Goal: Task Accomplishment & Management: Complete application form

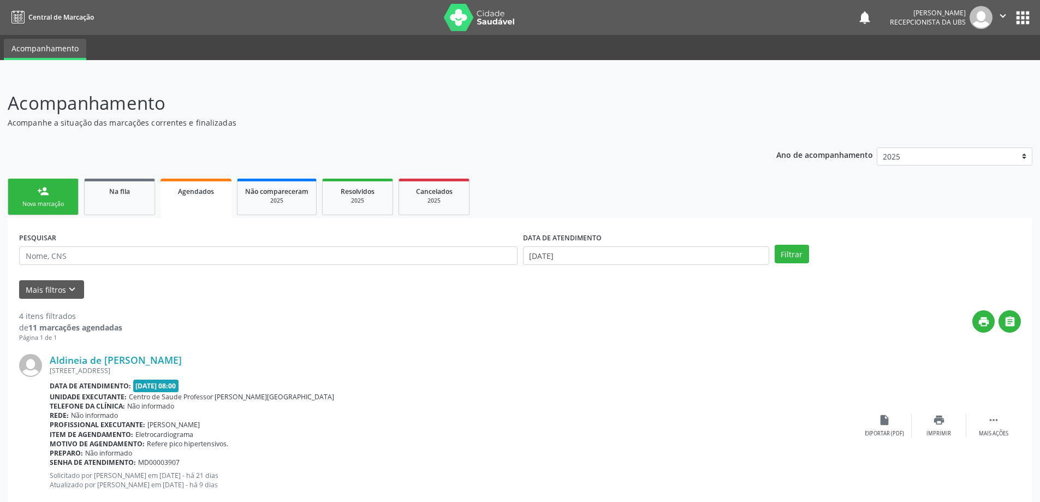
click at [48, 193] on div "person_add" at bounding box center [43, 191] width 12 height 12
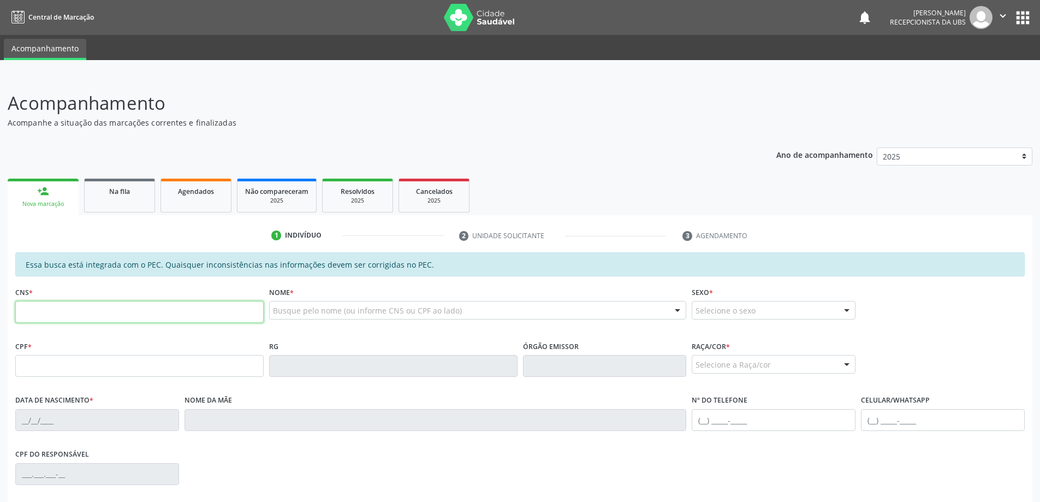
click at [157, 314] on input "text" at bounding box center [139, 312] width 248 height 22
type input "702 5063 9443 9335"
type input "143.879.934-99"
type input "[DATE]"
type input "Camylla [PERSON_NAME]"
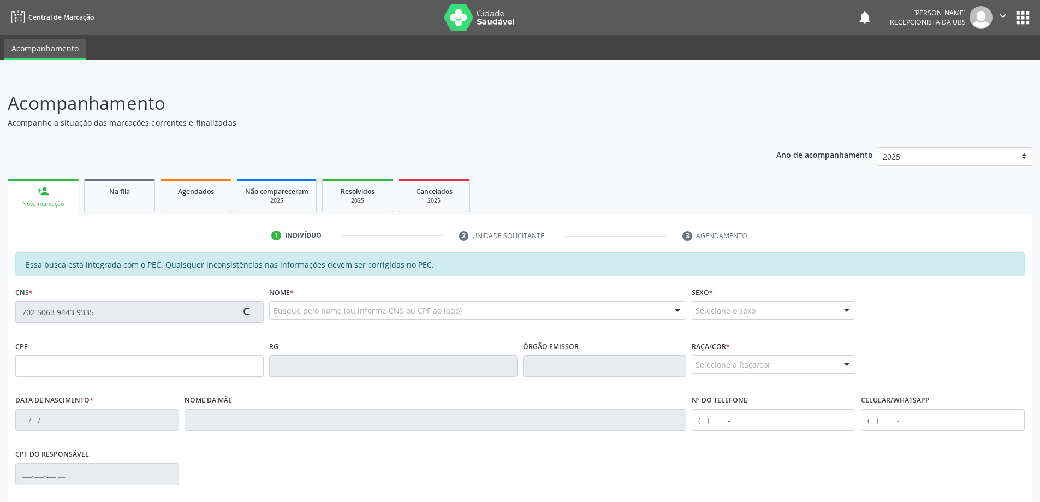
type input "[PHONE_NUMBER]"
type input "01"
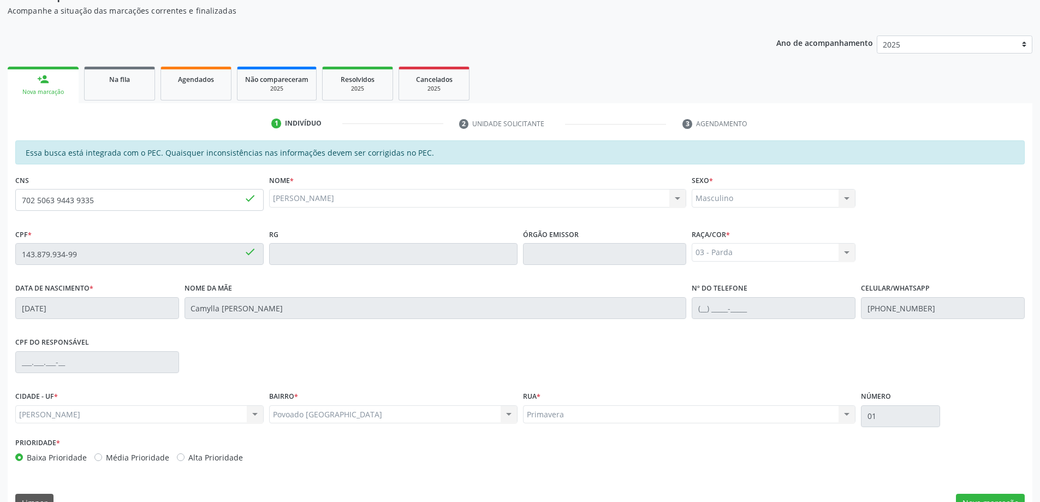
scroll to position [137, 0]
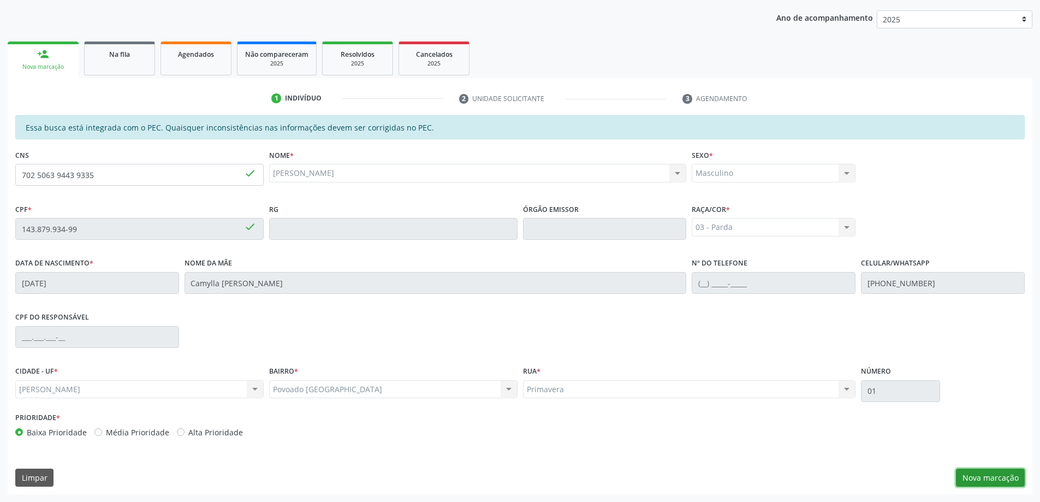
click at [999, 481] on button "Nova marcação" at bounding box center [990, 478] width 69 height 19
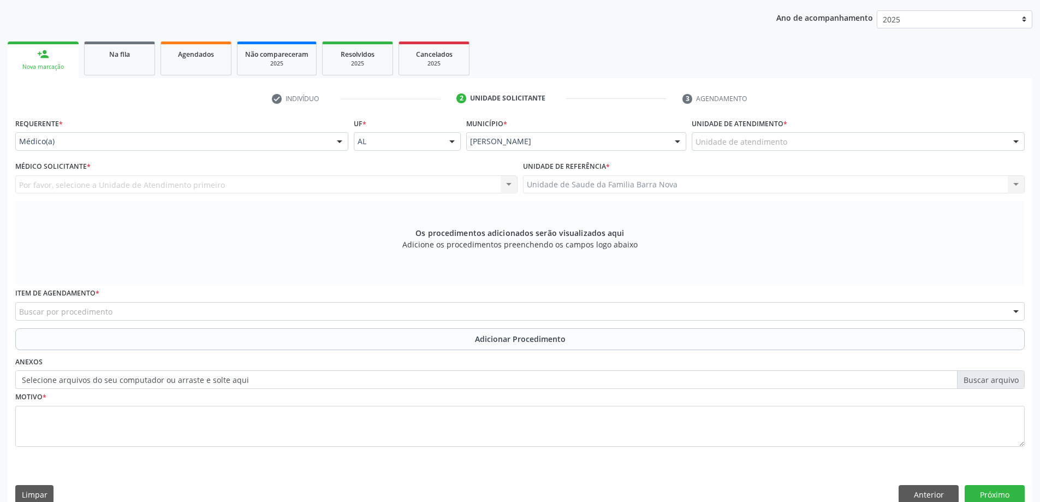
click at [885, 133] on div "Unidade de atendimento" at bounding box center [858, 141] width 333 height 19
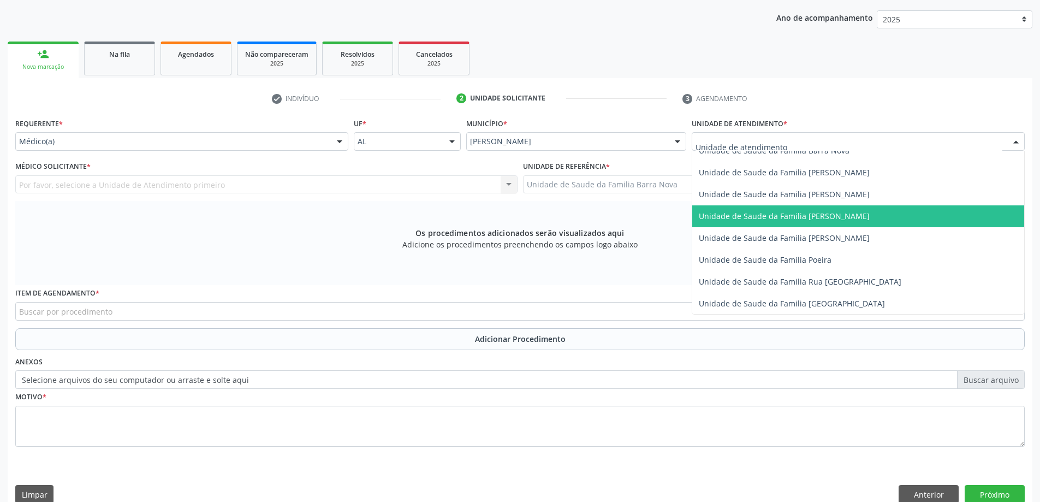
scroll to position [546, 0]
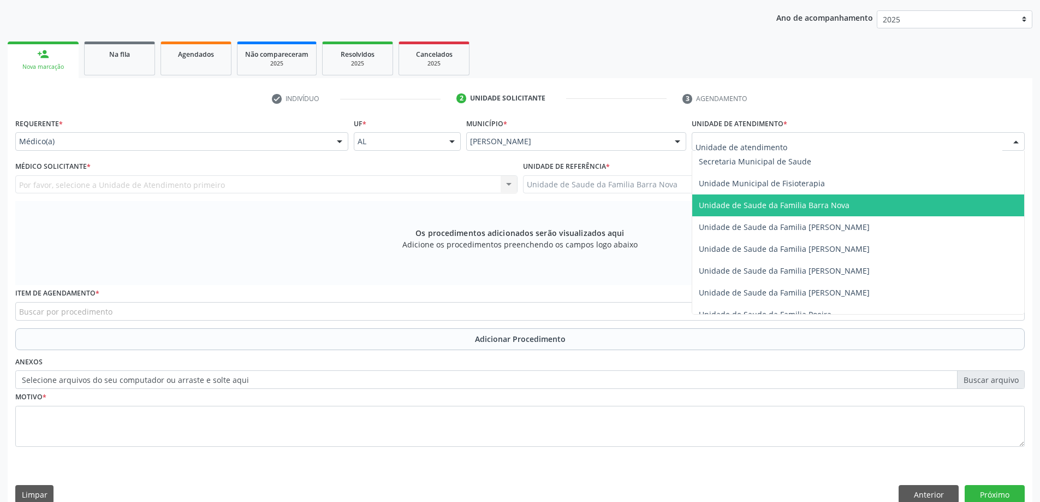
click at [825, 210] on span "Unidade de Saude da Familia Barra Nova" at bounding box center [774, 205] width 151 height 10
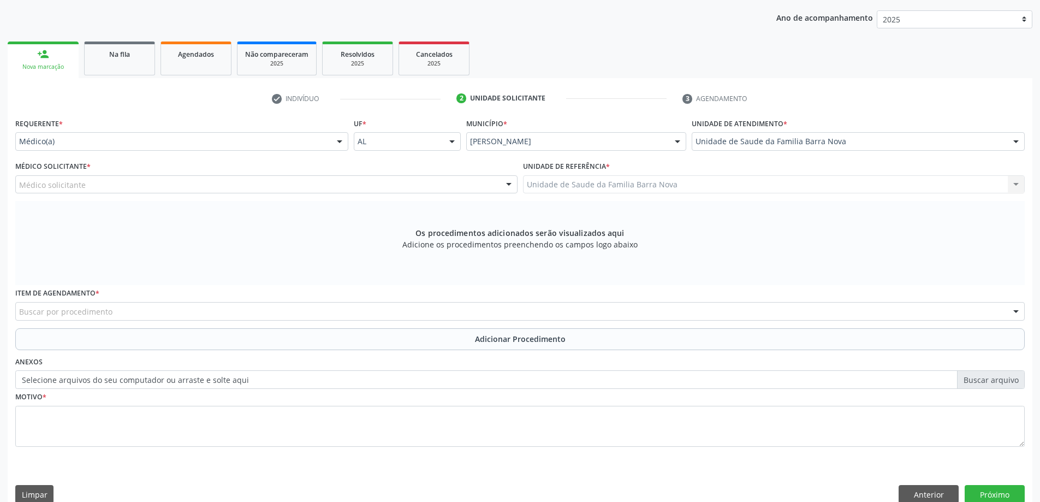
click at [162, 180] on div "Médico solicitante" at bounding box center [266, 184] width 502 height 19
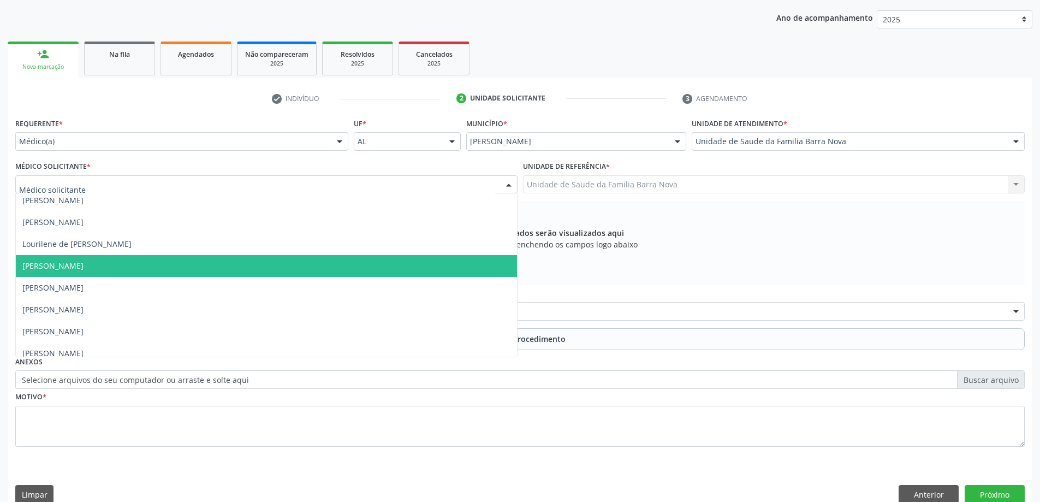
scroll to position [22, 0]
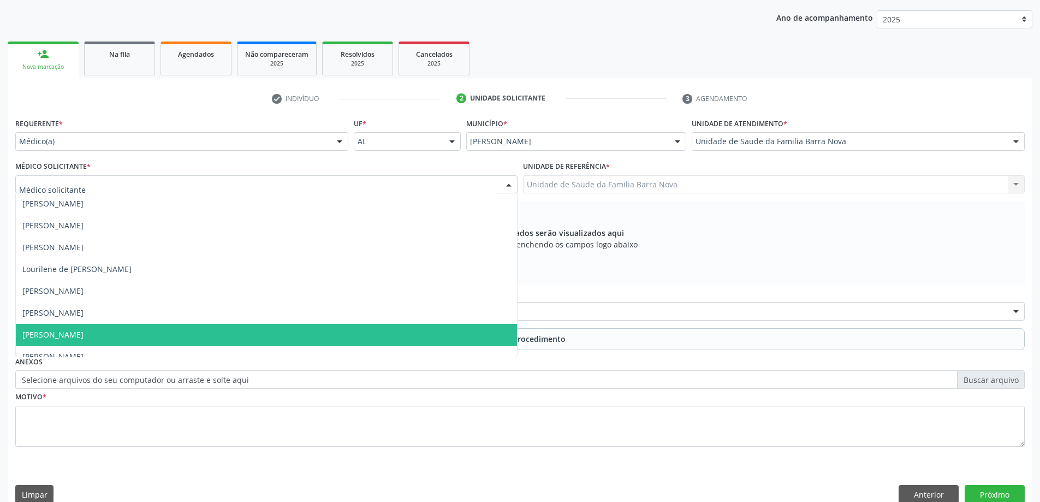
click at [84, 338] on span "[PERSON_NAME]" at bounding box center [52, 334] width 61 height 10
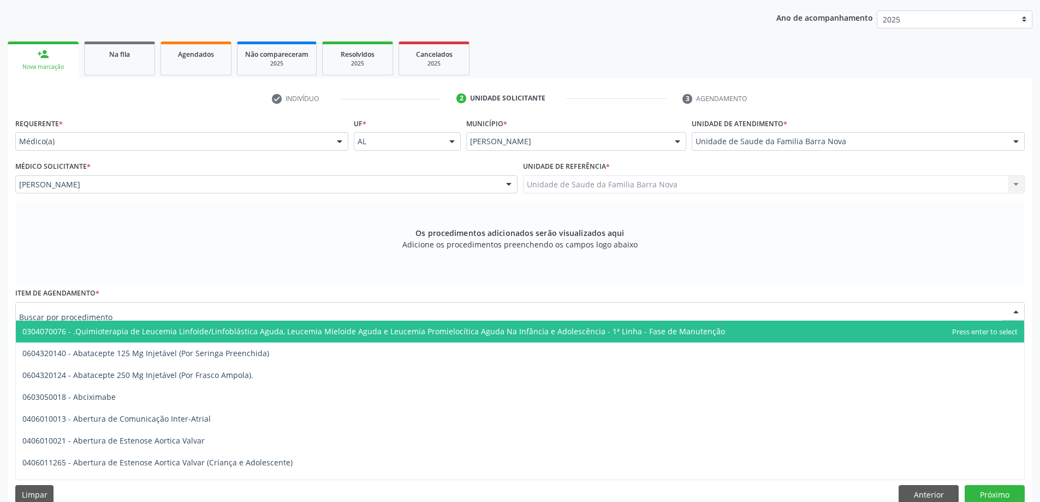
click at [124, 309] on div at bounding box center [520, 311] width 1010 height 19
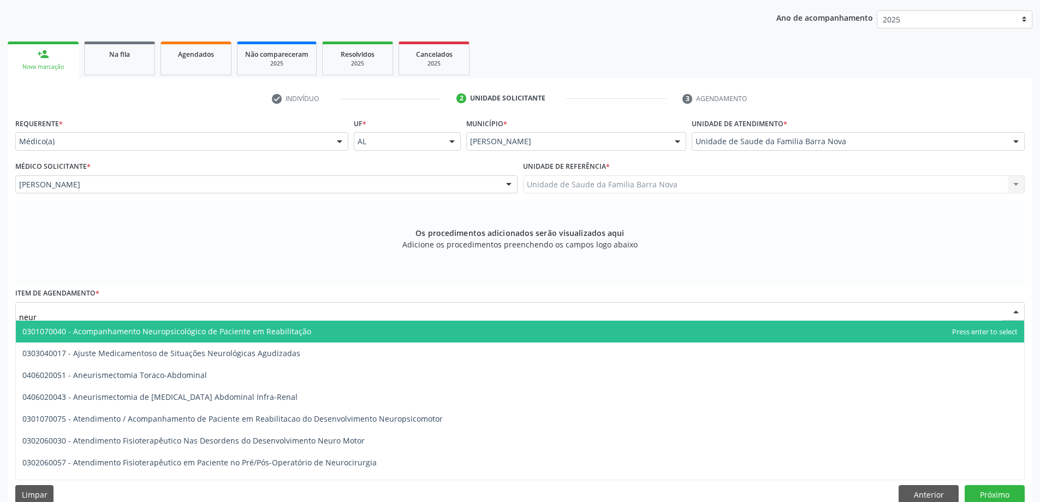
type input "neuro"
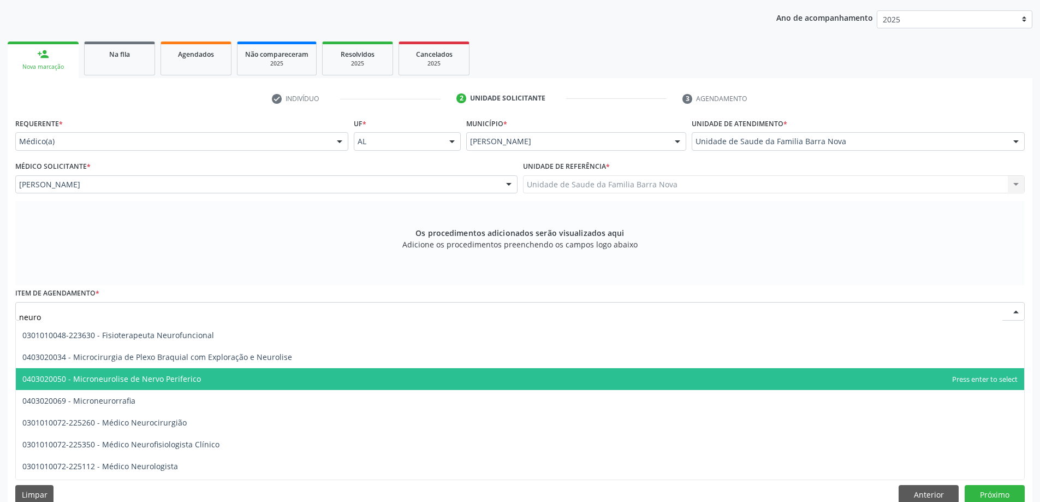
scroll to position [328, 0]
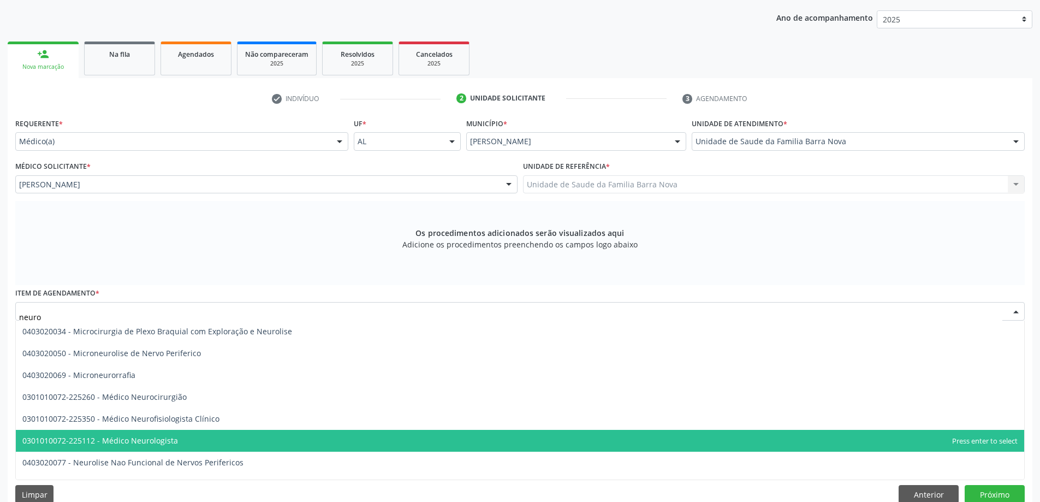
click at [195, 446] on span "0301010072-225112 - Médico Neurologista" at bounding box center [520, 441] width 1009 height 22
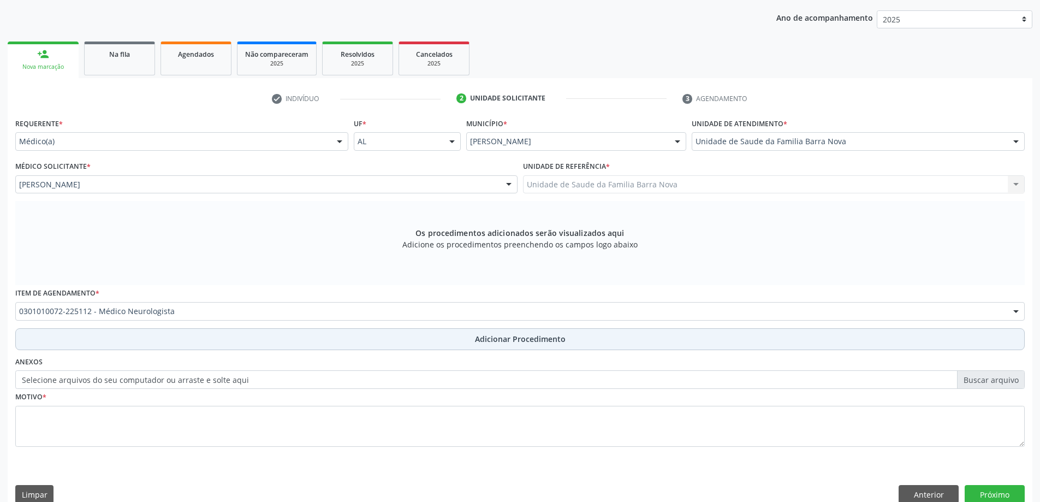
click at [199, 337] on button "Adicionar Procedimento" at bounding box center [520, 339] width 1010 height 22
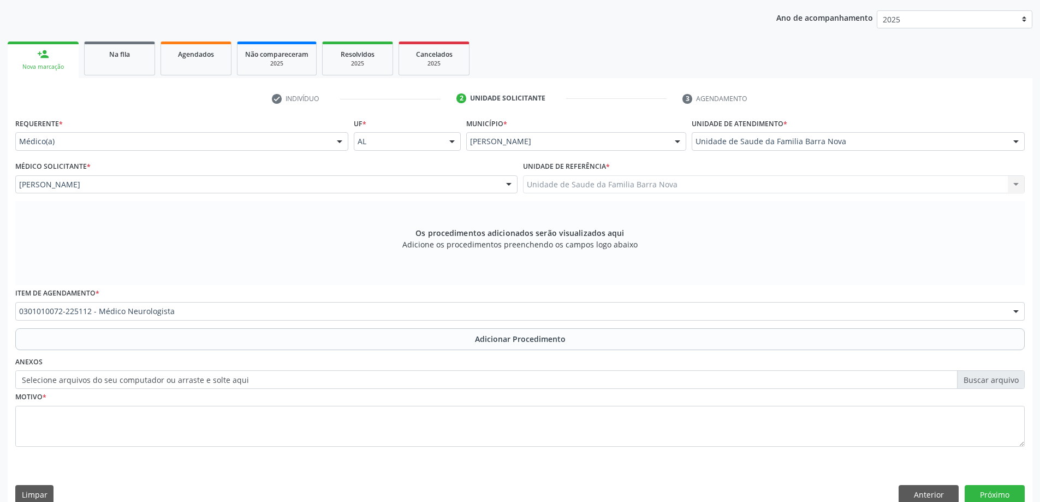
scroll to position [113, 0]
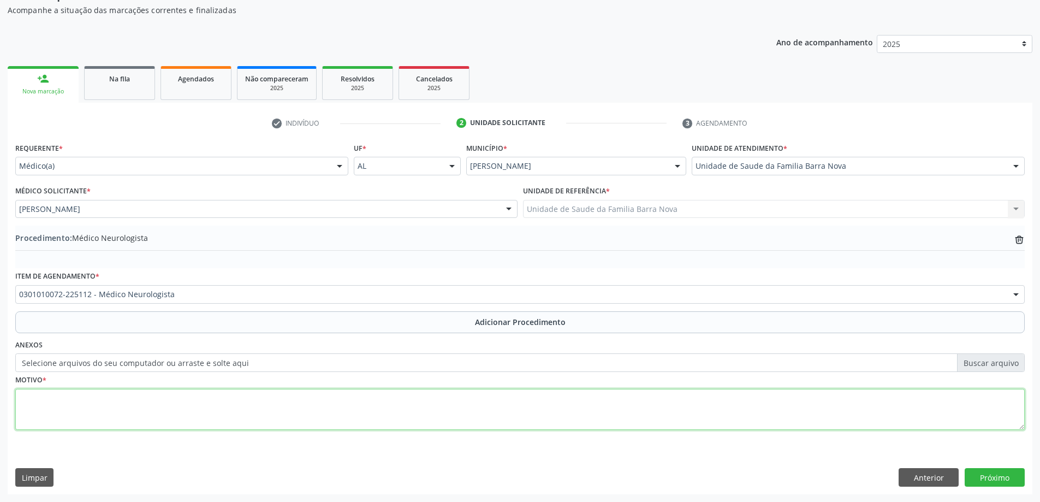
click at [175, 397] on textarea at bounding box center [520, 410] width 1010 height 42
paste textarea "PAI REFERE QUE O MENOR APRESENTA HIPER ATIVIDADE NEGA DIFICULDADE DE APRENDIZAG…"
click at [21, 421] on textarea "PAI REFERE QUE O MENOR APRESENTA HIPER ATIVIDADE NEGA DIFICULDADE DE APRENDIZAG…" at bounding box center [520, 410] width 1010 height 42
click at [21, 400] on textarea "PAI REFERE QUE O MENOR APRESENTA HIPER ATIVIDADE NEGA DIFICULDADE DE APRENDIZAG…" at bounding box center [520, 410] width 1010 height 42
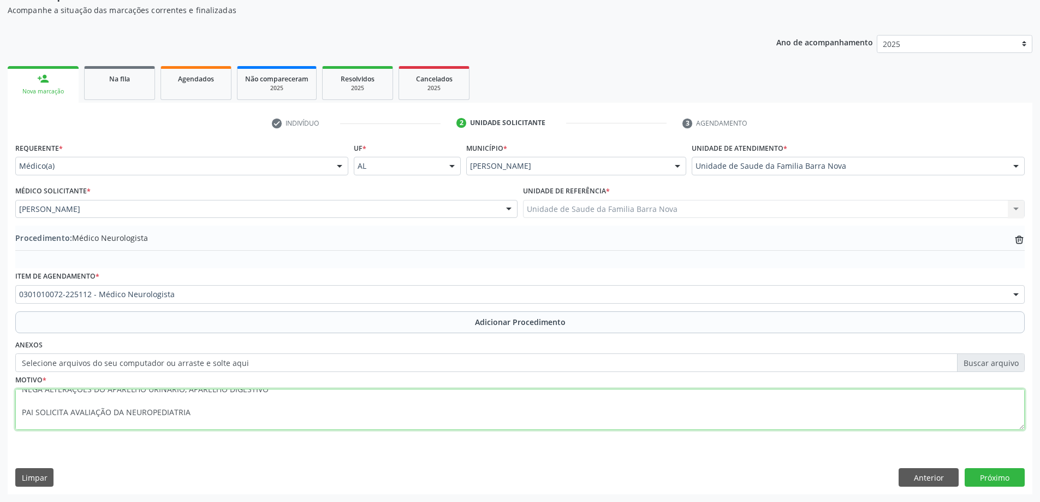
scroll to position [43, 0]
click at [20, 423] on textarea "PAI REFERE QUE O MENOR APRESENTA HIPER ATIVIDADE NEGA DIFICULDADE DE APRENDIZAG…" at bounding box center [520, 410] width 1010 height 42
click at [21, 421] on textarea "PAI REFERE QUE O MENOR APRESENTA HIPER ATIVIDADE NEGA DIFICULDADE DE APRENDIZAG…" at bounding box center [520, 410] width 1010 height 42
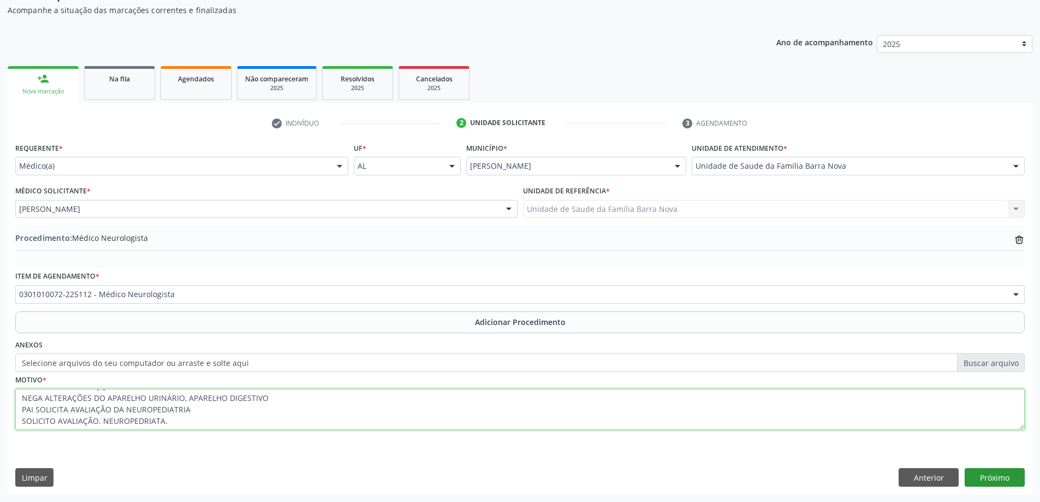
type textarea "PAI REFERE QUE O MENOR APRESENTA HIPER ATIVIDADE NEGA DIFICULDADE DE APRENDIZAG…"
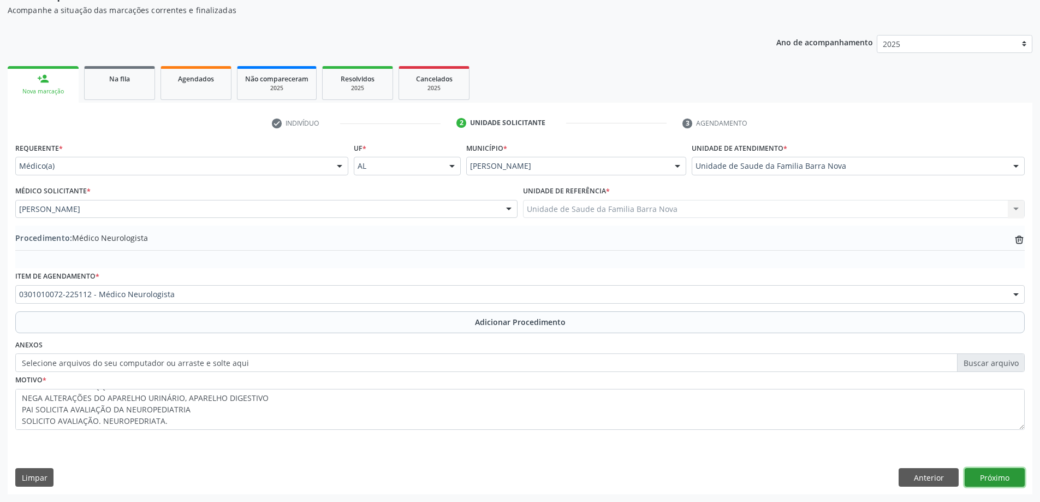
click at [1003, 473] on button "Próximo" at bounding box center [995, 477] width 60 height 19
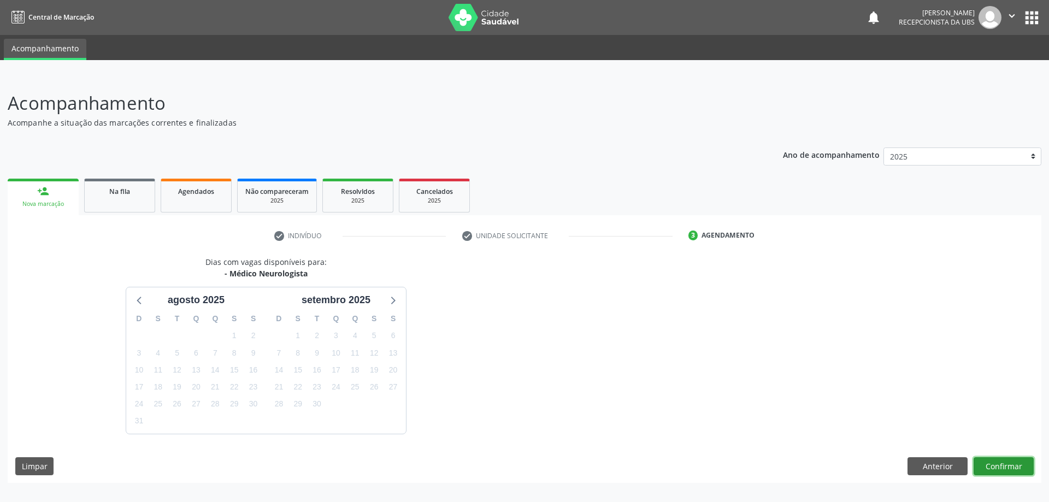
click at [1006, 472] on button "Confirmar" at bounding box center [1003, 466] width 60 height 19
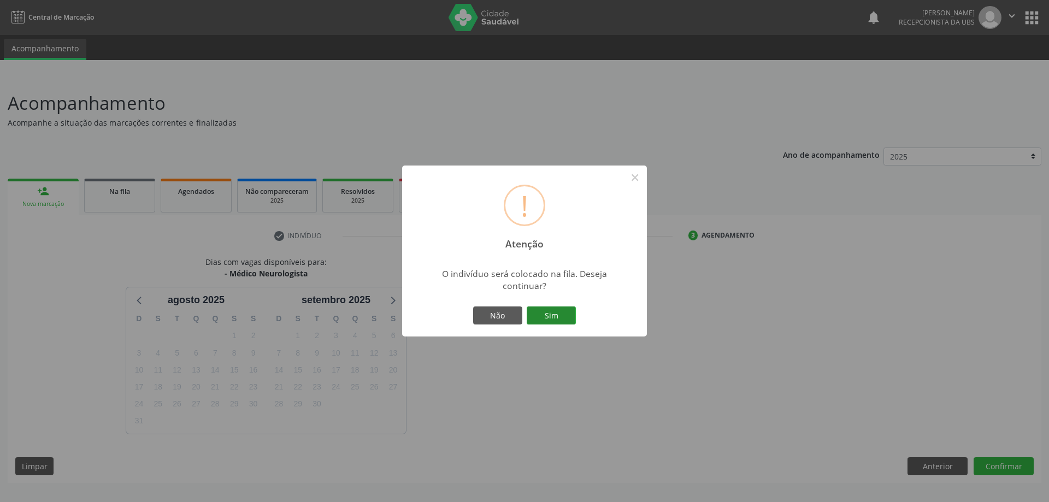
click at [549, 316] on button "Sim" at bounding box center [550, 315] width 49 height 19
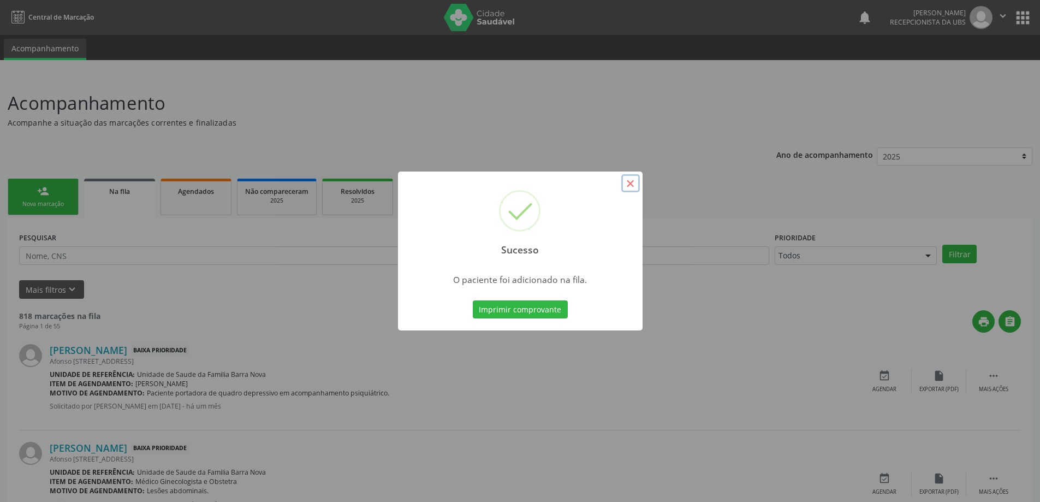
click at [624, 191] on button "×" at bounding box center [630, 183] width 19 height 19
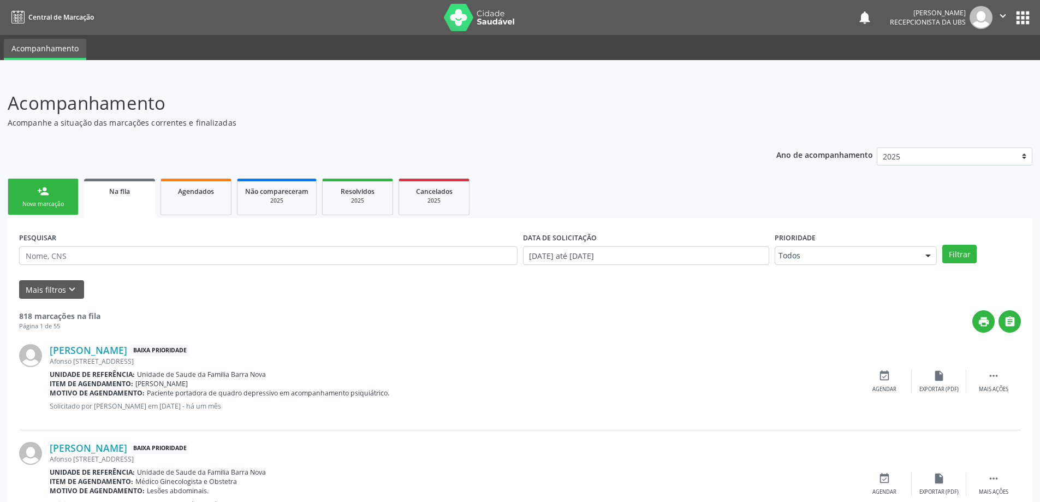
click at [68, 204] on div "Nova marcação" at bounding box center [43, 204] width 55 height 8
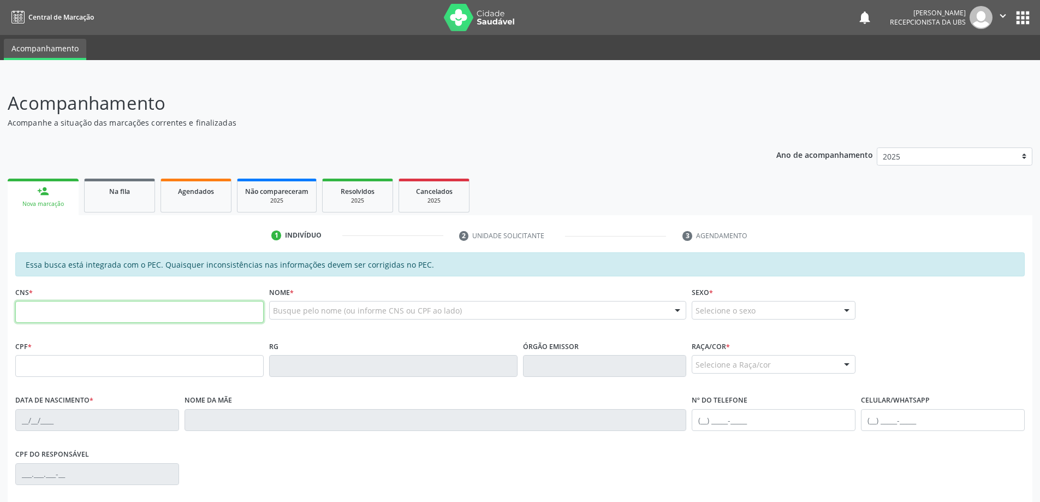
click at [125, 309] on input "text" at bounding box center [139, 312] width 248 height 22
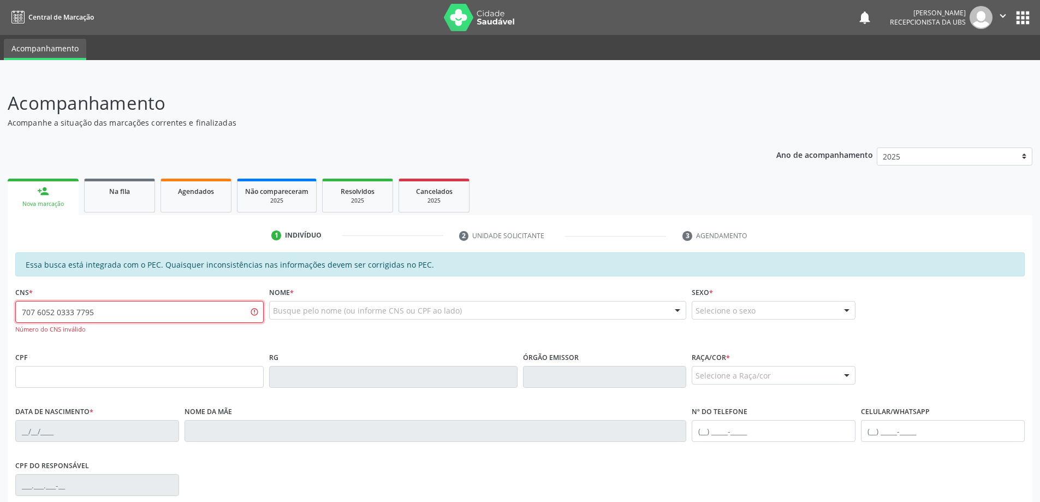
type input "707 6052 0333 7795"
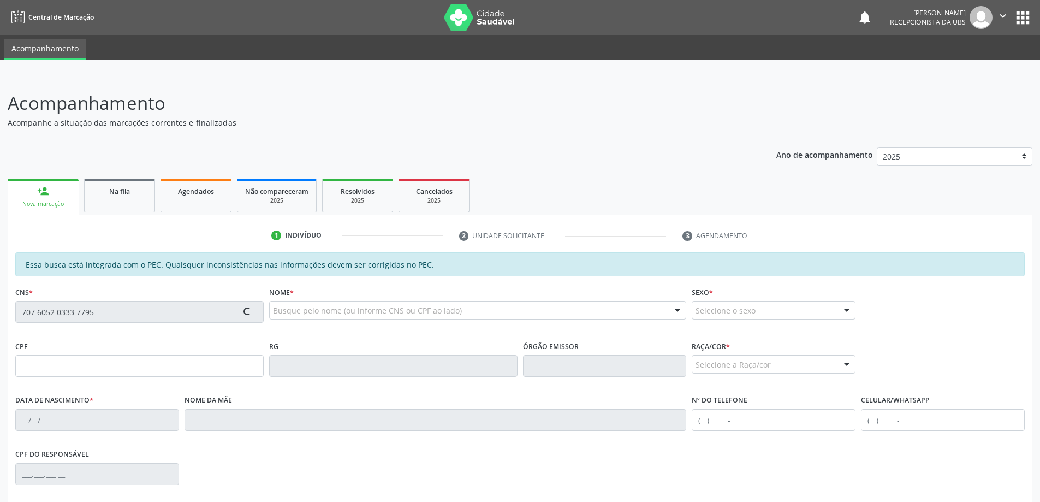
type input "516.513.354-00"
type input "[DATE]"
type input "[PERSON_NAME]"
type input "[PHONE_NUMBER]"
type input "S/N"
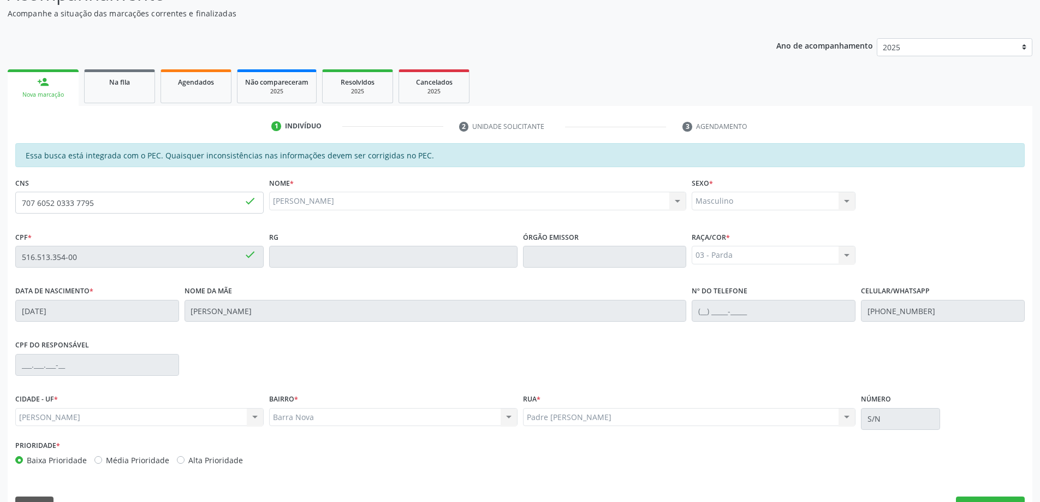
scroll to position [137, 0]
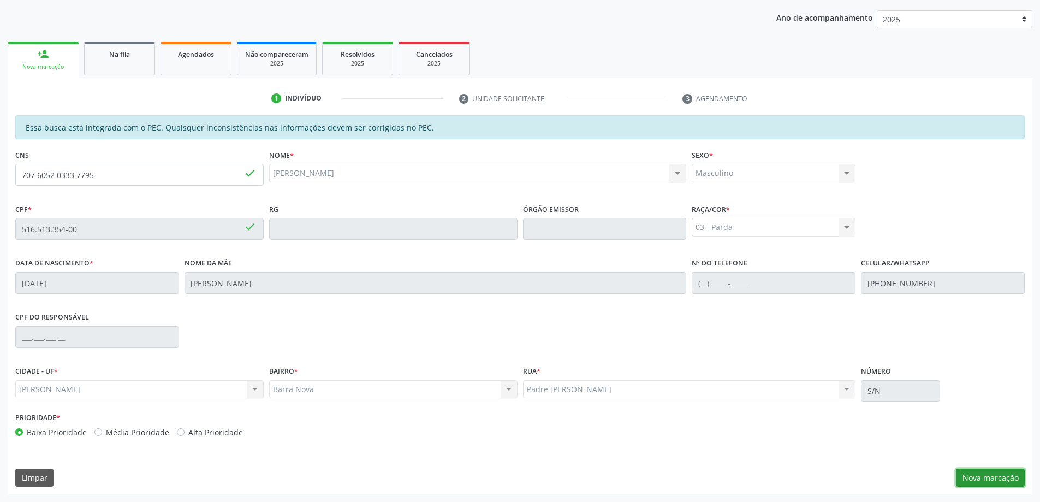
click at [974, 470] on button "Nova marcação" at bounding box center [990, 478] width 69 height 19
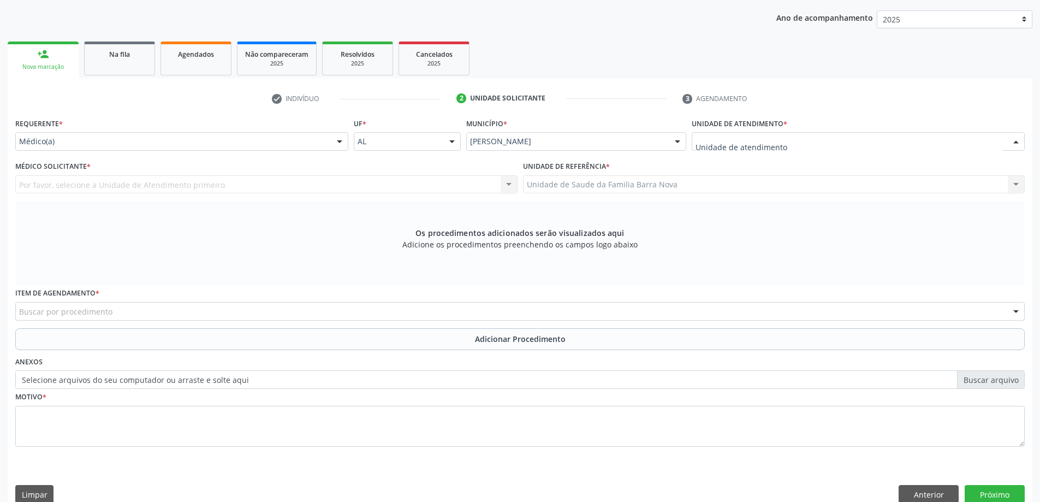
click at [788, 148] on div at bounding box center [858, 141] width 333 height 19
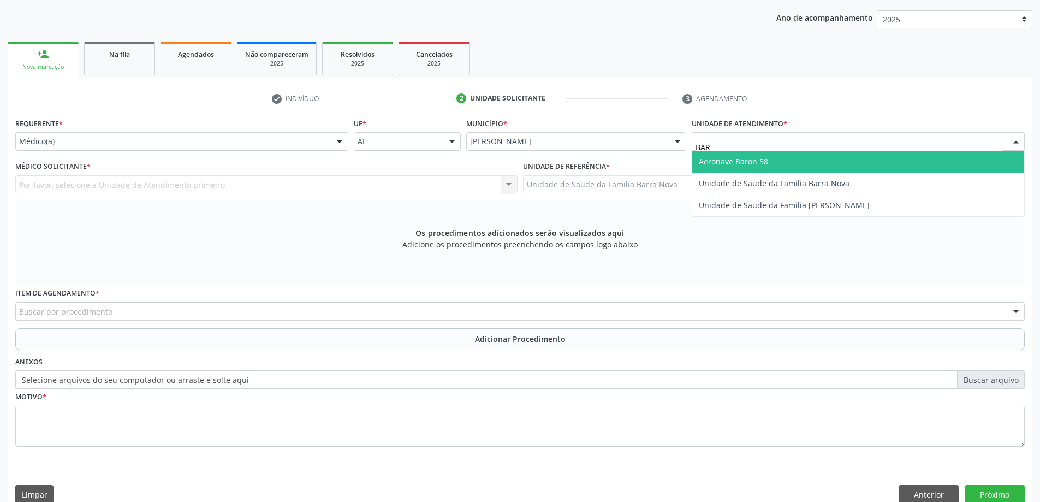
type input "BARR"
click at [778, 161] on span "Unidade de Saude da Familia Barra Nova" at bounding box center [774, 161] width 151 height 10
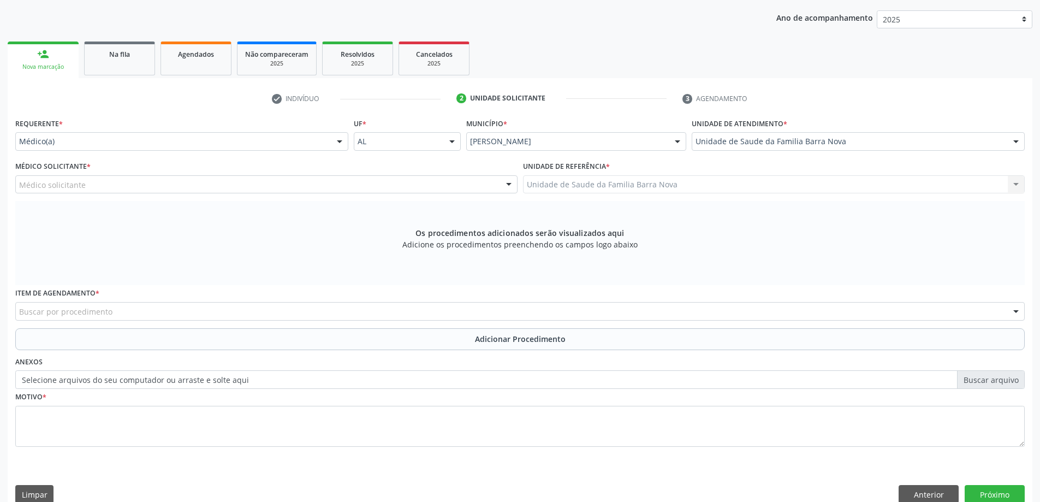
click at [399, 197] on div "Médico Solicitante * Médico solicitante [PERSON_NAME] [PERSON_NAME] [PERSON_NAM…" at bounding box center [267, 179] width 508 height 43
click at [418, 182] on div "Médico solicitante" at bounding box center [266, 184] width 502 height 19
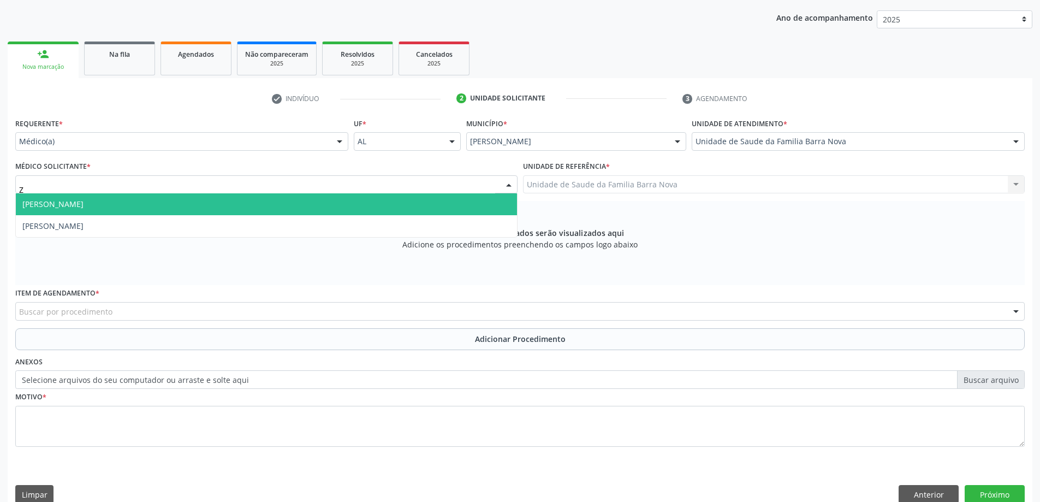
type input "ZE"
click at [346, 208] on span "[PERSON_NAME]" at bounding box center [266, 204] width 501 height 22
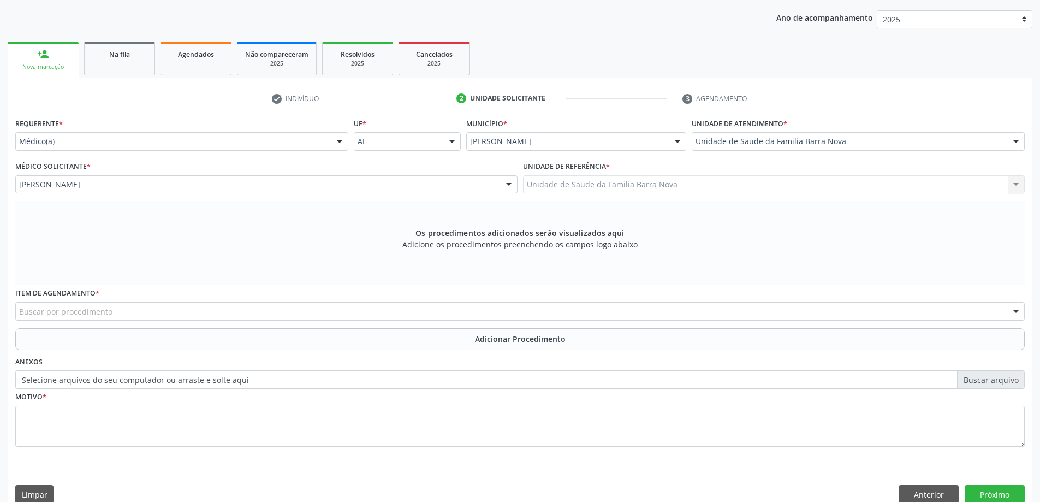
click at [357, 313] on div "Buscar por procedimento" at bounding box center [520, 311] width 1010 height 19
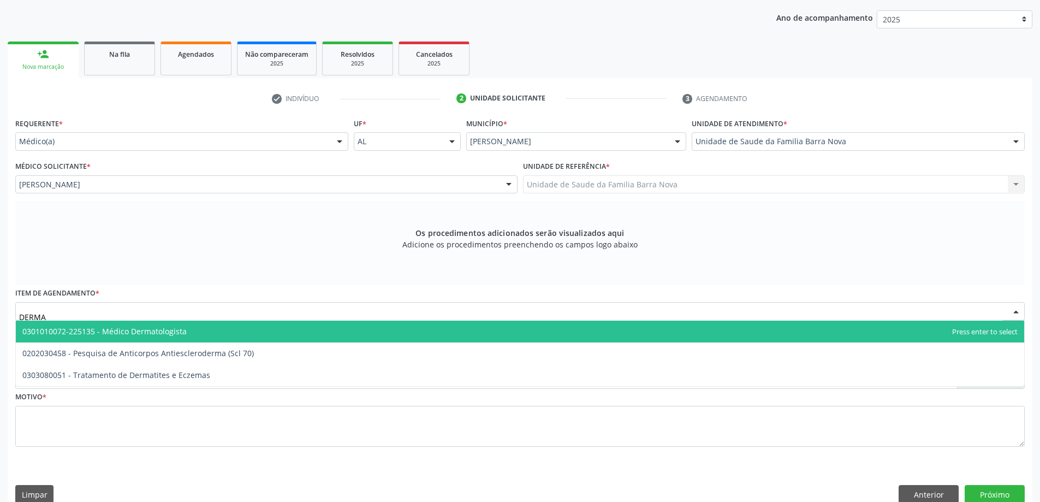
type input "DERMAT"
click at [224, 331] on span "0301010072-225135 - Médico Dermatologista" at bounding box center [520, 332] width 1009 height 22
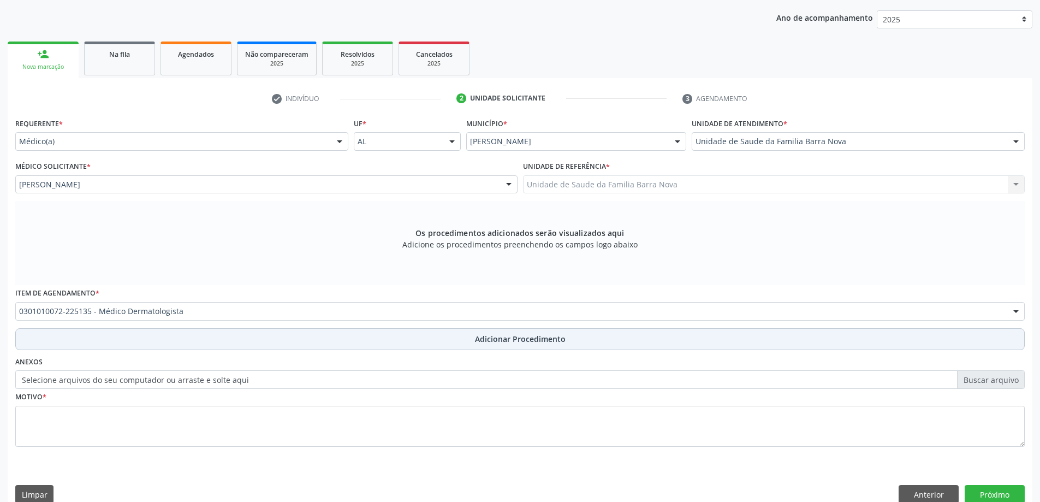
click at [195, 346] on button "Adicionar Procedimento" at bounding box center [520, 339] width 1010 height 22
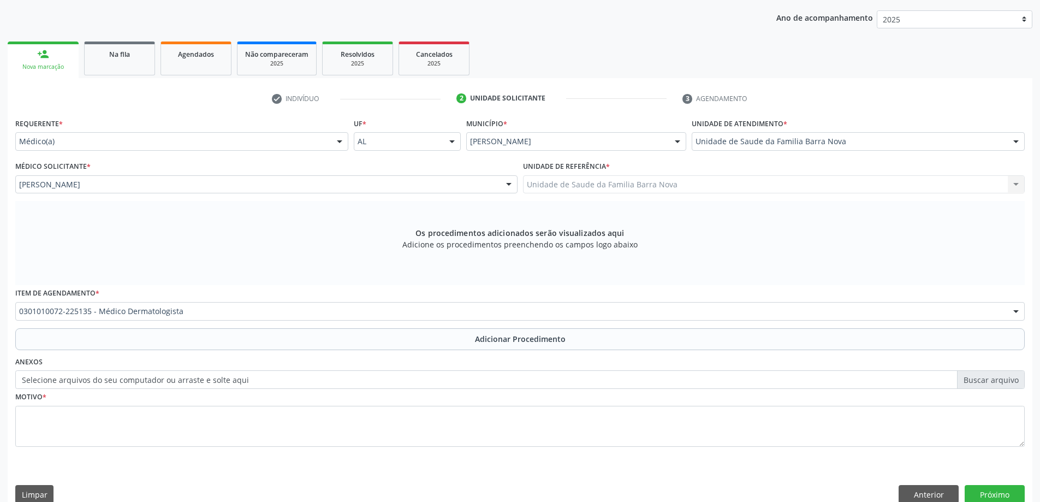
scroll to position [113, 0]
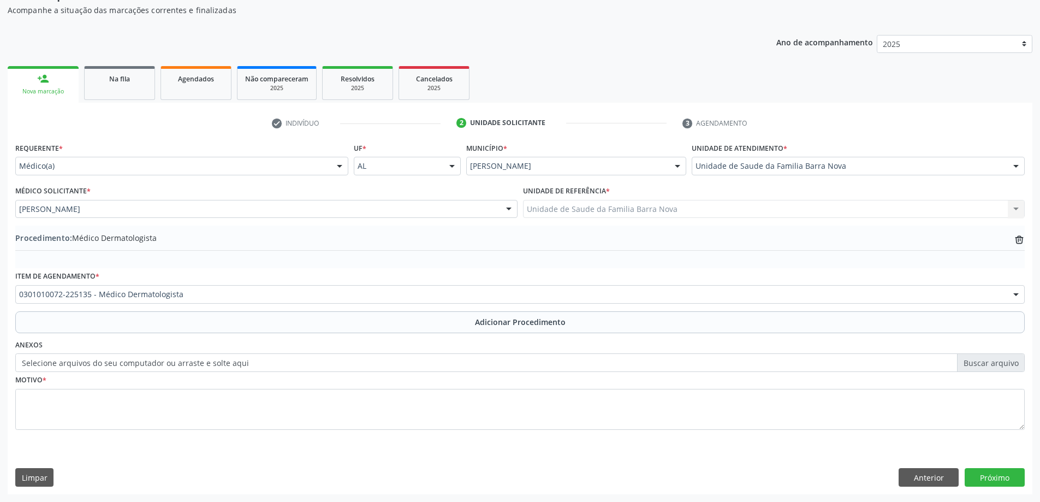
click at [168, 382] on div "Motivo *" at bounding box center [520, 401] width 1010 height 58
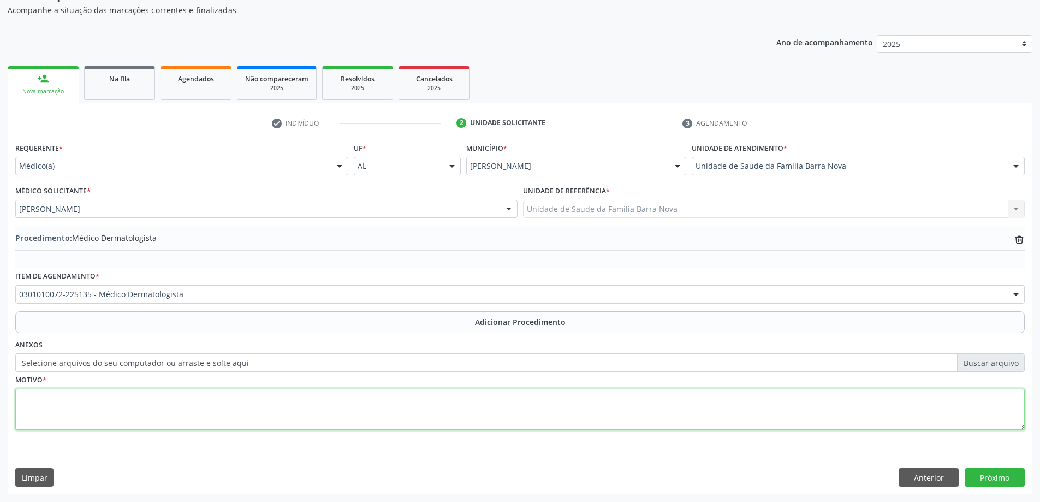
click at [209, 397] on textarea at bounding box center [520, 410] width 1010 height 42
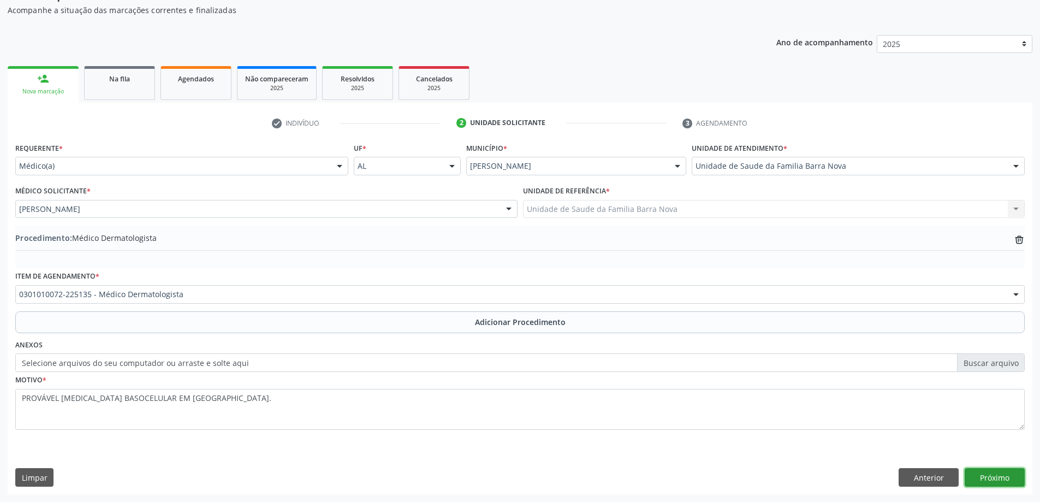
click at [1013, 477] on button "Próximo" at bounding box center [995, 477] width 60 height 19
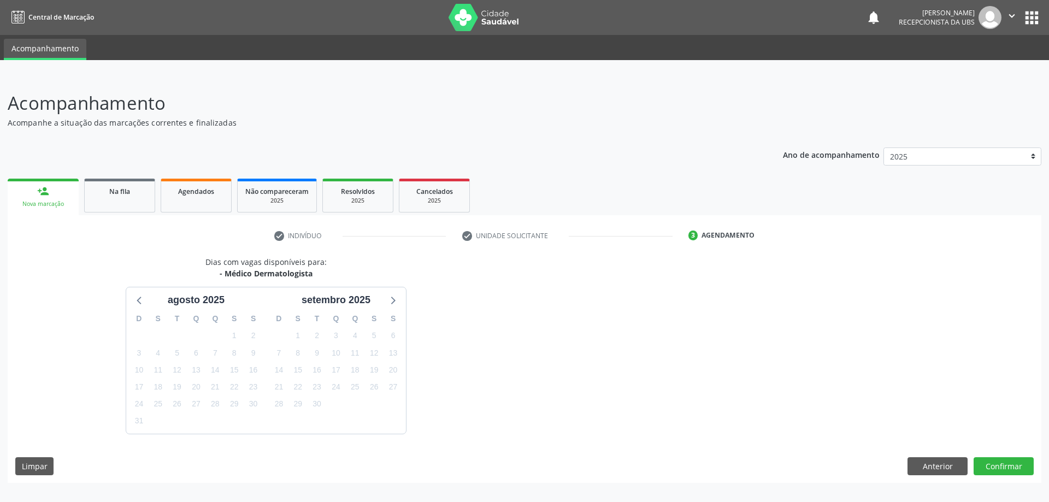
click at [930, 445] on div "Dias com vagas disponíveis para: - Médico Dermatologista [DATE] D S T Q Q S S 2…" at bounding box center [524, 369] width 1033 height 227
click at [923, 469] on button "Anterior" at bounding box center [937, 466] width 60 height 19
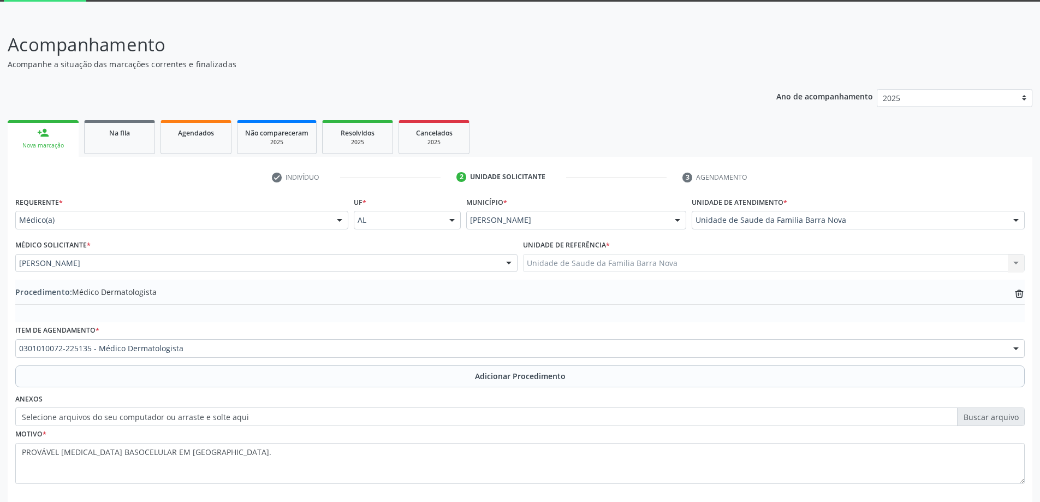
scroll to position [113, 0]
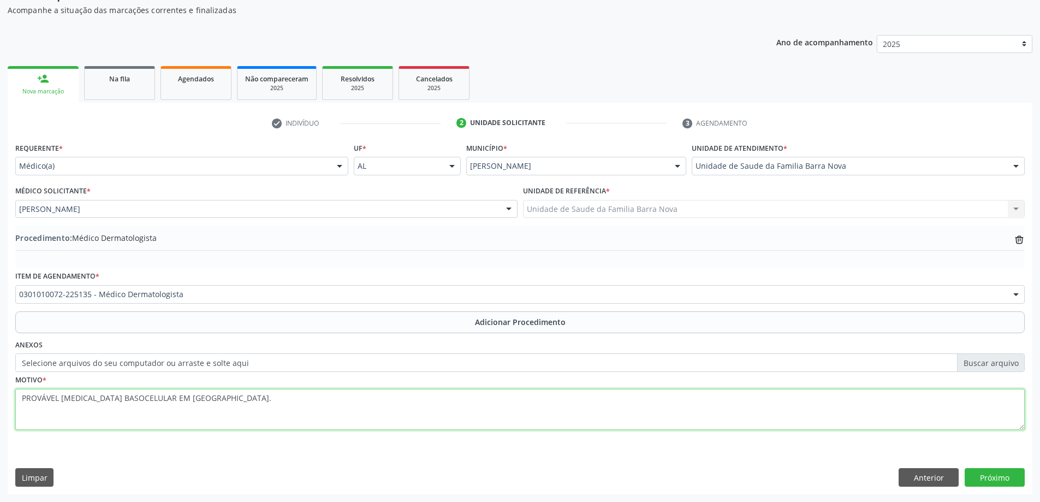
click at [413, 394] on textarea "PROVÁVEL [MEDICAL_DATA] BASOCELULAR EM [GEOGRAPHIC_DATA]." at bounding box center [520, 410] width 1010 height 42
type textarea "PROVÁVEL [MEDICAL_DATA] BASOCELULAR EM [GEOGRAPHIC_DATA]. URGENTE."
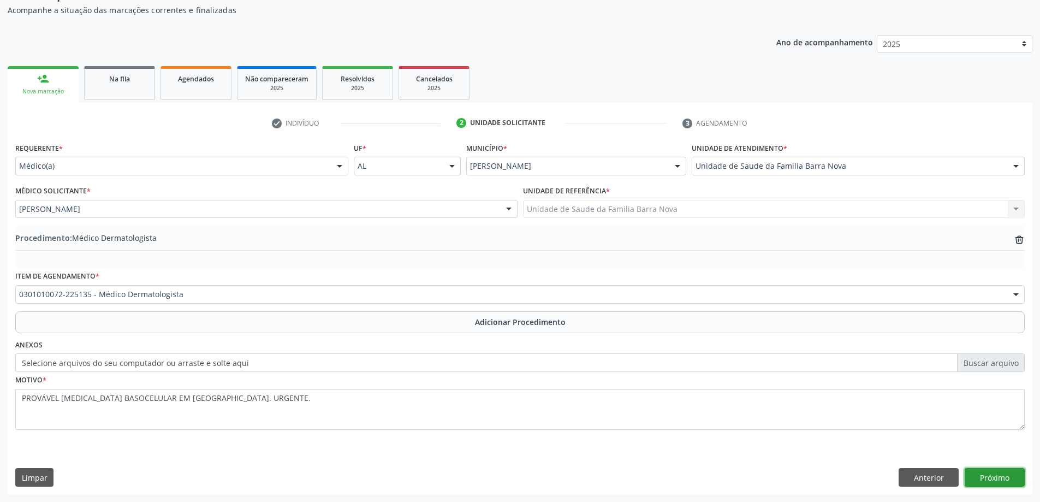
click at [1014, 484] on button "Próximo" at bounding box center [995, 477] width 60 height 19
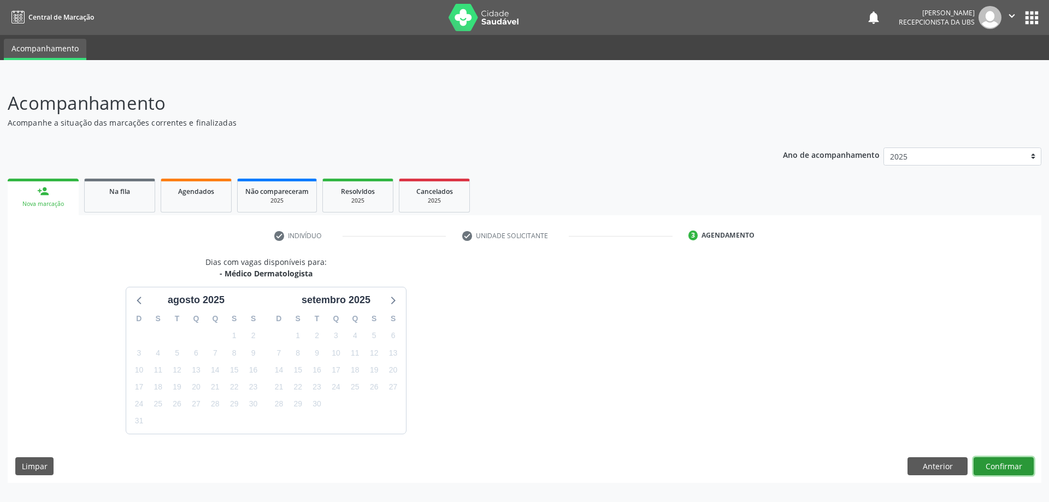
click at [1011, 469] on button "Confirmar" at bounding box center [1003, 466] width 60 height 19
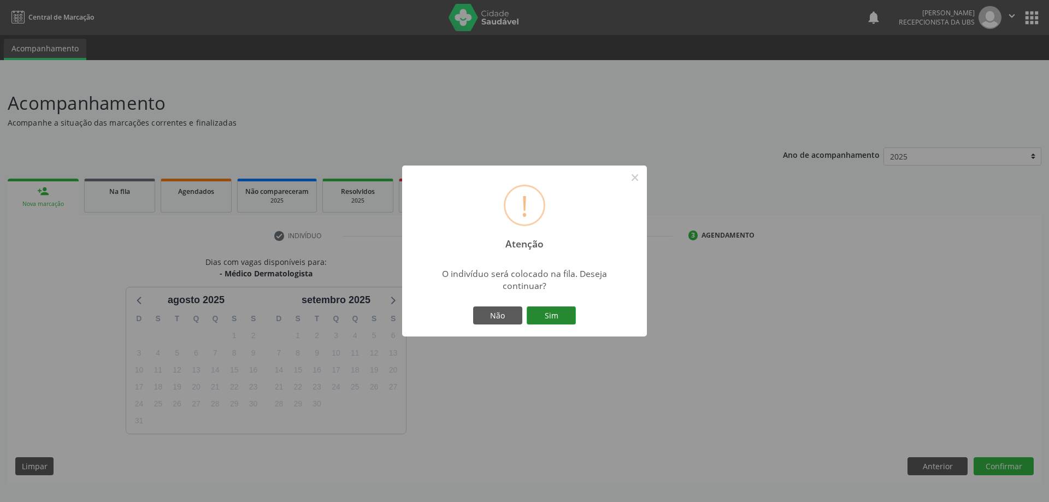
click at [540, 315] on button "Sim" at bounding box center [550, 315] width 49 height 19
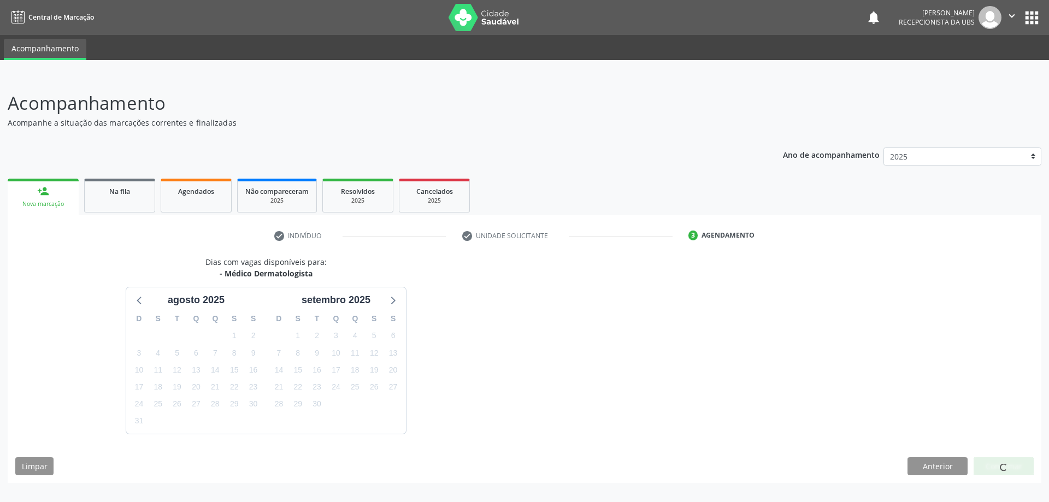
click at [54, 183] on link "person_add Nova marcação" at bounding box center [43, 197] width 71 height 37
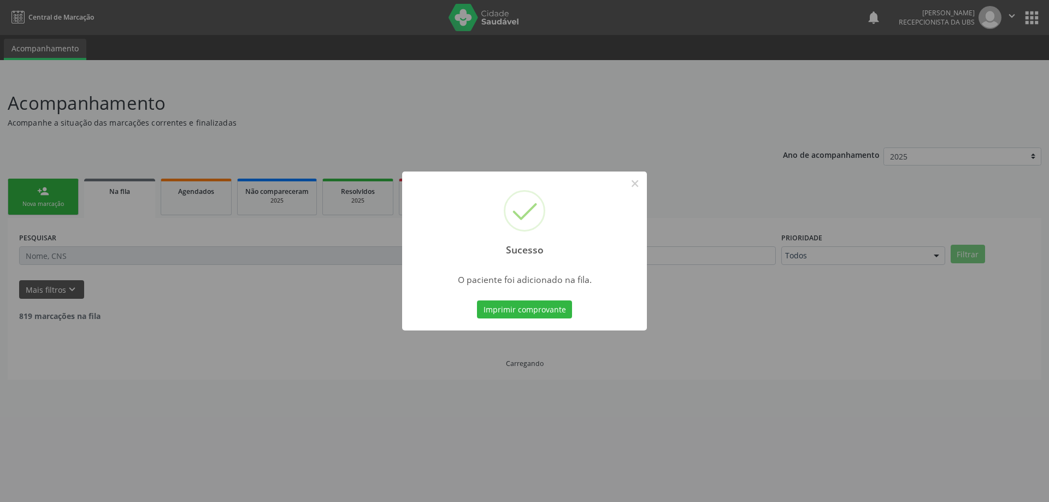
click at [54, 183] on div "Sucesso × O paciente foi adicionado na fila. Imprimir comprovante Cancel" at bounding box center [524, 251] width 1049 height 502
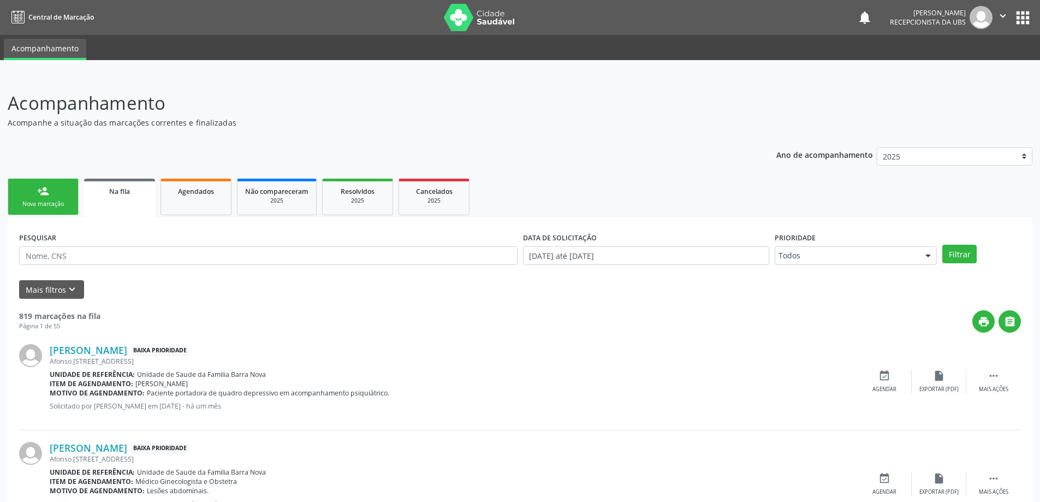
click at [73, 196] on link "person_add Nova marcação" at bounding box center [43, 197] width 71 height 37
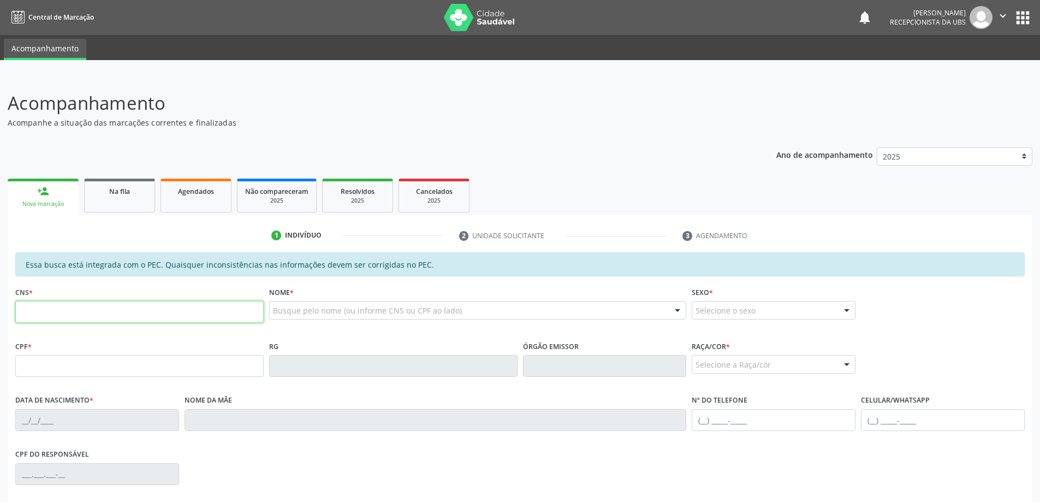
click at [132, 309] on input "text" at bounding box center [139, 312] width 248 height 22
type input "708 9057 5037 6518"
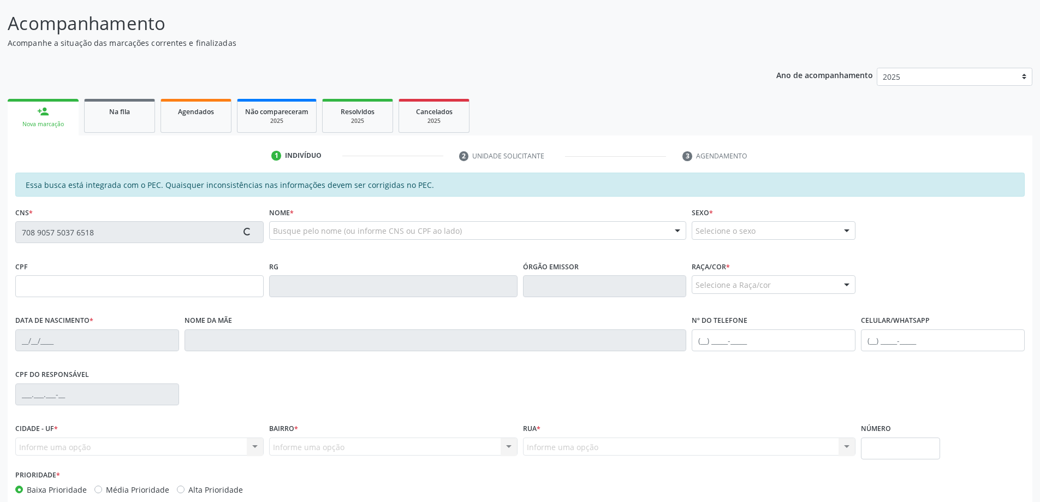
scroll to position [137, 0]
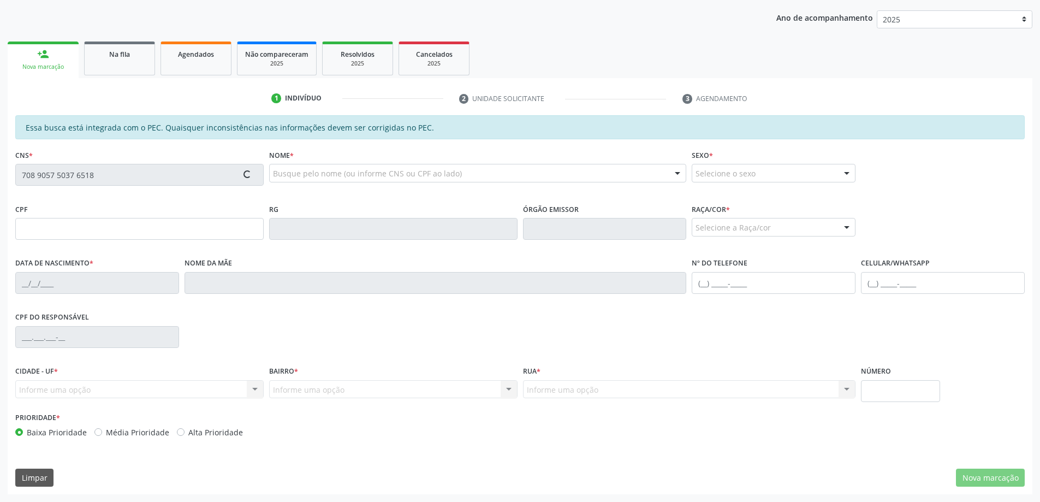
type input "127.856.854-90"
type input "[DATE]"
type input "Mylenna Kallynne [PERSON_NAME] Sampaio"
type input "[PHONE_NUMBER]"
type input "20220"
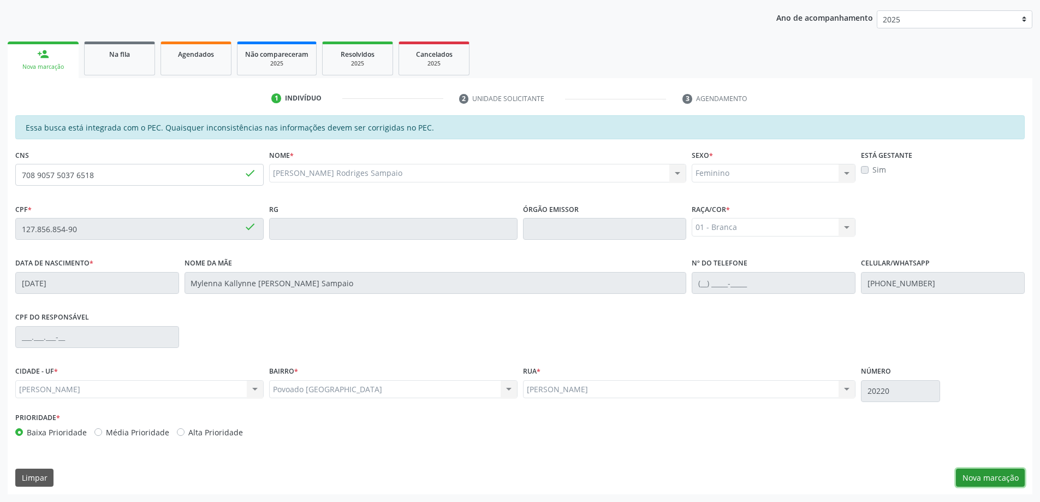
click at [1008, 485] on button "Nova marcação" at bounding box center [990, 478] width 69 height 19
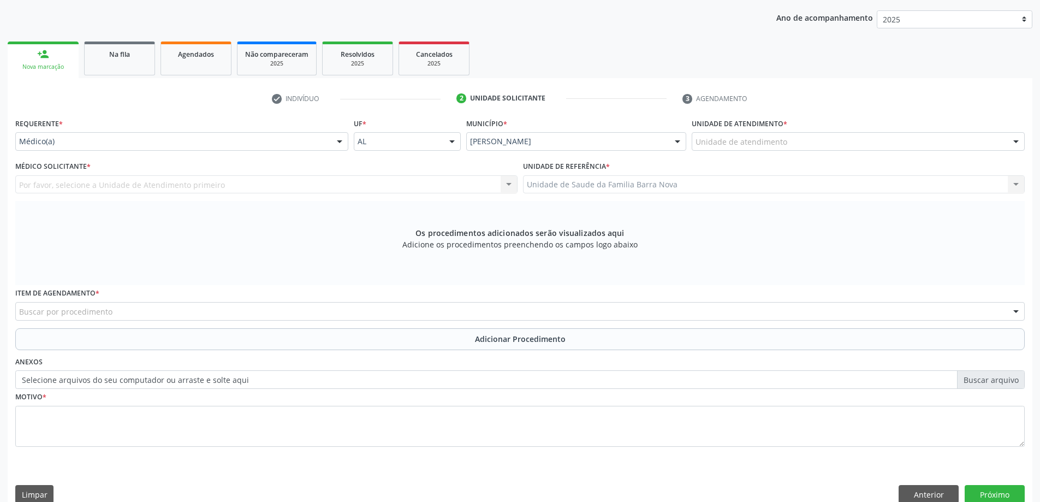
click at [823, 130] on div "Unidade de atendimento * Unidade de atendimento Aeronave Baron 58 Aeronave Cess…" at bounding box center [858, 132] width 333 height 35
click at [831, 140] on div "Unidade de atendimento" at bounding box center [858, 141] width 333 height 19
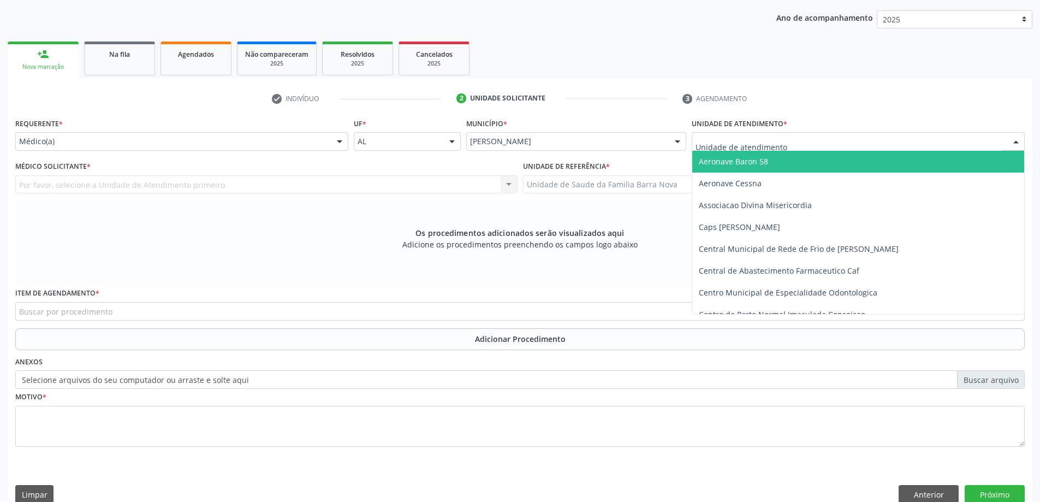
type input "B"
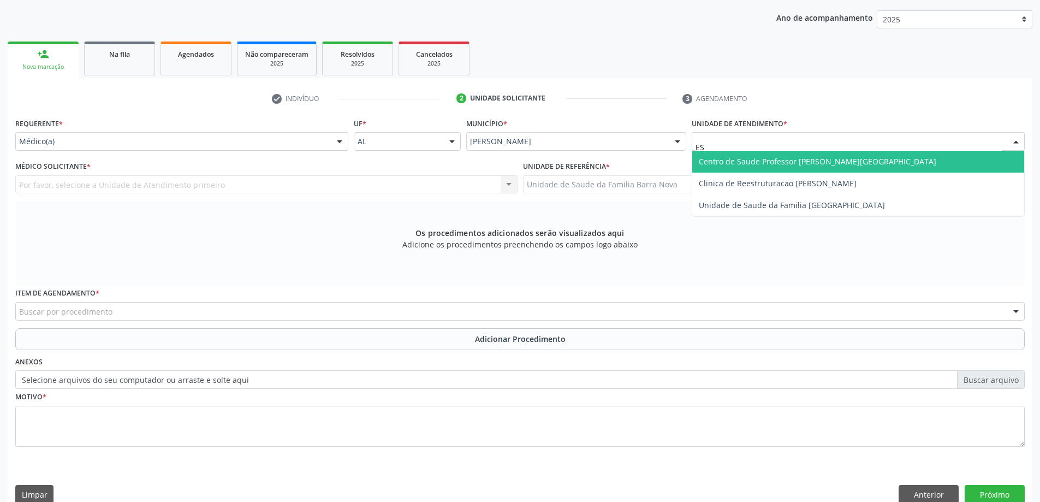
type input "EST"
click at [852, 156] on span "Centro de Saude Professor [PERSON_NAME][GEOGRAPHIC_DATA]" at bounding box center [858, 162] width 332 height 22
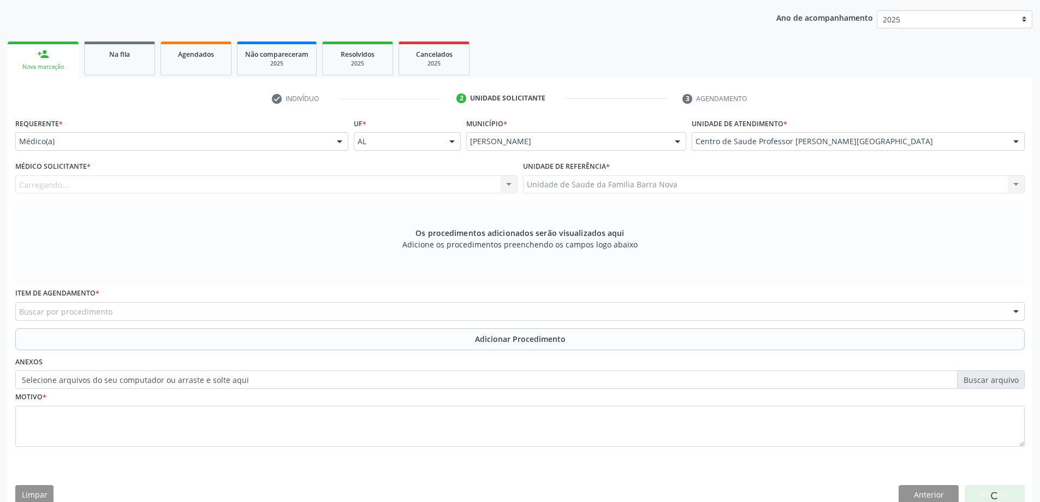
click at [469, 190] on div "Carregando... Nenhum resultado encontrado para: " " Não há nenhuma opção para s…" at bounding box center [266, 184] width 502 height 19
click at [471, 181] on div "Carregando... Nenhum resultado encontrado para: " " Não há nenhuma opção para s…" at bounding box center [266, 184] width 502 height 19
click at [471, 181] on div at bounding box center [266, 184] width 502 height 19
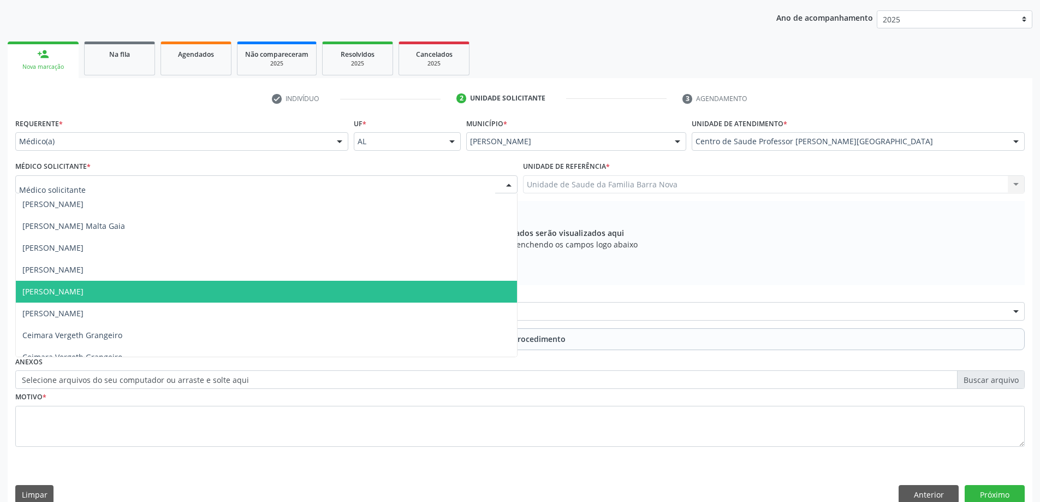
click at [84, 295] on span "[PERSON_NAME]" at bounding box center [52, 291] width 61 height 10
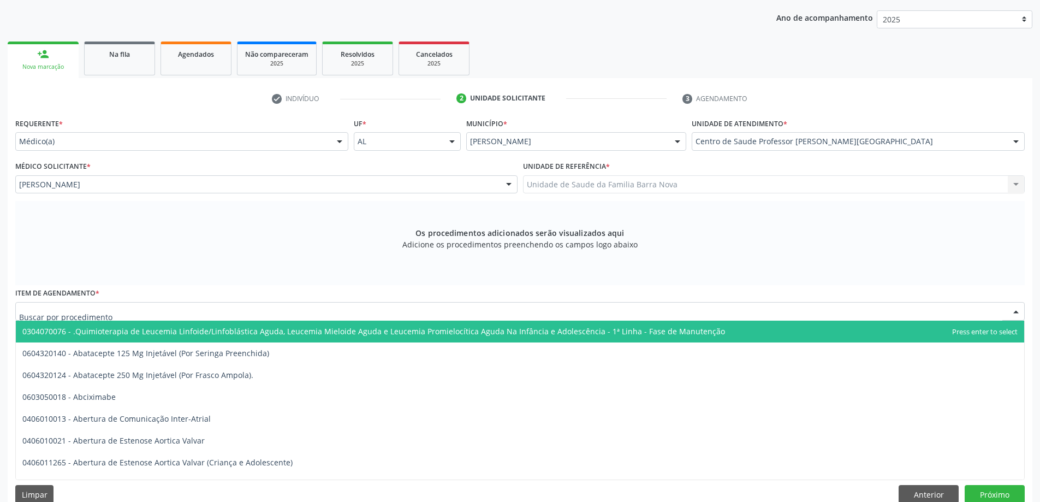
click at [135, 314] on div at bounding box center [520, 311] width 1010 height 19
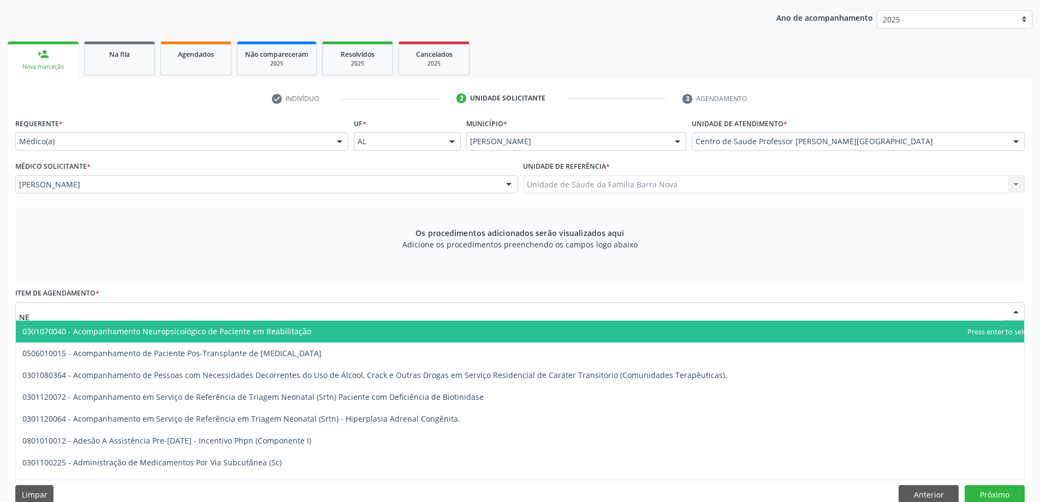
type input "N"
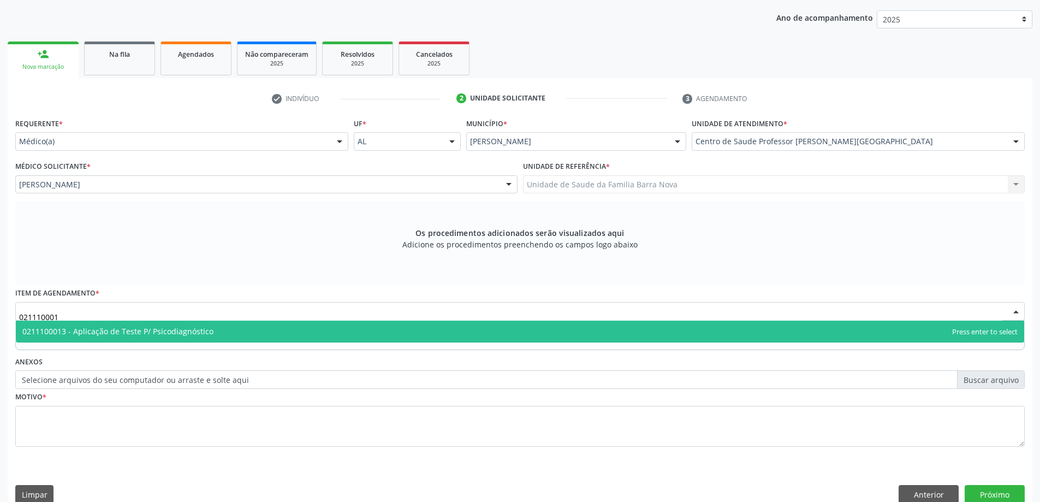
type input "0211100013"
click at [169, 336] on span "0211100013 - Aplicação de Teste P/ Psicodiagnóstico" at bounding box center [520, 332] width 1009 height 22
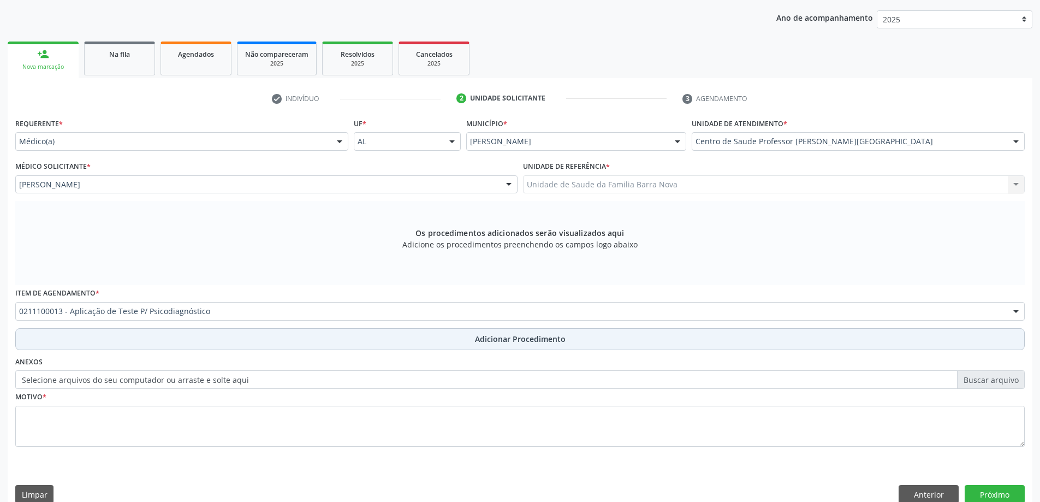
click at [146, 340] on button "Adicionar Procedimento" at bounding box center [520, 339] width 1010 height 22
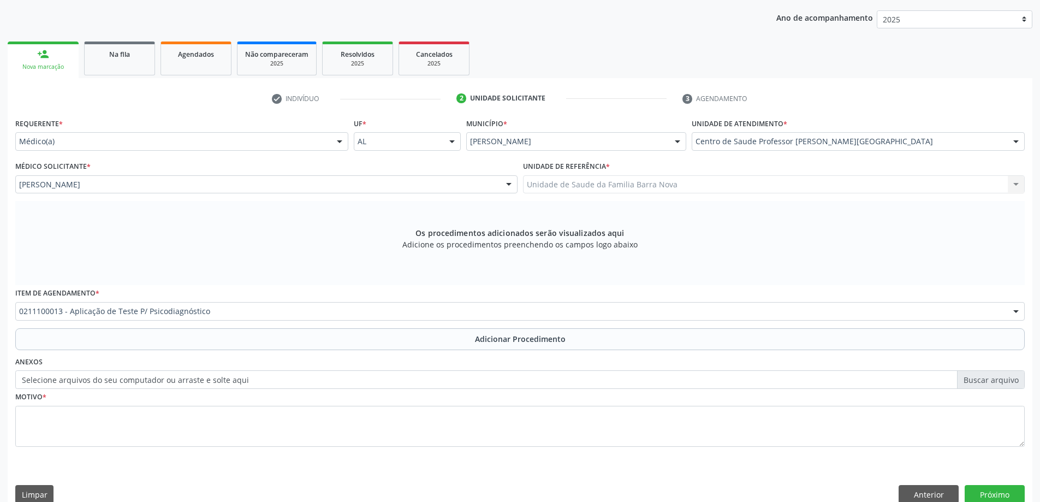
scroll to position [113, 0]
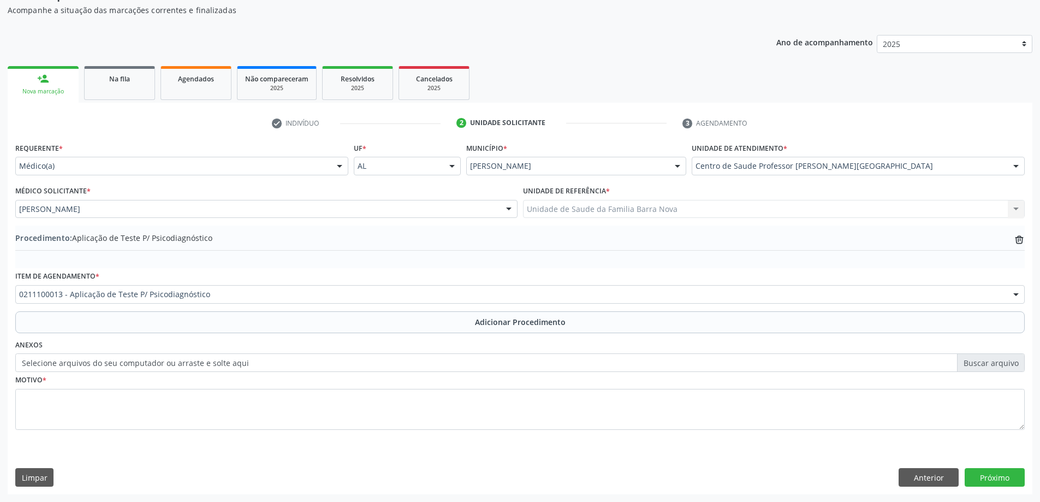
click at [93, 381] on div "Motivo *" at bounding box center [520, 401] width 1010 height 58
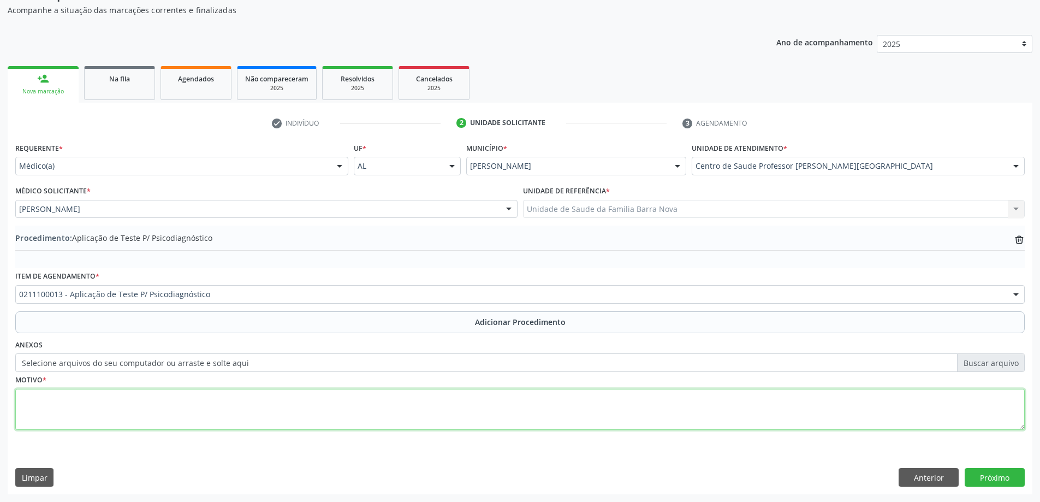
click at [100, 393] on textarea at bounding box center [520, 410] width 1010 height 42
type textarea "INVESTIGAÇÃO TEA?"
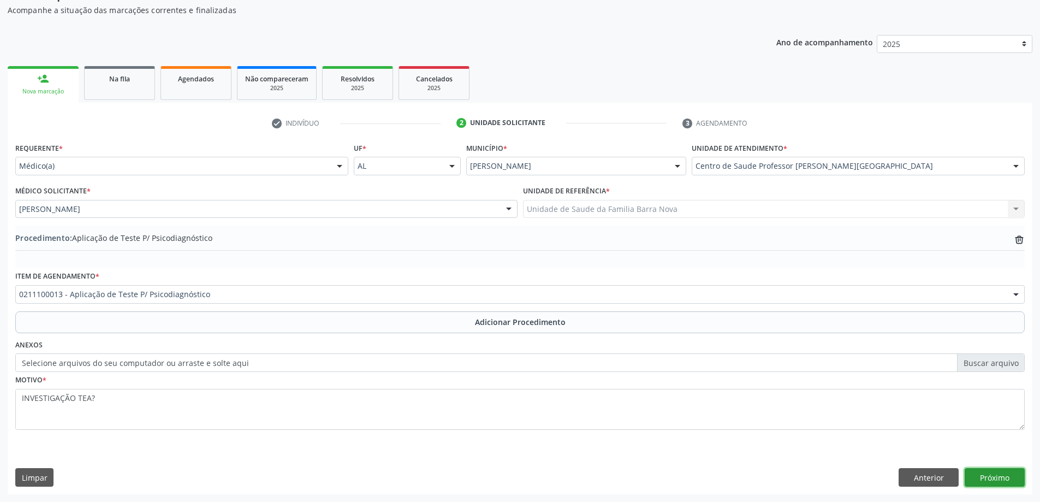
click at [1005, 477] on button "Próximo" at bounding box center [995, 477] width 60 height 19
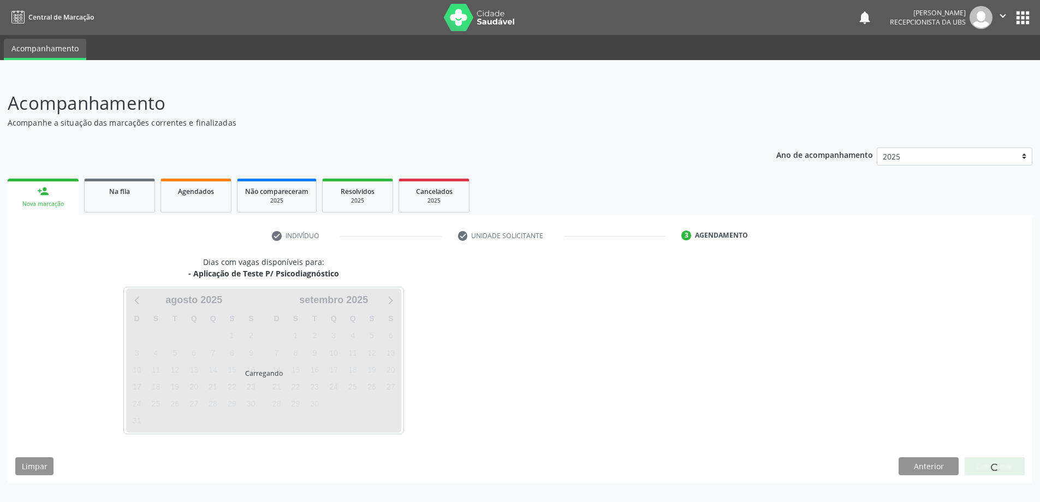
scroll to position [0, 0]
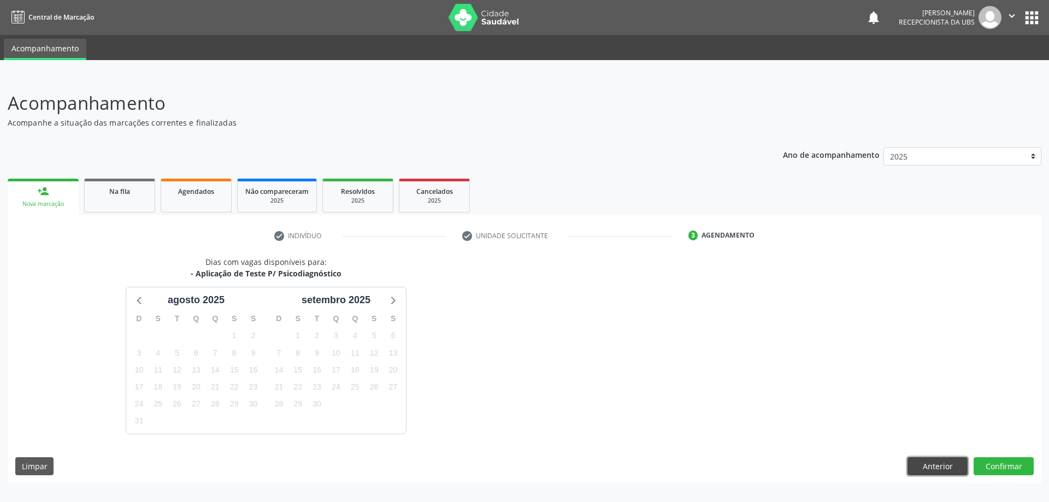
click at [944, 472] on button "Anterior" at bounding box center [937, 466] width 60 height 19
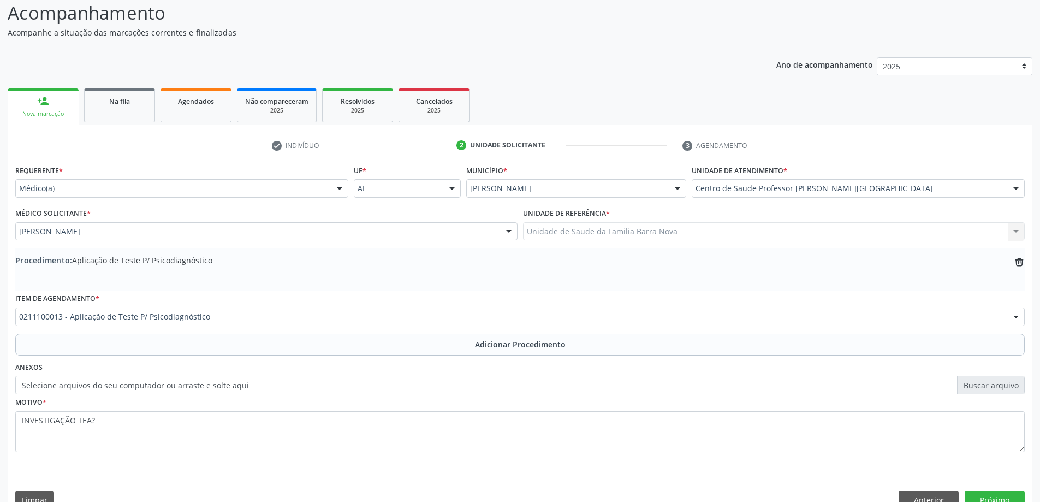
scroll to position [109, 0]
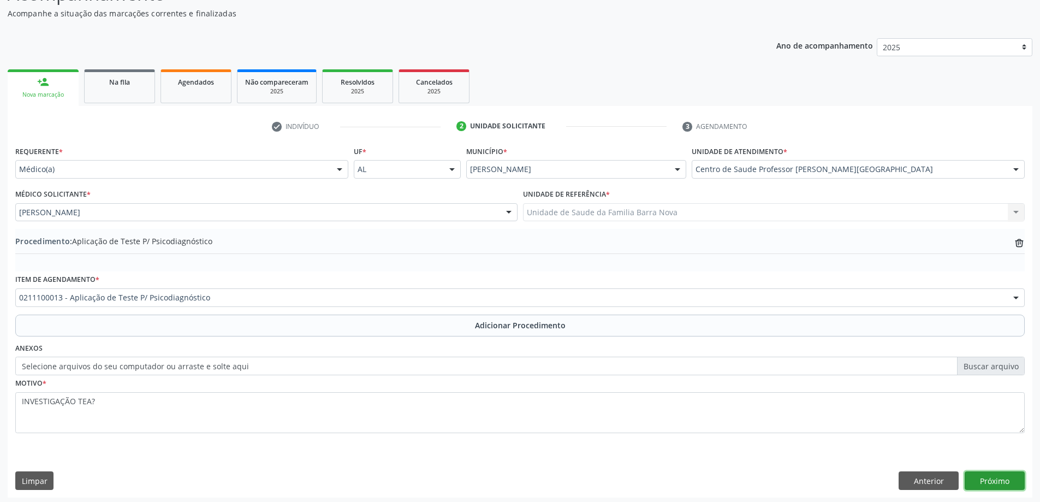
click at [981, 484] on button "Próximo" at bounding box center [995, 480] width 60 height 19
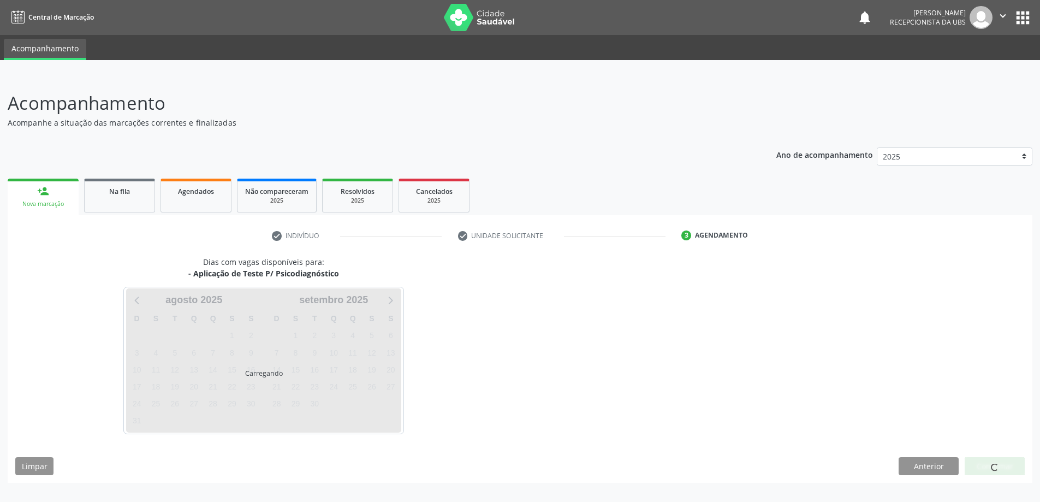
scroll to position [0, 0]
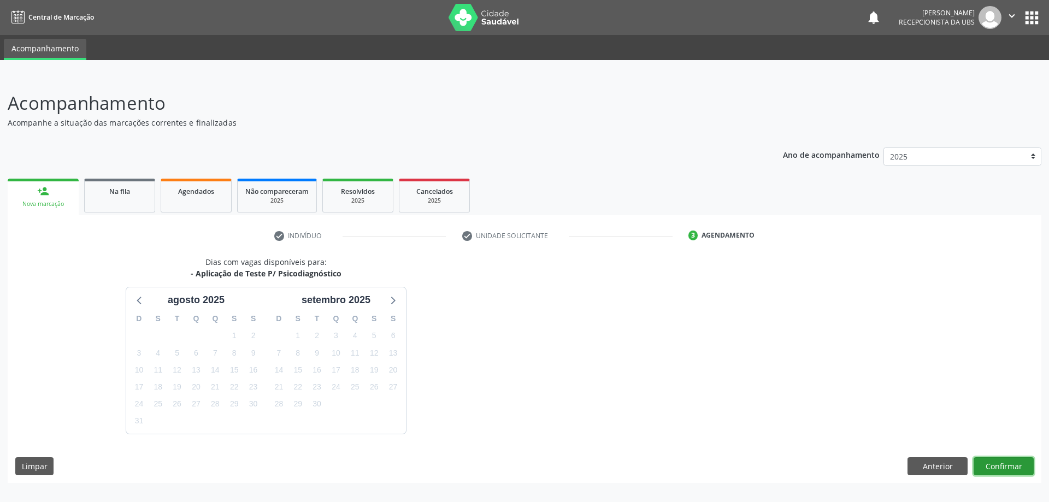
click at [1015, 469] on button "Confirmar" at bounding box center [1003, 466] width 60 height 19
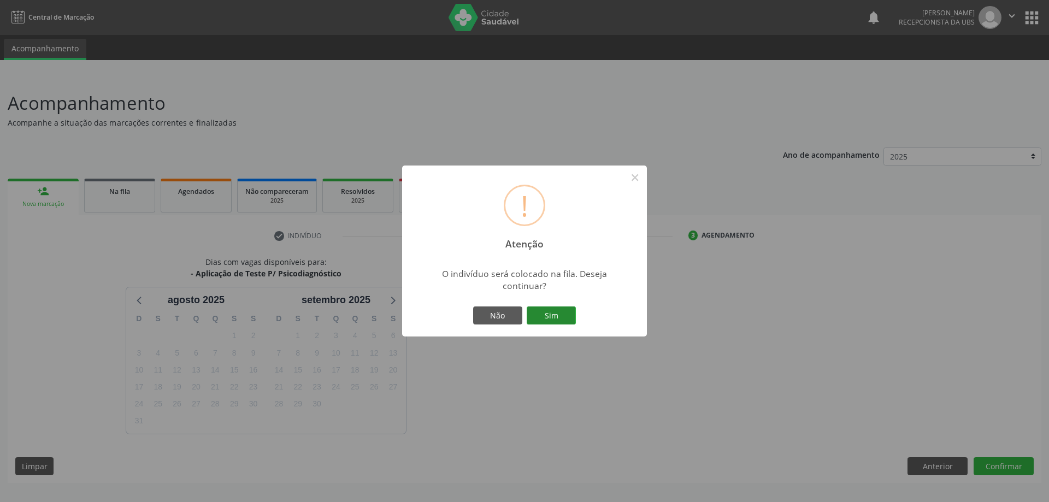
click at [565, 318] on button "Sim" at bounding box center [550, 315] width 49 height 19
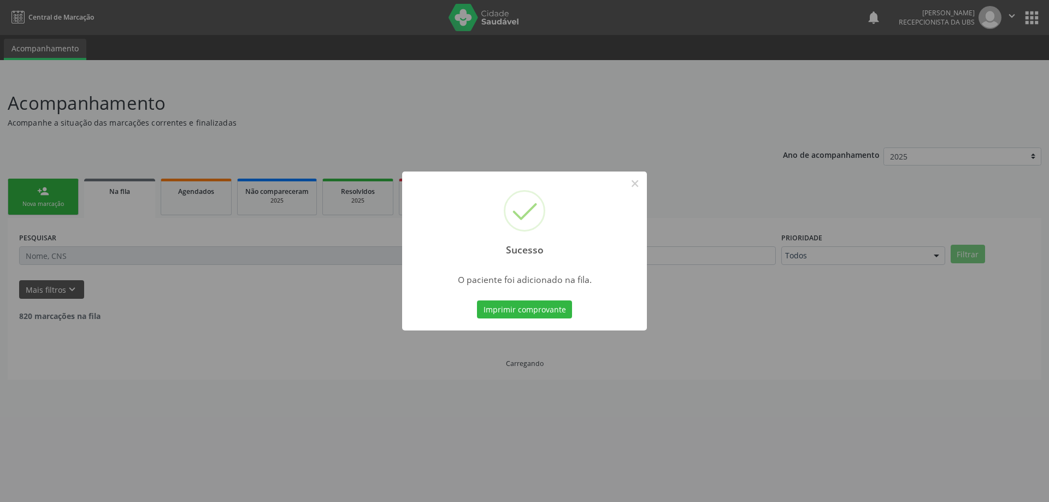
click at [382, 288] on div "Sucesso × O paciente foi adicionado na fila. Imprimir comprovante Cancel" at bounding box center [524, 251] width 1049 height 502
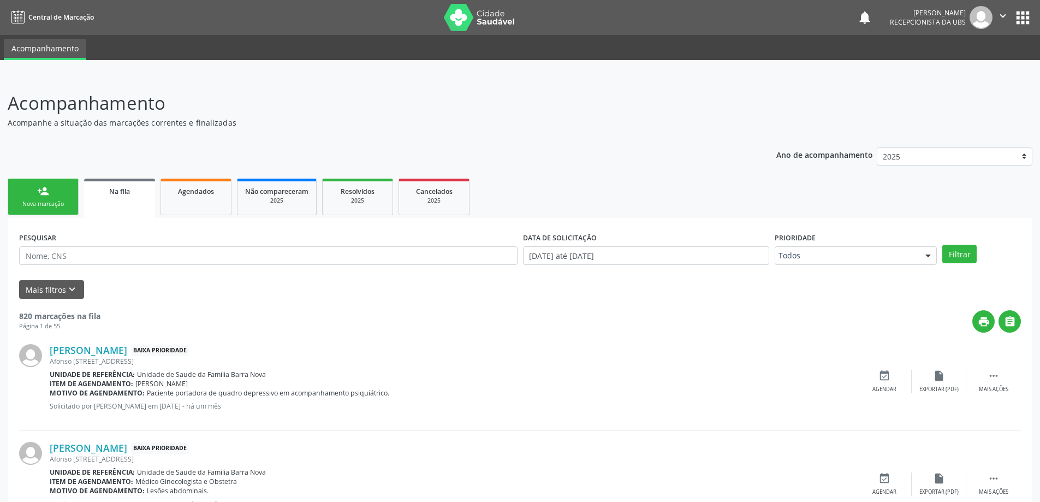
click at [54, 204] on div "Nova marcação" at bounding box center [43, 204] width 55 height 8
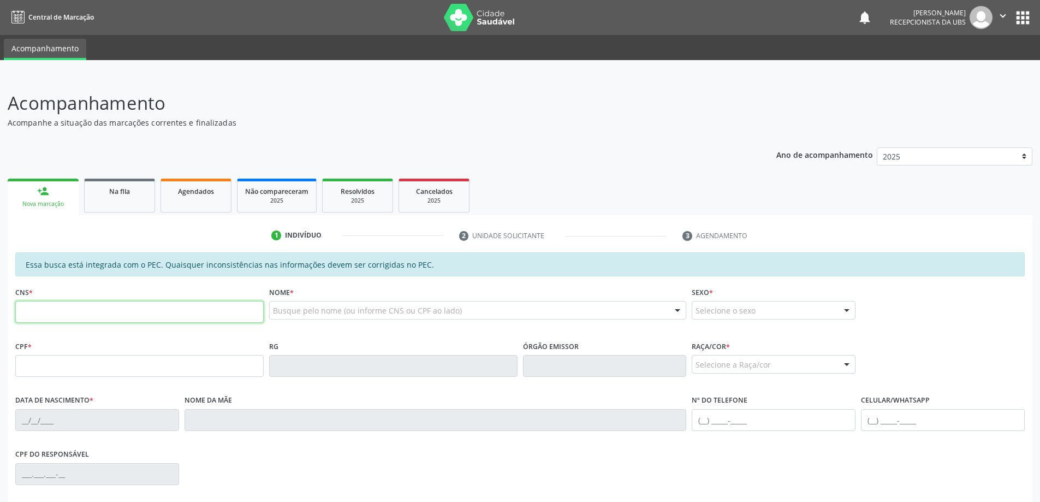
click at [127, 312] on input "text" at bounding box center [139, 312] width 248 height 22
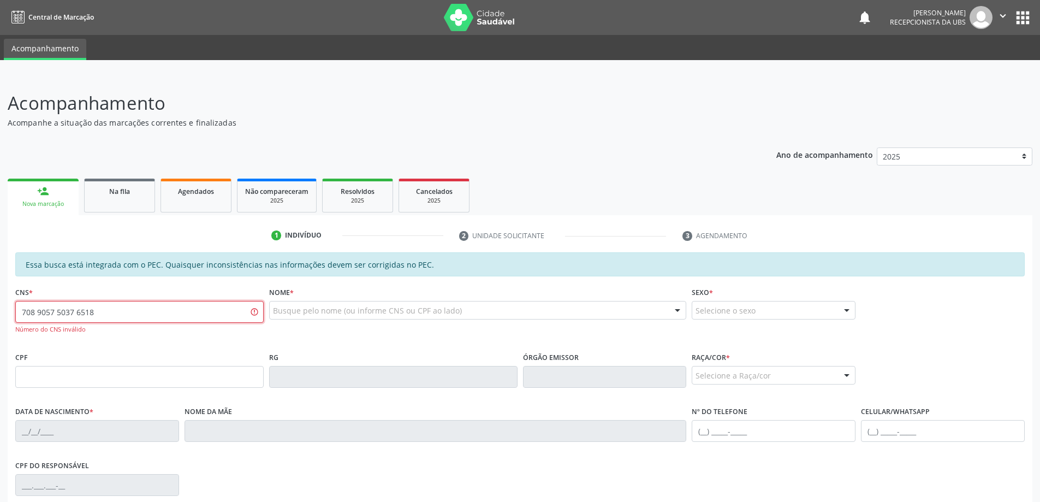
type input "708 9057 5037 6518"
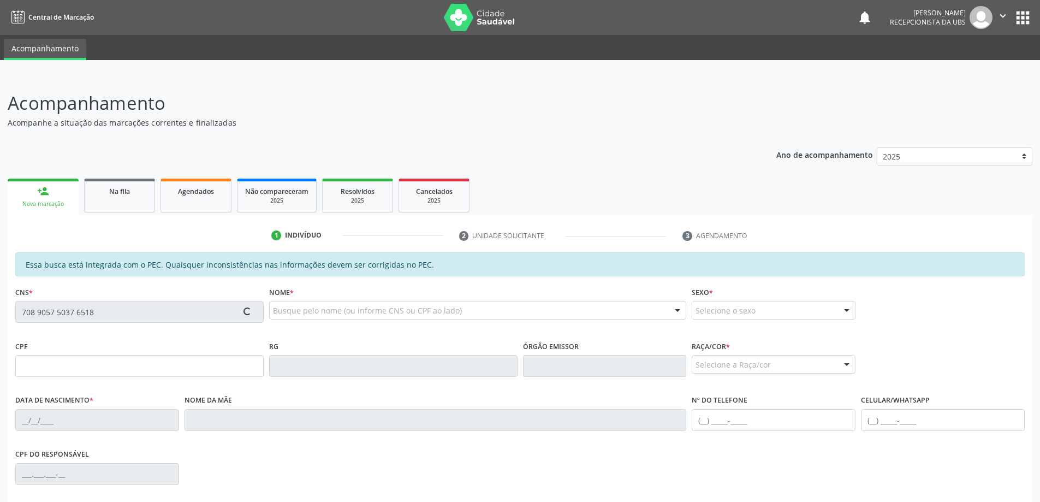
type input "127.856.854-90"
type input "[DATE]"
type input "Mylenna Kallynne [PERSON_NAME] Sampaio"
type input "[PHONE_NUMBER]"
type input "20220"
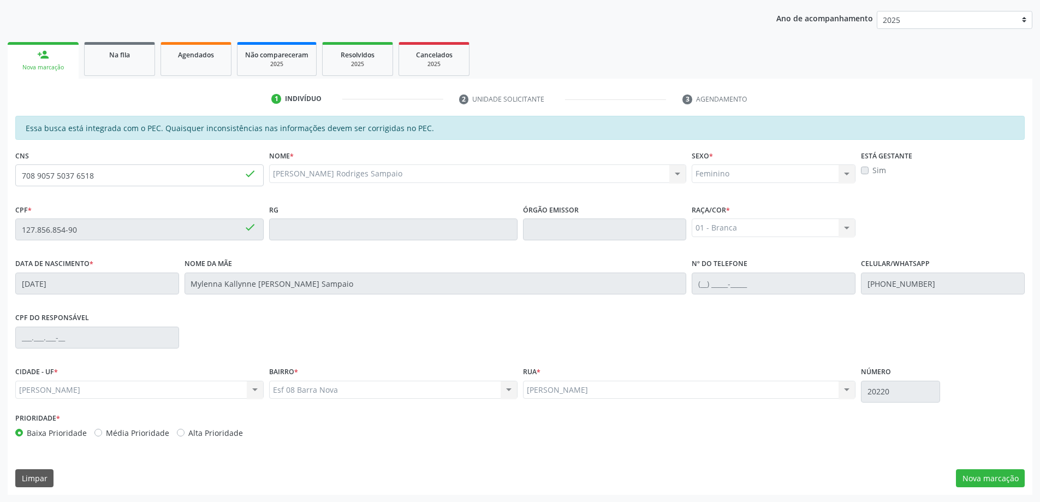
scroll to position [137, 0]
click at [1010, 469] on button "Nova marcação" at bounding box center [990, 478] width 69 height 19
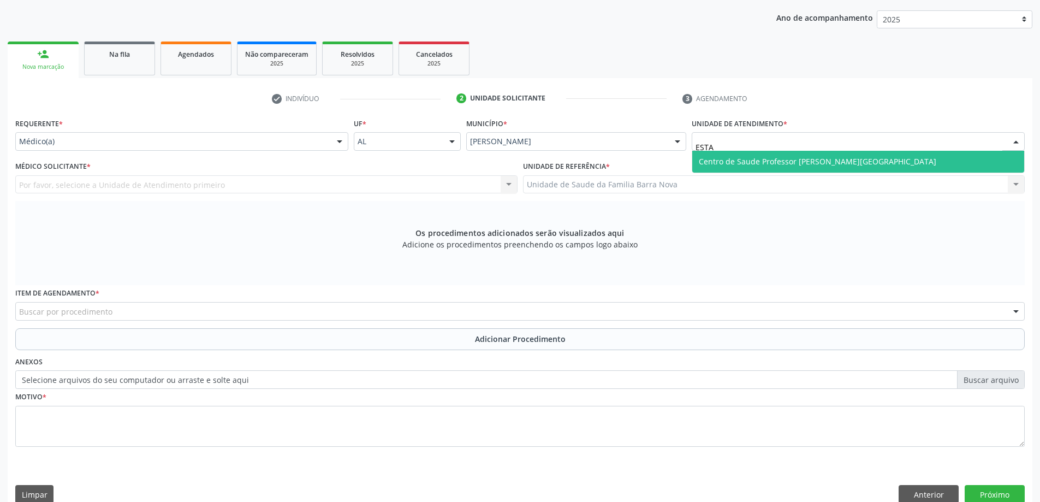
type input "ESTAC"
click at [777, 165] on span "Centro de Saude Professor [PERSON_NAME][GEOGRAPHIC_DATA]" at bounding box center [818, 161] width 238 height 10
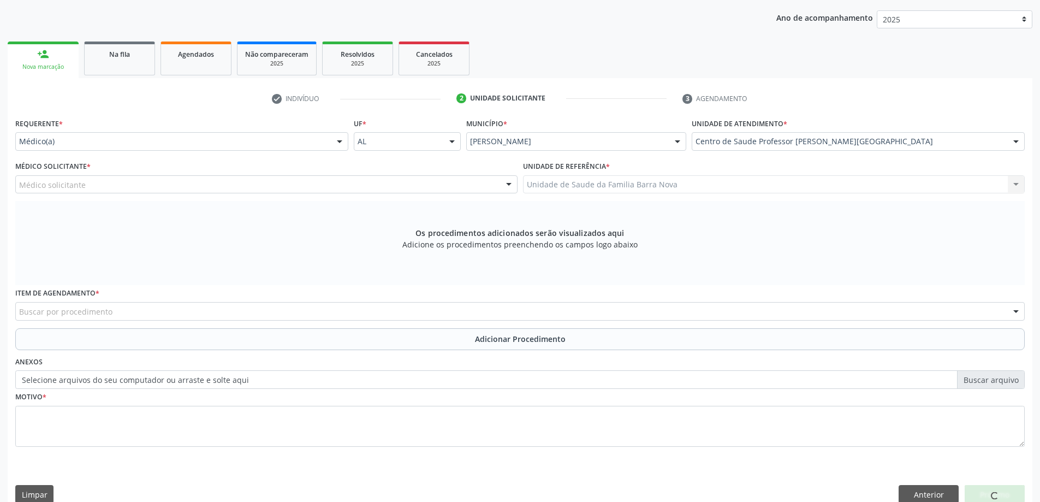
drag, startPoint x: 350, startPoint y: 173, endPoint x: 362, endPoint y: 184, distance: 16.6
click at [354, 177] on div "Médico Solicitante * Médico solicitante [PERSON_NAME] [PERSON_NAME] Malta [PERS…" at bounding box center [266, 175] width 502 height 35
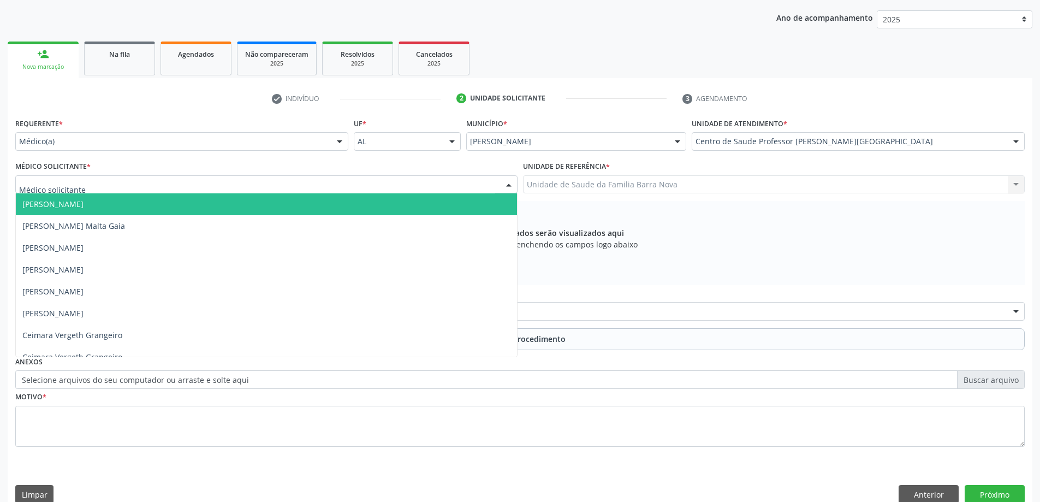
click at [362, 184] on div at bounding box center [266, 184] width 502 height 19
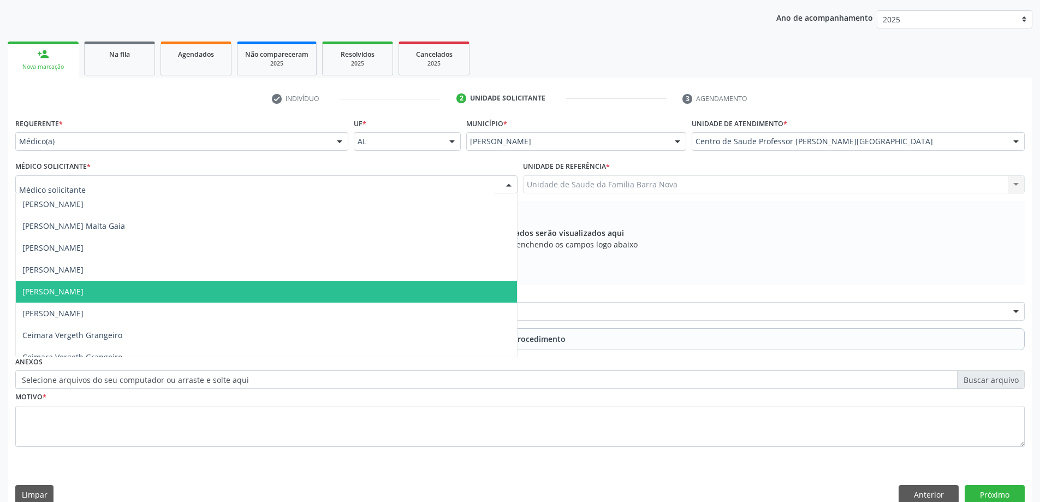
click at [66, 294] on span "[PERSON_NAME]" at bounding box center [52, 291] width 61 height 10
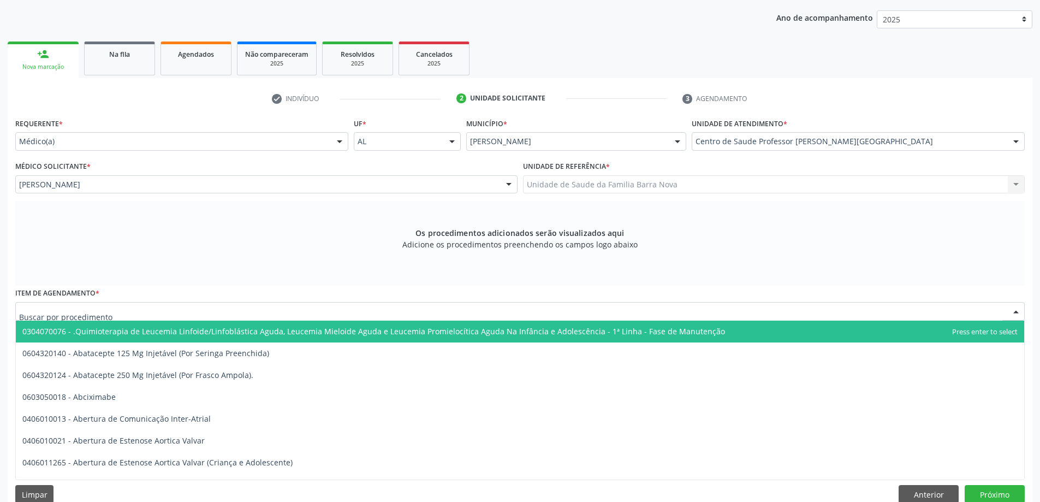
click at [139, 311] on div at bounding box center [520, 311] width 1010 height 19
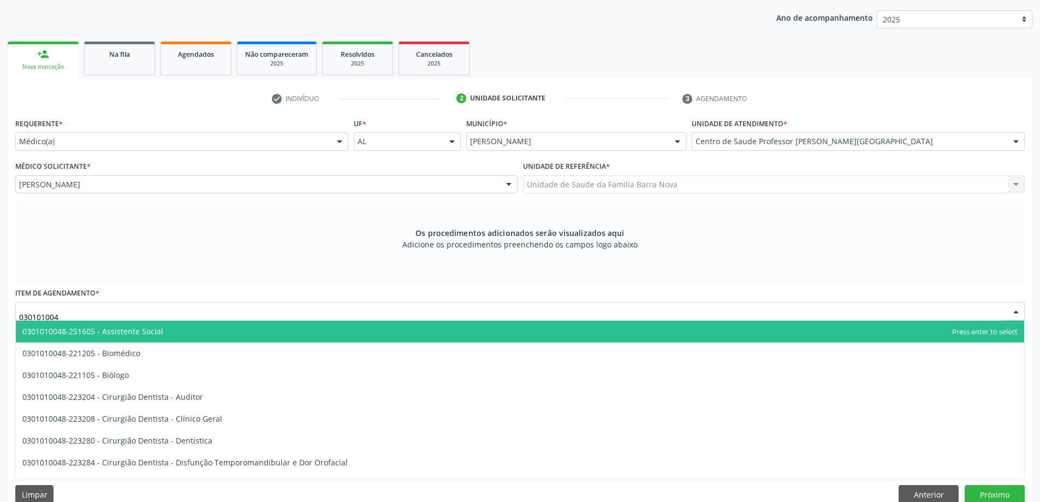
type input "0301010048"
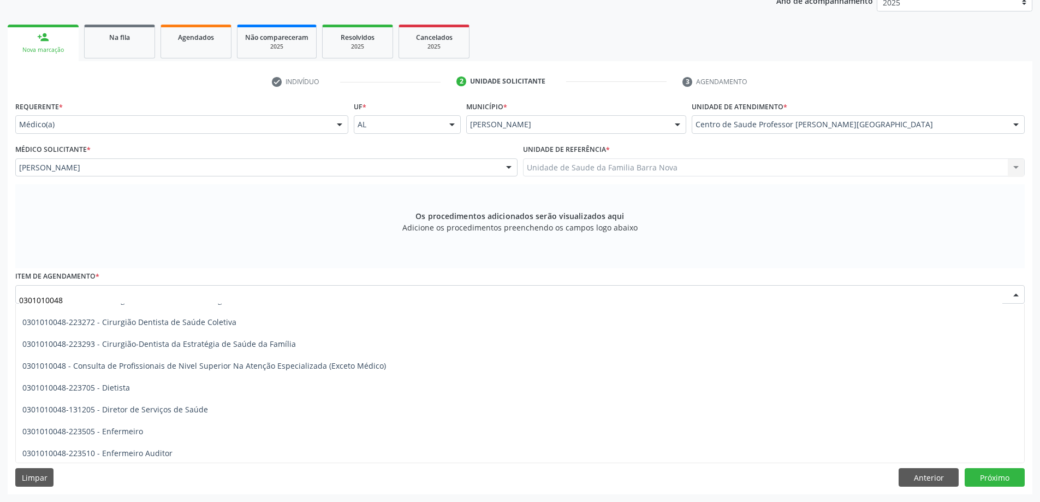
scroll to position [546, 0]
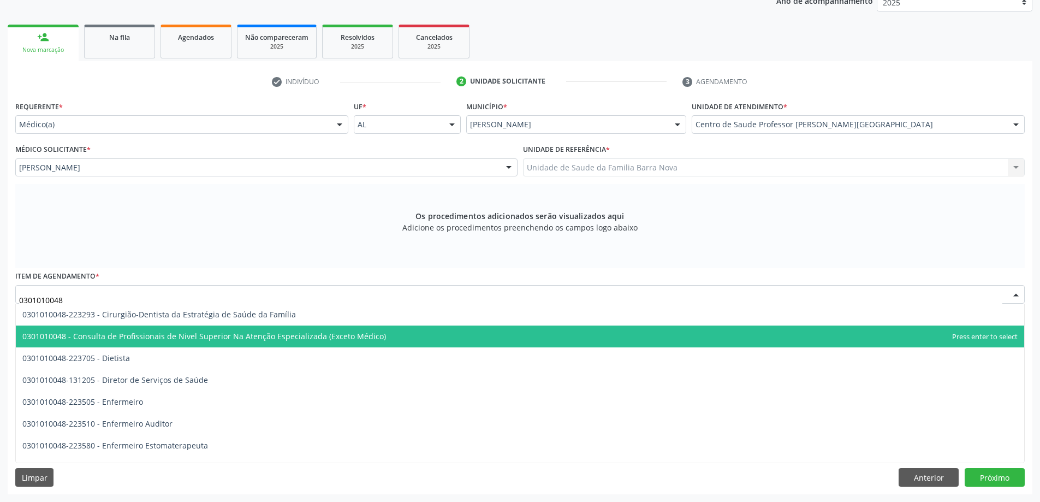
click at [236, 339] on span "0301010048 - Consulta de Profissionais de Nivel Superior Na Atenção Especializa…" at bounding box center [204, 336] width 364 height 10
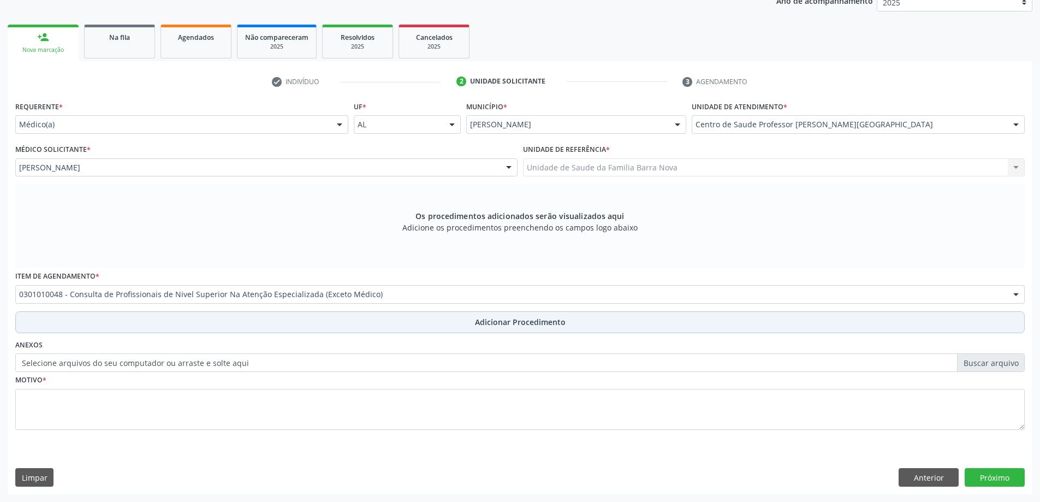
click at [477, 324] on span "Adicionar Procedimento" at bounding box center [520, 321] width 91 height 11
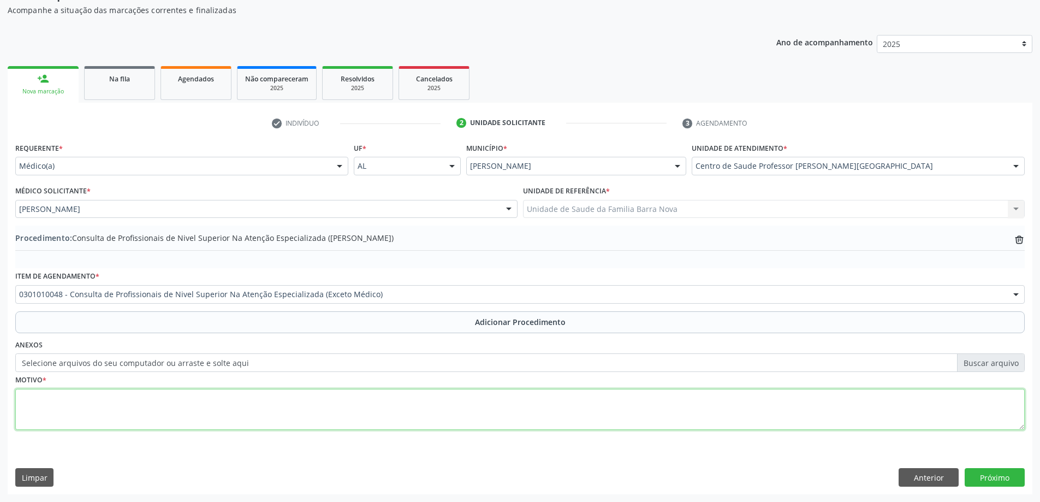
click at [193, 408] on textarea at bounding box center [520, 410] width 1010 height 42
type textarea "PSICOLOGO INFANTIL. AVALIAÇÃO."
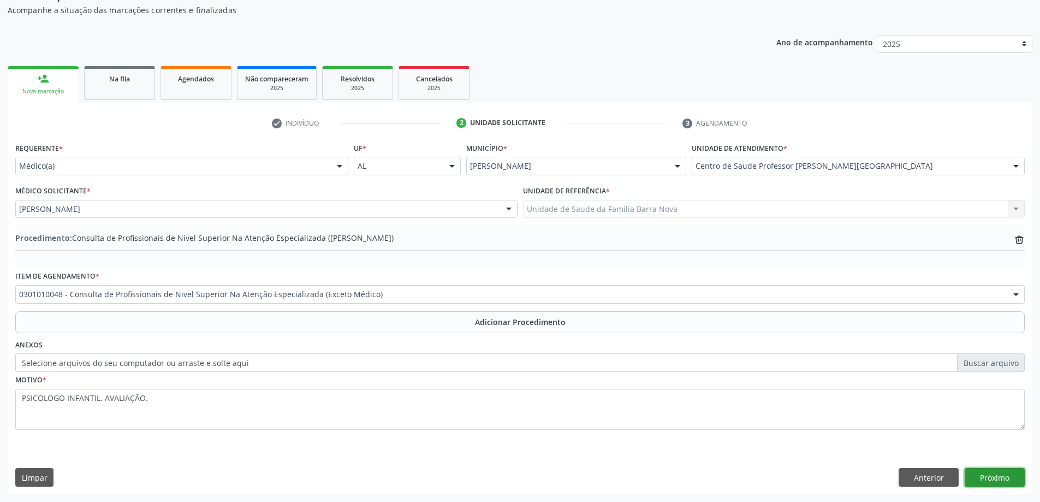
click at [1011, 481] on button "Próximo" at bounding box center [995, 477] width 60 height 19
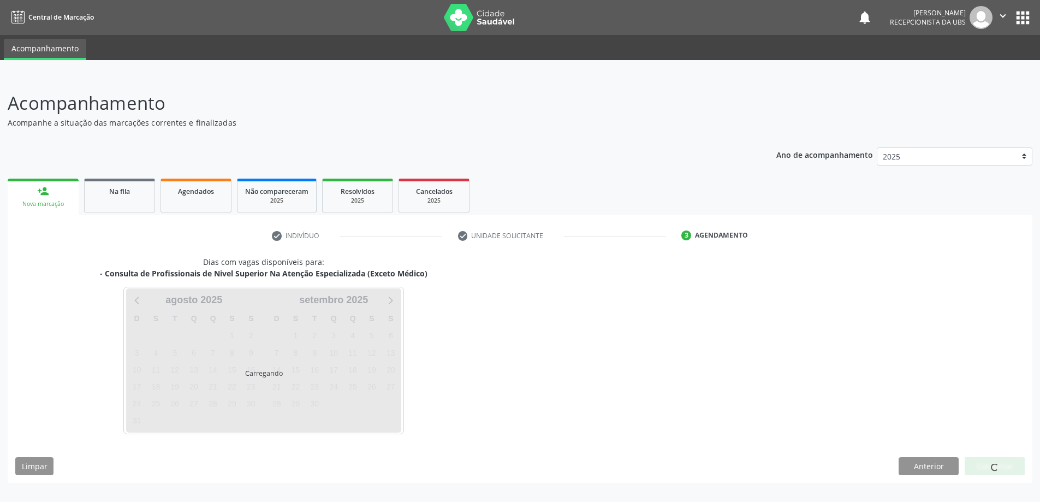
scroll to position [0, 0]
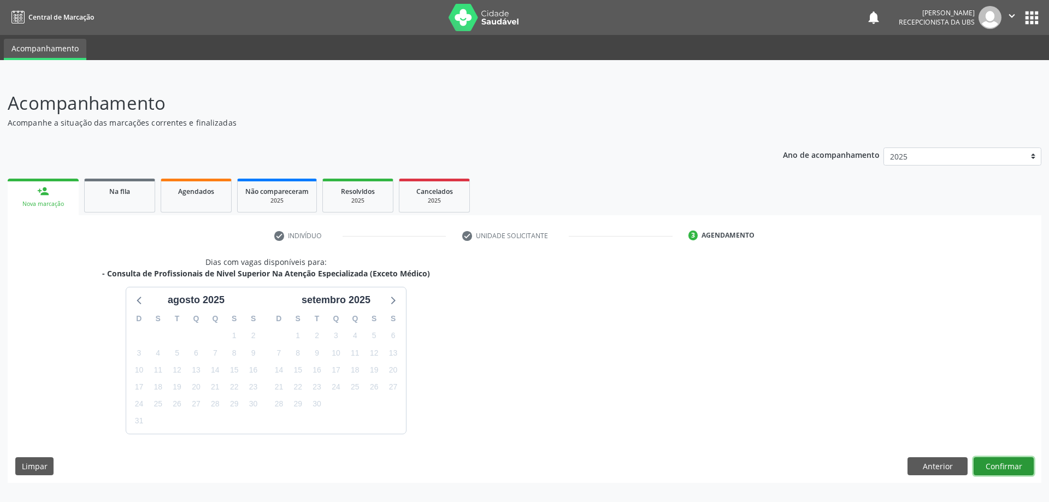
click at [988, 472] on button "Confirmar" at bounding box center [1003, 466] width 60 height 19
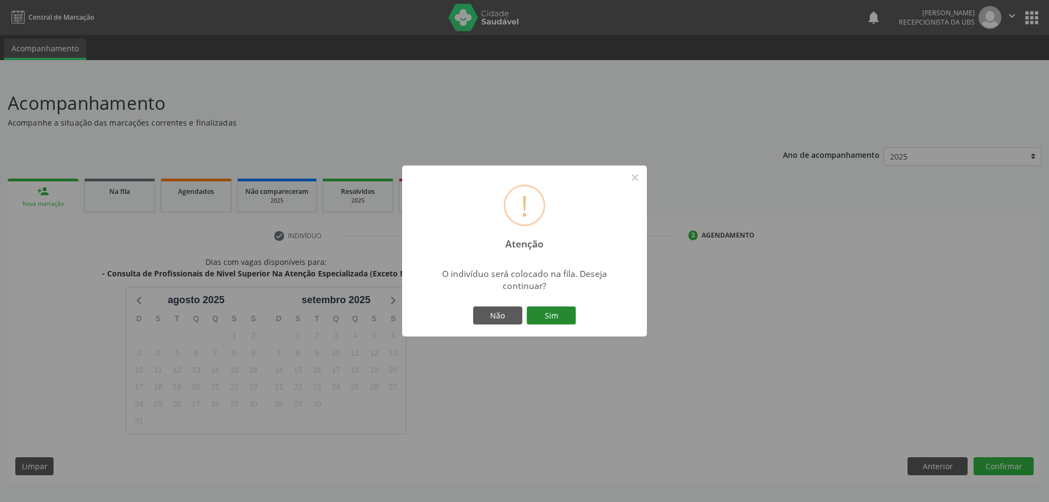
click at [568, 318] on button "Sim" at bounding box center [550, 315] width 49 height 19
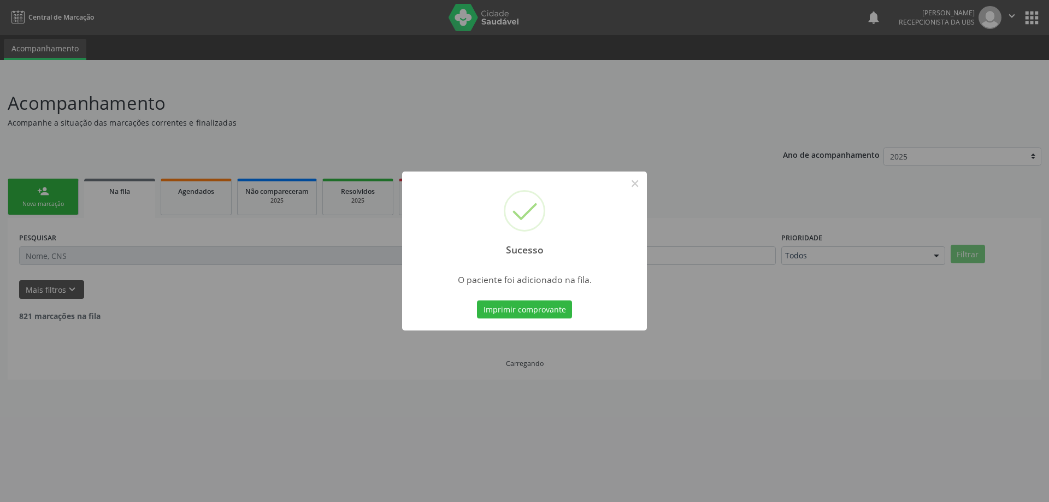
click at [192, 240] on div "Sucesso × O paciente foi adicionado na fila. Imprimir comprovante Cancel" at bounding box center [524, 251] width 1049 height 502
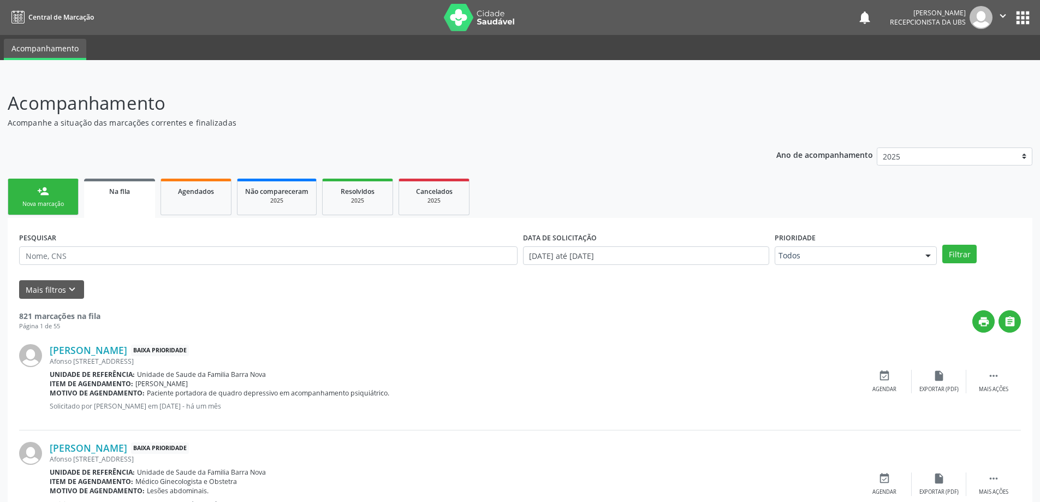
click at [36, 210] on link "person_add Nova marcação" at bounding box center [43, 197] width 71 height 37
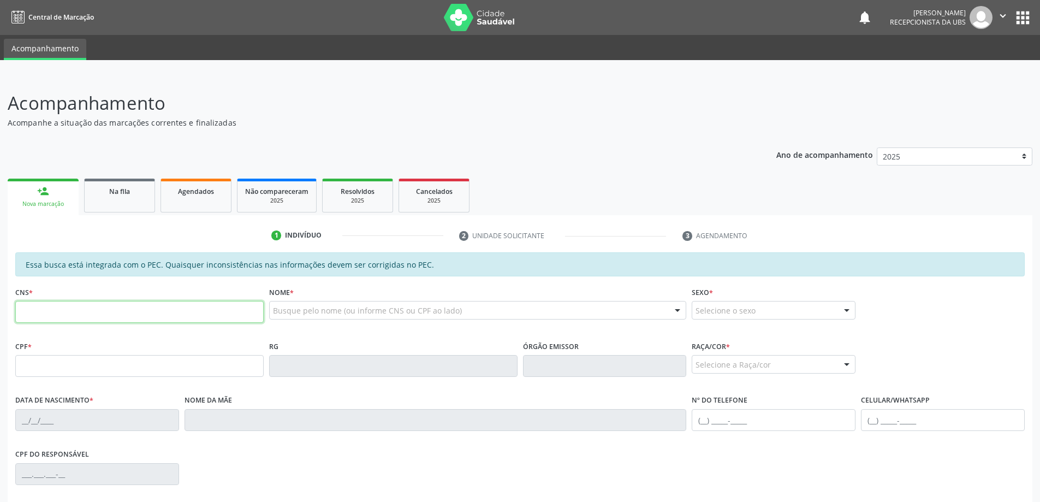
click at [91, 317] on input "text" at bounding box center [139, 312] width 248 height 22
type input "706 8097 4371 9020"
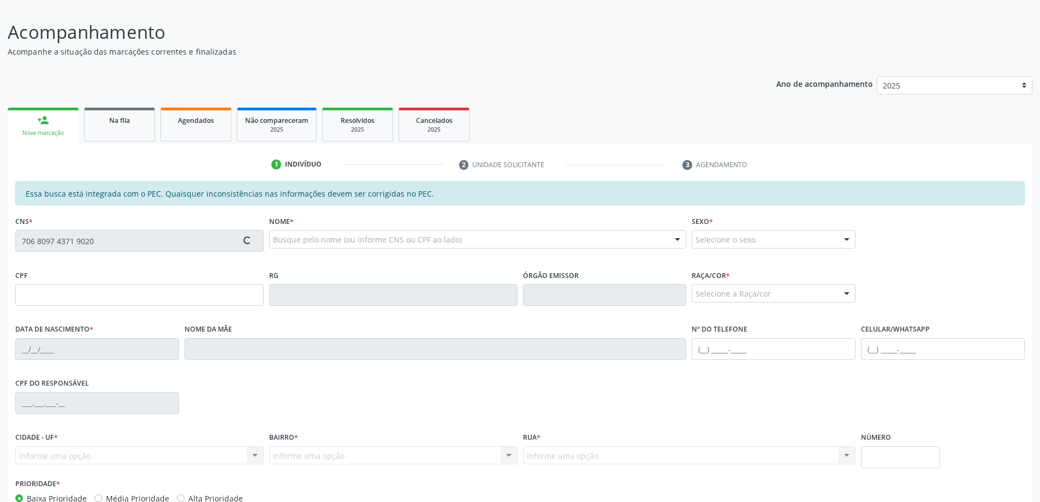
scroll to position [137, 0]
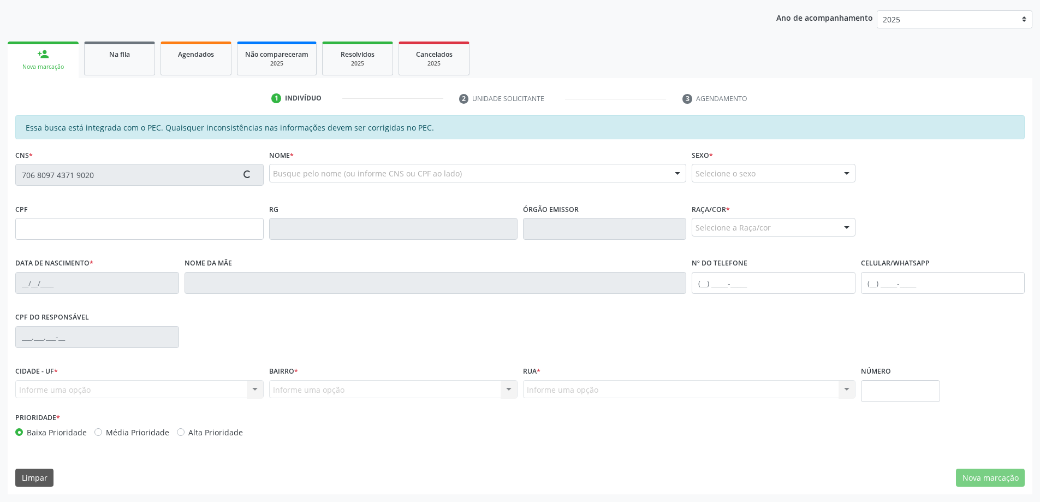
type input "445.194.514-34"
type input "[DATE]"
type input "[PERSON_NAME]"
type input "[PHONE_NUMBER]"
type input "104"
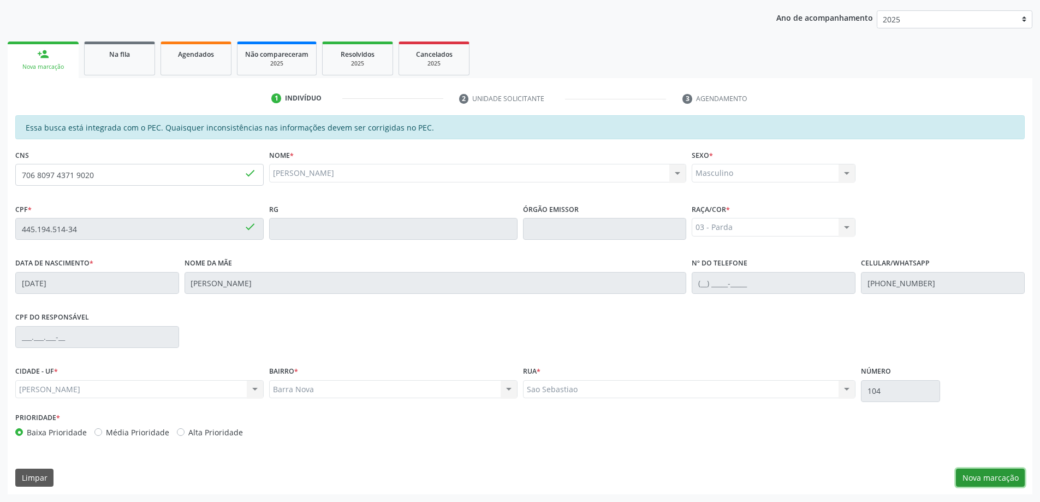
click at [990, 476] on button "Nova marcação" at bounding box center [990, 478] width 69 height 19
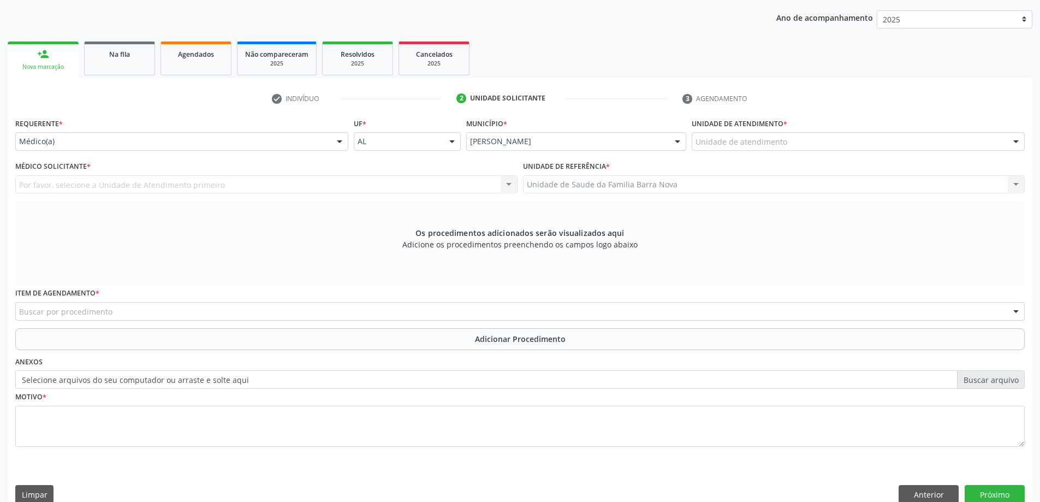
click at [785, 138] on div "Unidade de atendimento" at bounding box center [858, 141] width 333 height 19
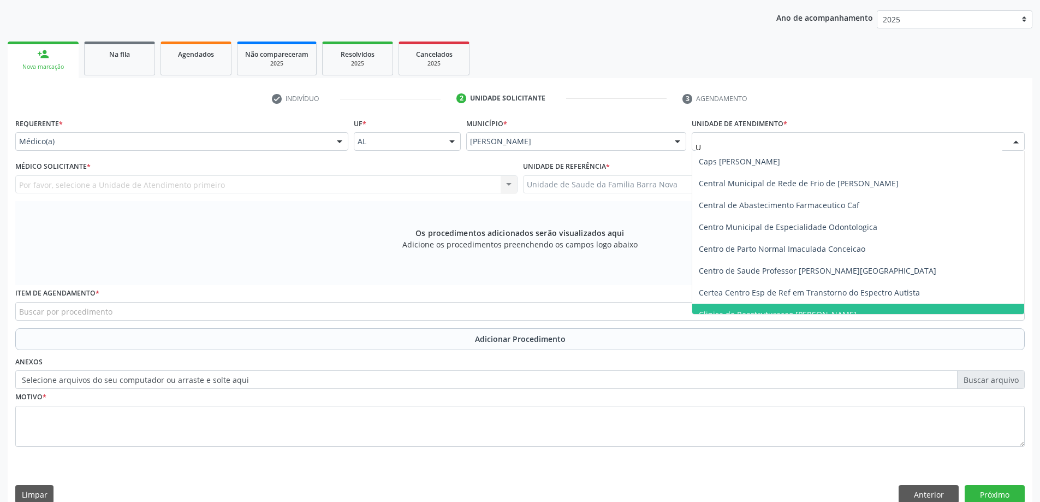
type input "UP"
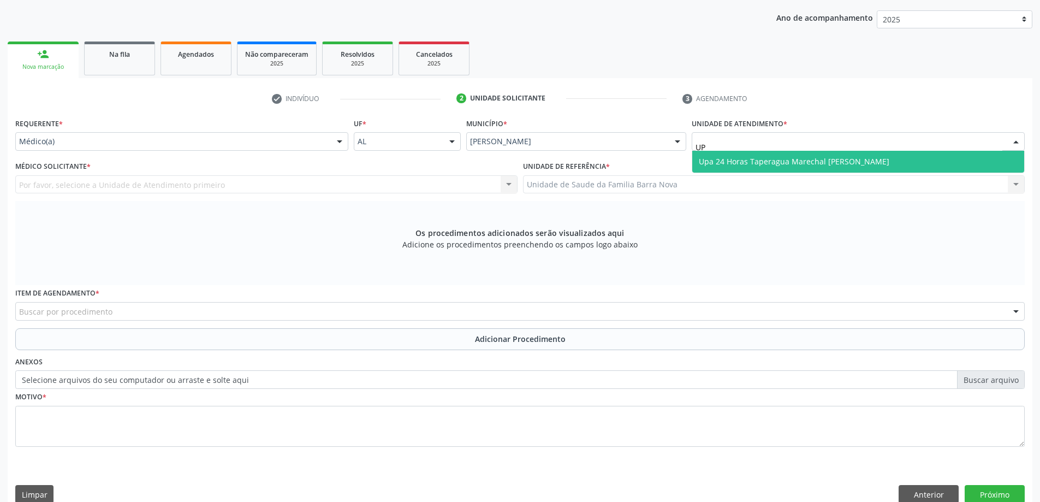
click at [842, 166] on span "Upa 24 Horas Taperagua Marechal [PERSON_NAME]" at bounding box center [794, 161] width 191 height 10
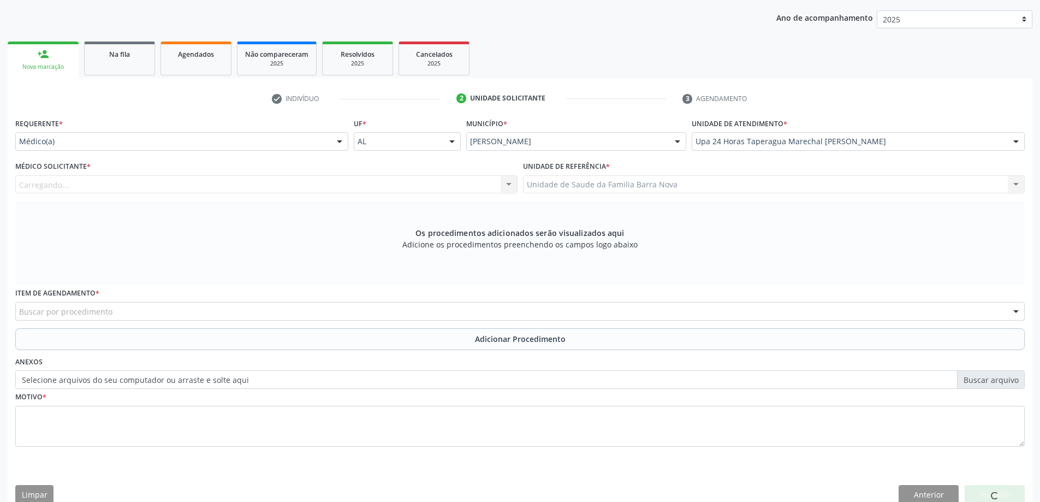
click at [454, 175] on div "Carregando... Nenhum resultado encontrado para: " " Não há nenhuma opção para s…" at bounding box center [266, 184] width 502 height 19
click at [448, 187] on div "Carregando... Nenhum resultado encontrado para: " " Não há nenhuma opção para s…" at bounding box center [266, 184] width 502 height 19
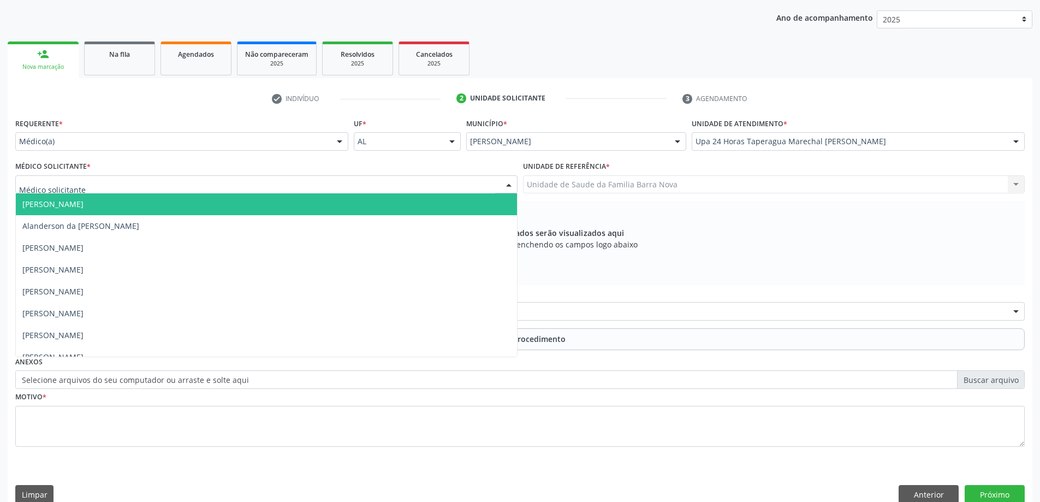
click at [447, 187] on div at bounding box center [266, 184] width 502 height 19
type input "BR"
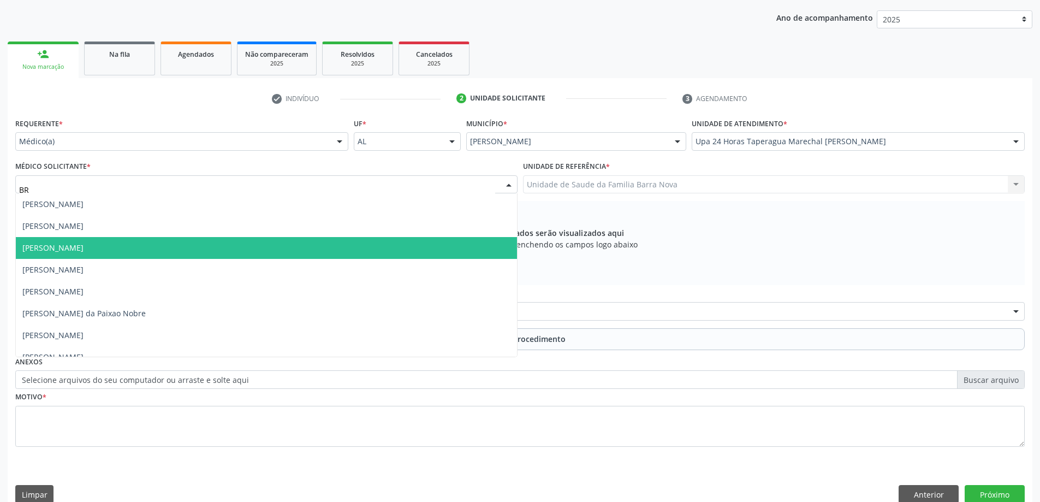
click at [183, 252] on span "[PERSON_NAME]" at bounding box center [266, 248] width 501 height 22
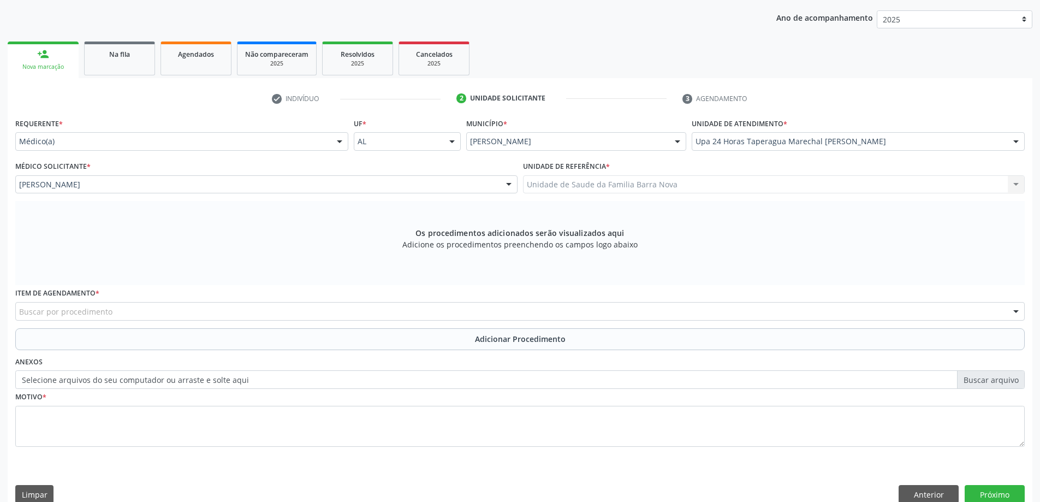
click at [149, 311] on div "Buscar por procedimento" at bounding box center [520, 311] width 1010 height 19
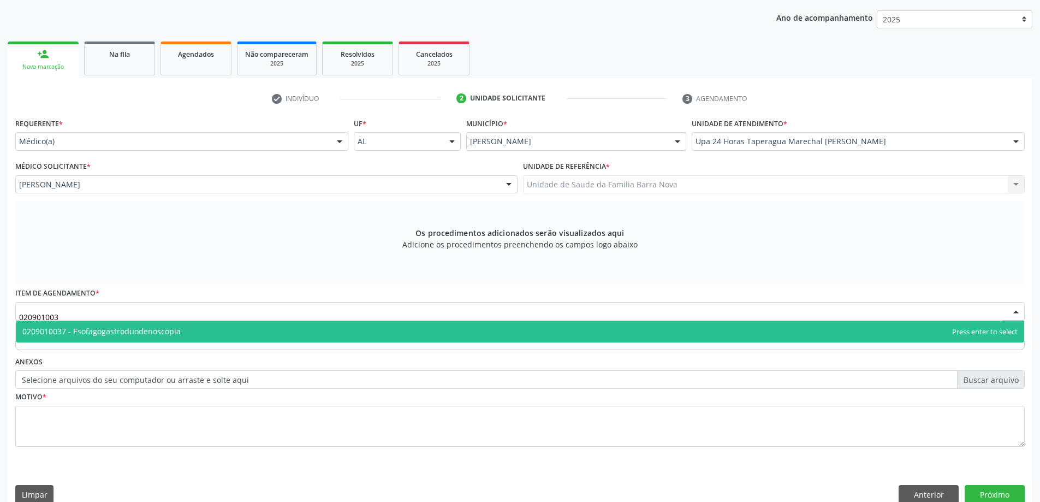
type input "0209010037"
click at [194, 329] on span "0209010037 - Esofagogastroduodenoscopia" at bounding box center [520, 332] width 1009 height 22
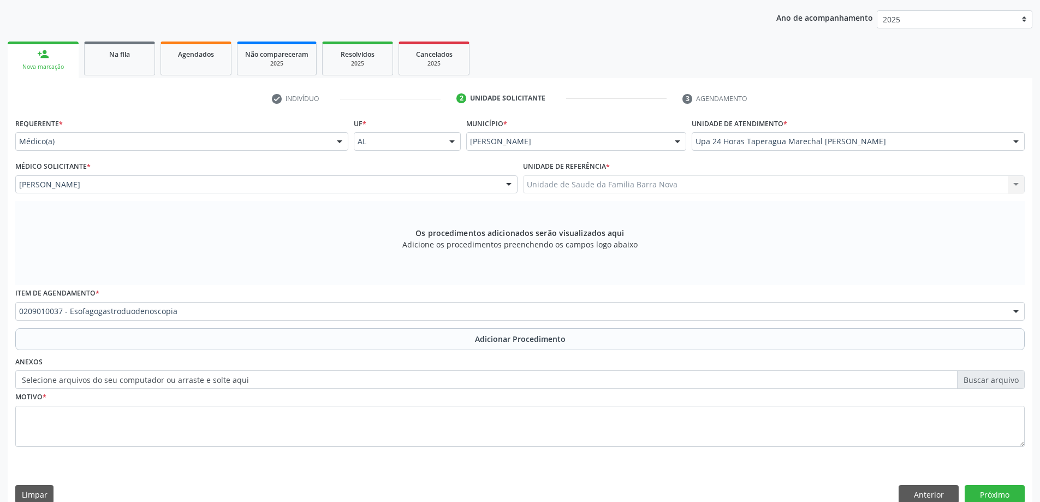
click at [168, 350] on div "Requerente * Médico(a) Médico(a) Enfermeiro(a) Paciente Nenhum resultado encont…" at bounding box center [520, 288] width 1010 height 347
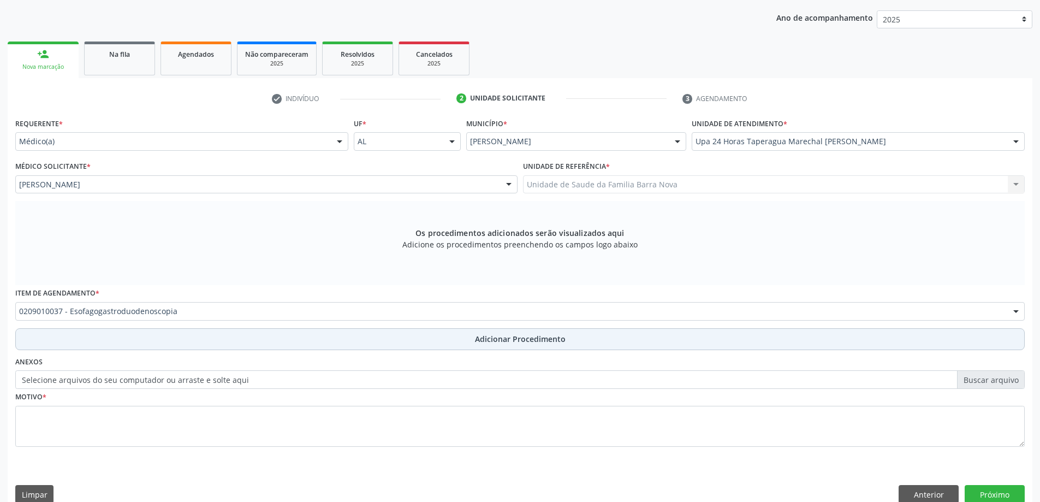
click at [177, 347] on button "Adicionar Procedimento" at bounding box center [520, 339] width 1010 height 22
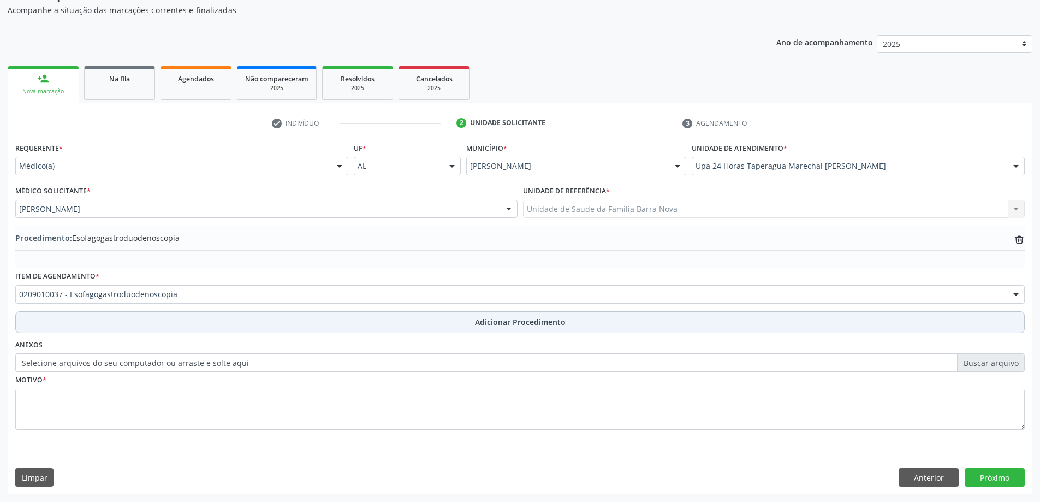
scroll to position [113, 0]
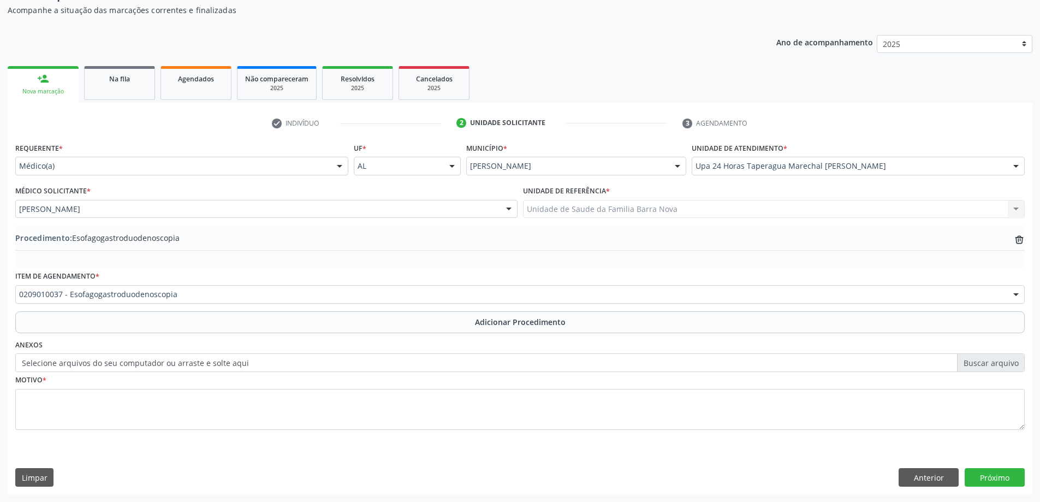
click at [152, 376] on div "Motivo *" at bounding box center [520, 401] width 1010 height 58
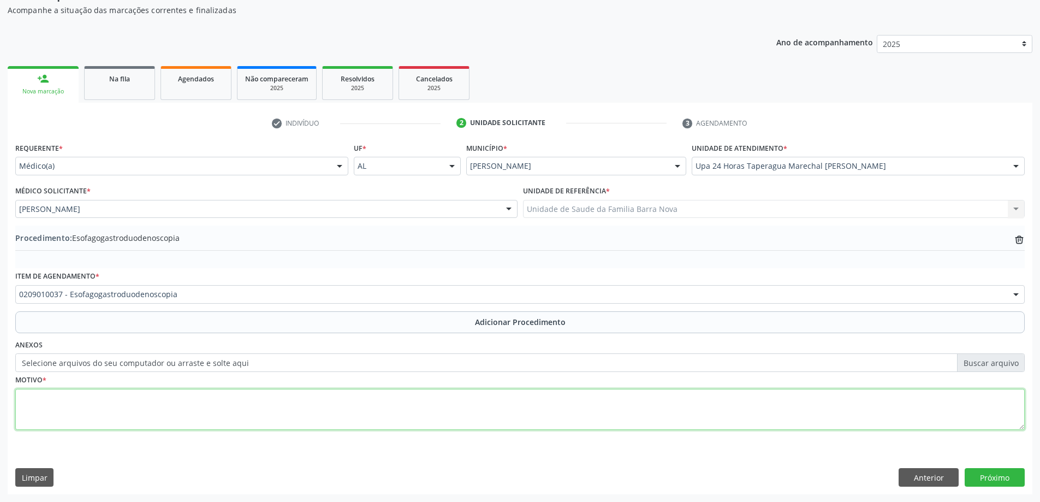
click at [164, 394] on textarea at bounding box center [520, 410] width 1010 height 42
type textarea "F"
type textarea "DOR EPIGASTRICA A/E."
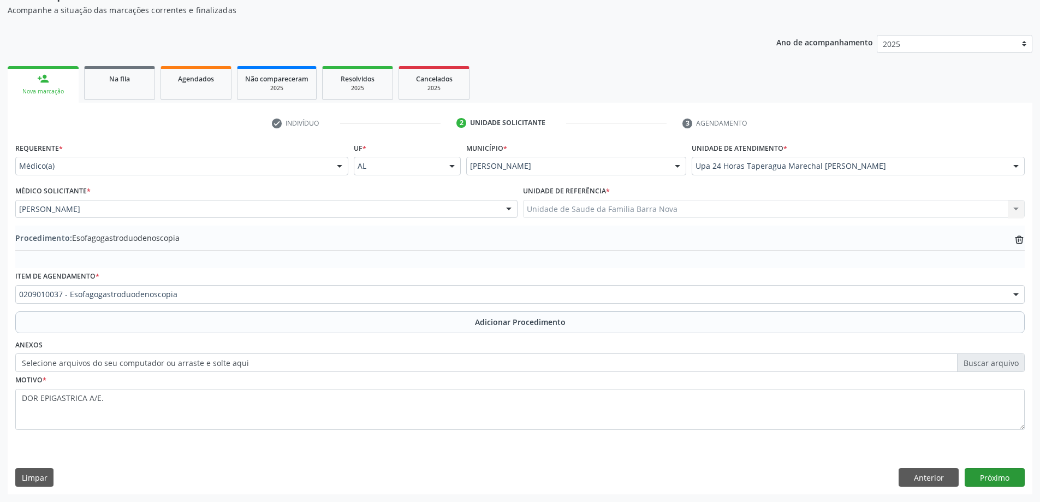
drag, startPoint x: 992, startPoint y: 489, endPoint x: 984, endPoint y: 479, distance: 13.2
click at [991, 489] on div "Requerente * Médico(a) Médico(a) Enfermeiro(a) Paciente Nenhum resultado encont…" at bounding box center [520, 317] width 1025 height 354
click at [986, 479] on button "Próximo" at bounding box center [995, 477] width 60 height 19
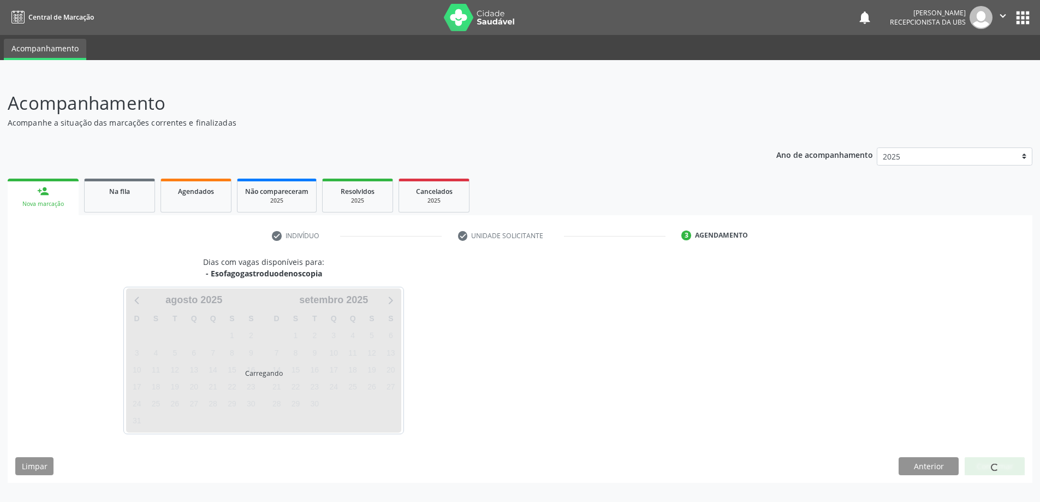
scroll to position [0, 0]
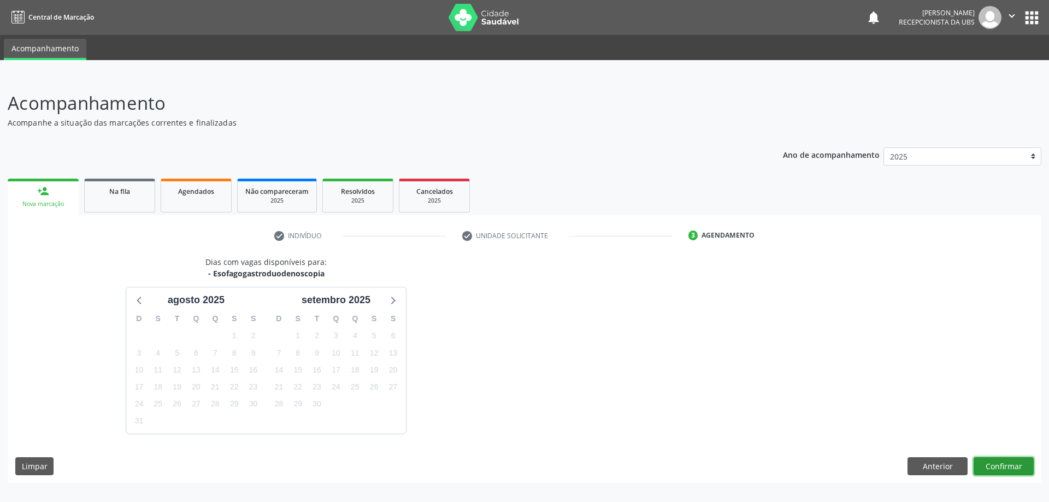
click at [1004, 463] on button "Confirmar" at bounding box center [1003, 466] width 60 height 19
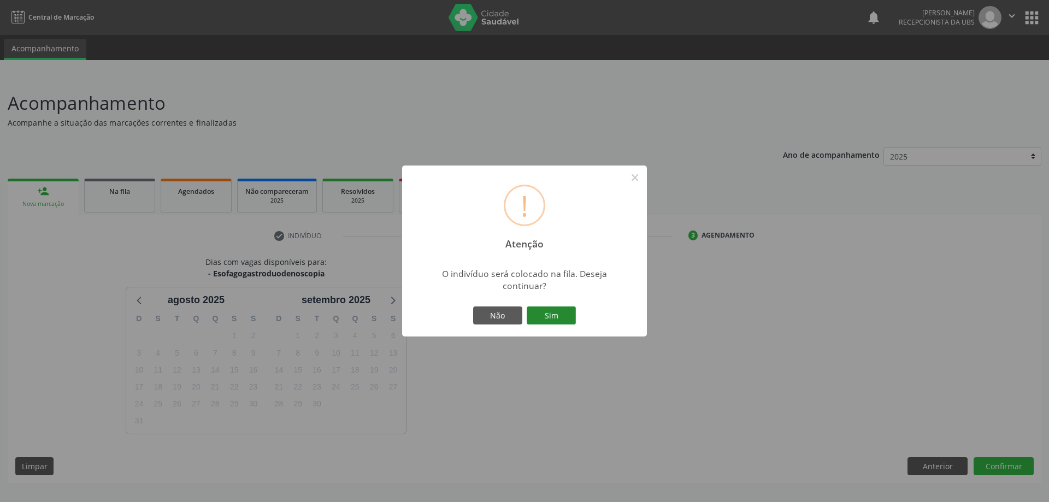
click at [550, 316] on button "Sim" at bounding box center [550, 315] width 49 height 19
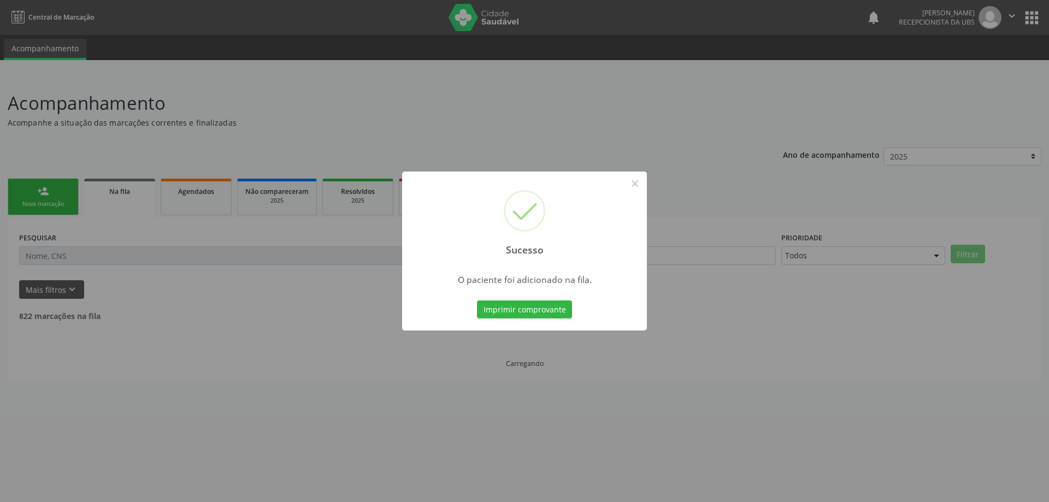
click at [56, 203] on div "Sucesso × O paciente foi adicionado na fila. Imprimir comprovante Cancel" at bounding box center [524, 251] width 1049 height 502
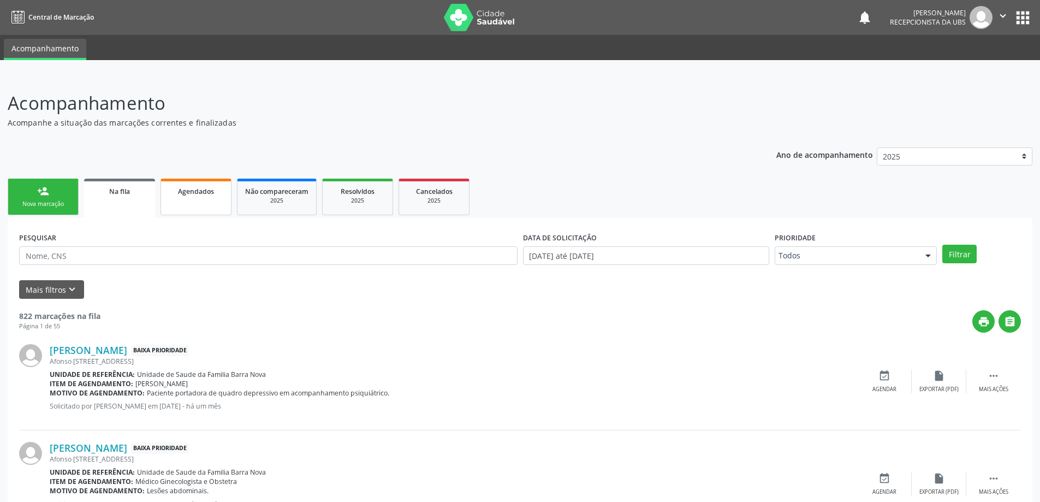
click at [196, 195] on span "Agendados" at bounding box center [196, 191] width 36 height 9
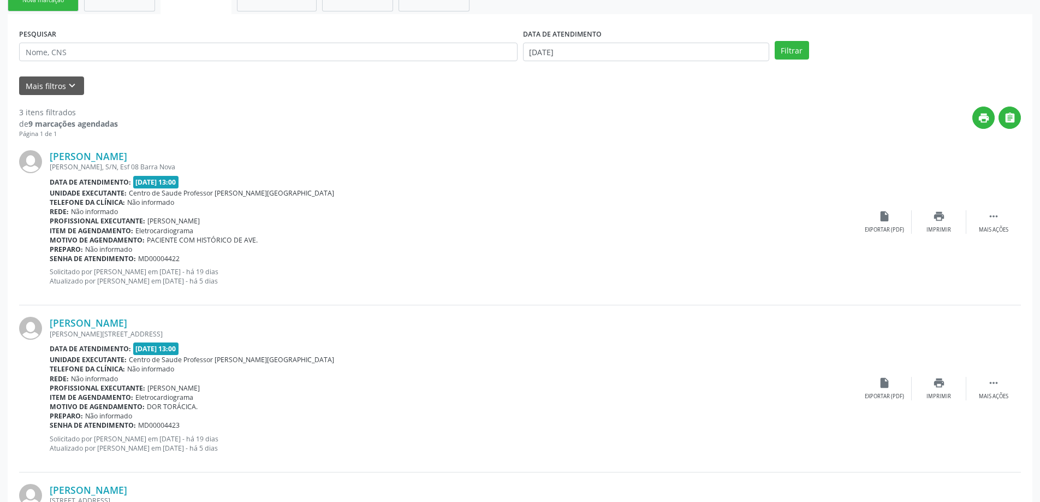
scroll to position [86, 0]
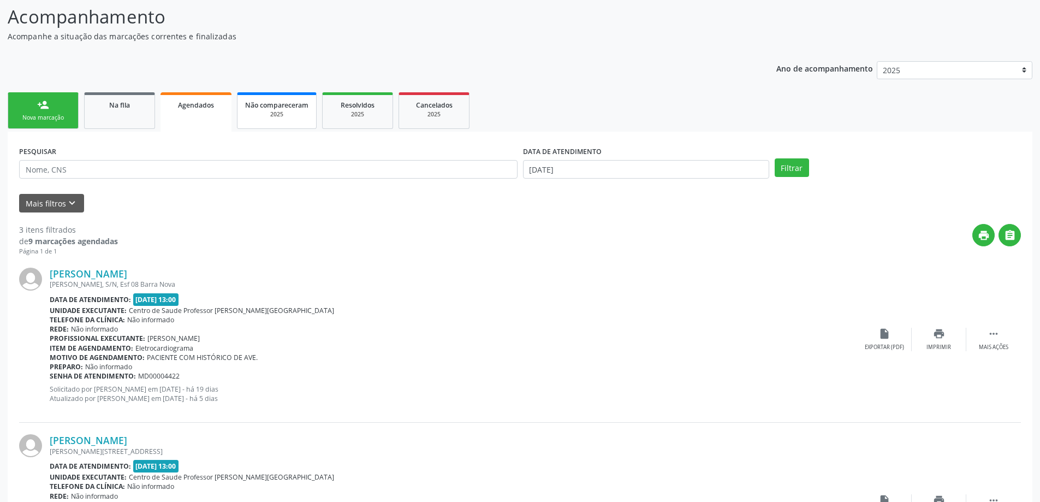
click at [285, 108] on span "Não compareceram" at bounding box center [276, 104] width 63 height 9
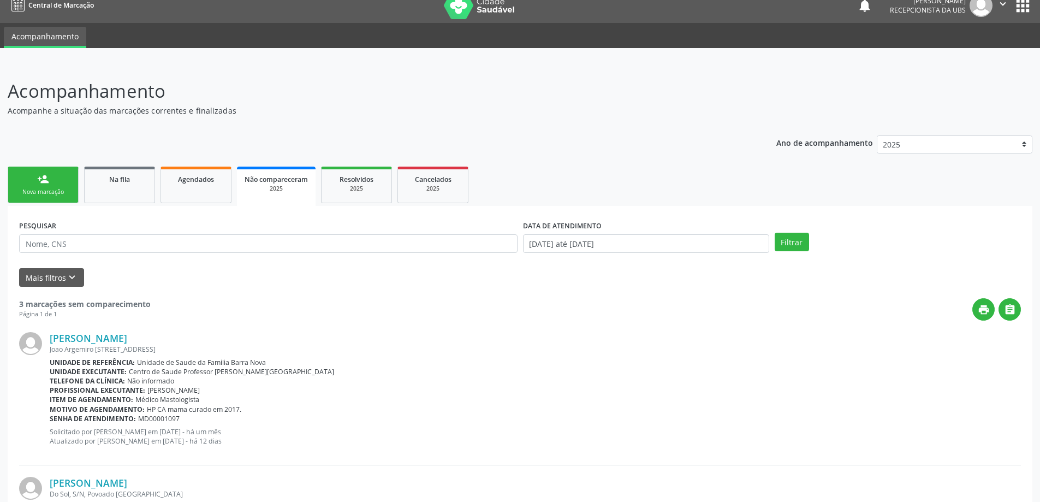
scroll to position [0, 0]
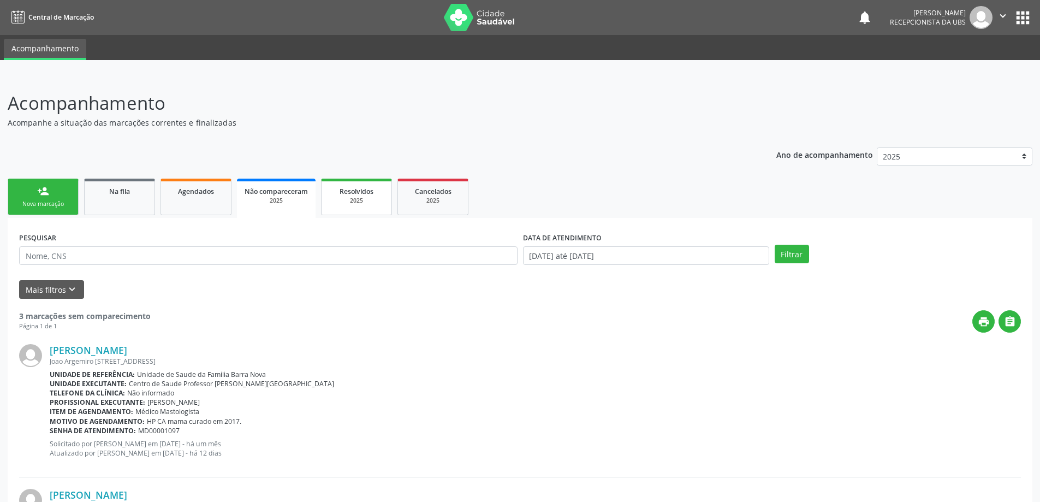
click at [359, 199] on div "2025" at bounding box center [356, 201] width 55 height 8
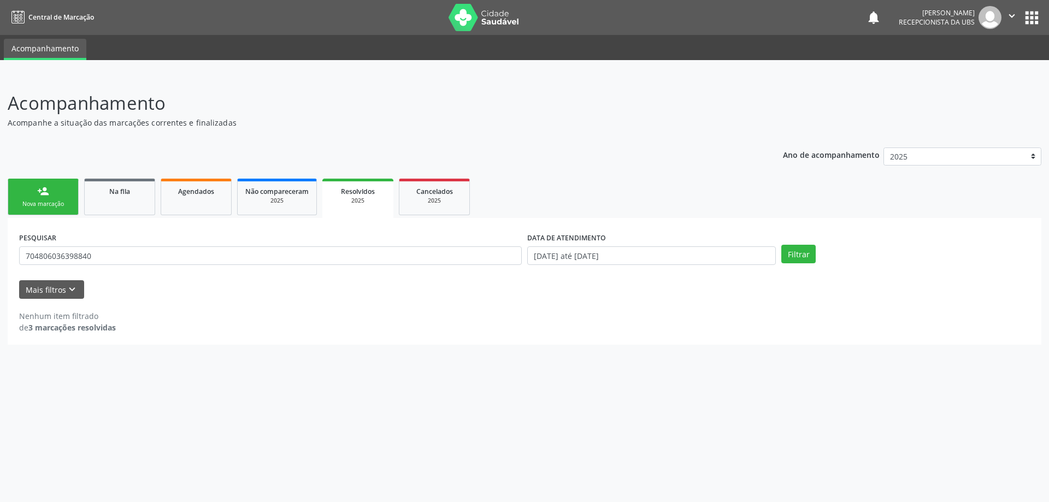
click at [353, 192] on span "Resolvidos" at bounding box center [358, 191] width 34 height 9
click at [801, 256] on button "Filtrar" at bounding box center [798, 254] width 34 height 19
click at [79, 324] on strong "3 marcações resolvidas" at bounding box center [71, 327] width 87 height 10
drag, startPoint x: 259, startPoint y: 258, endPoint x: 0, endPoint y: 289, distance: 261.2
click at [0, 289] on div "Acompanhamento Acompanhe a situação das marcações correntes e finalizadas Relat…" at bounding box center [524, 288] width 1049 height 427
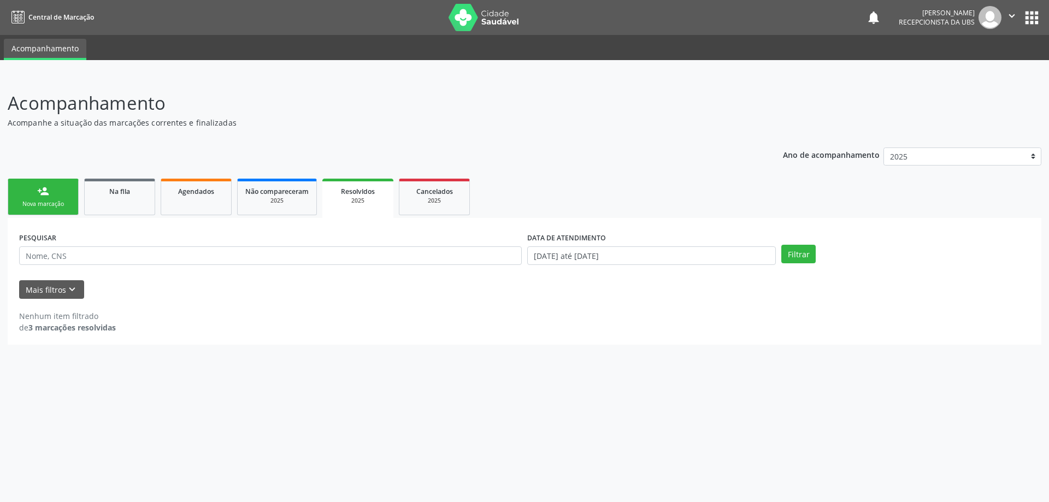
click at [362, 201] on div "2025" at bounding box center [358, 201] width 56 height 8
click at [291, 194] on span "Não compareceram" at bounding box center [276, 191] width 63 height 9
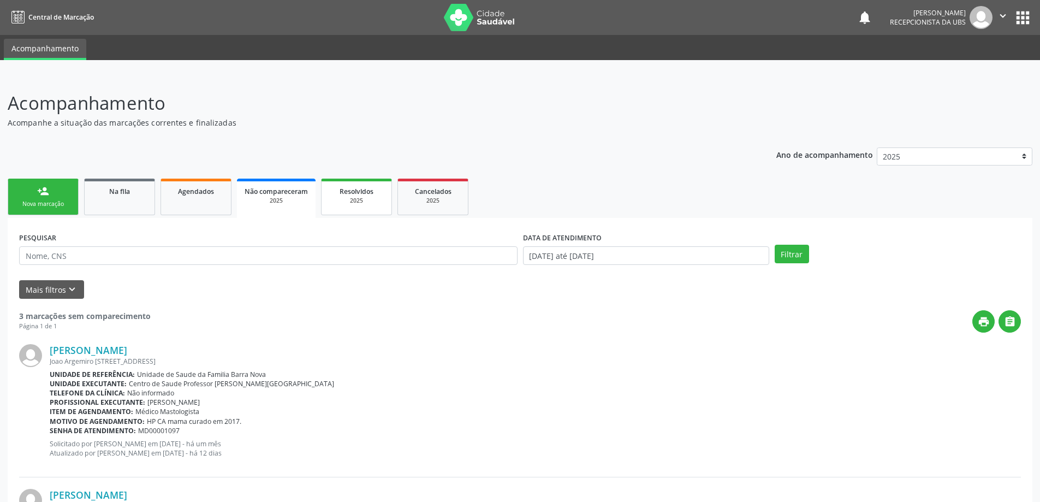
click at [360, 206] on link "Resolvidos 2025" at bounding box center [356, 197] width 71 height 37
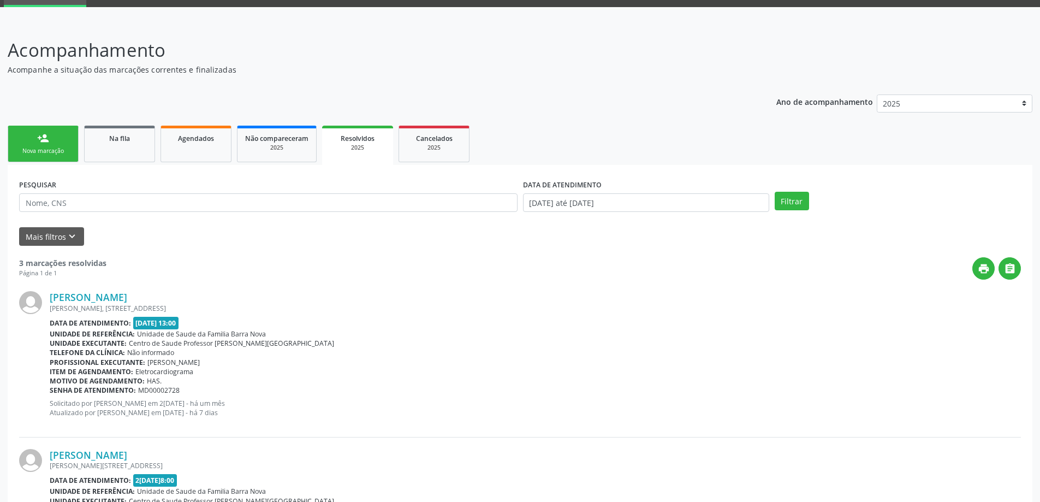
scroll to position [49, 0]
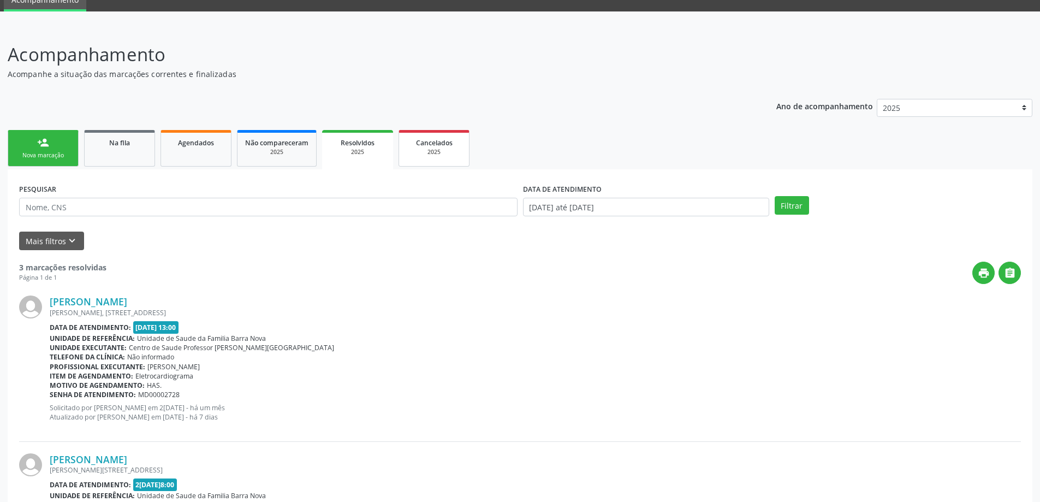
click at [432, 146] on span "Cancelados" at bounding box center [434, 142] width 37 height 9
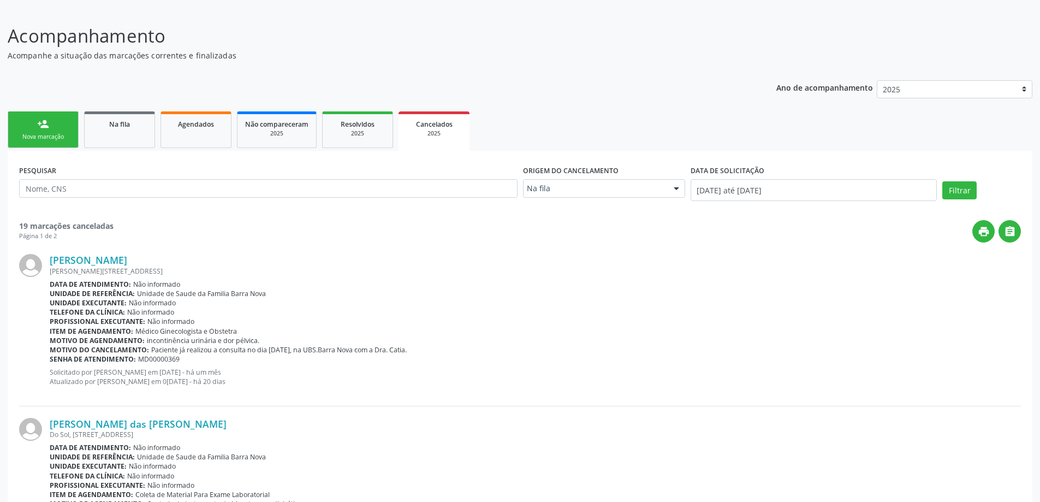
scroll to position [0, 0]
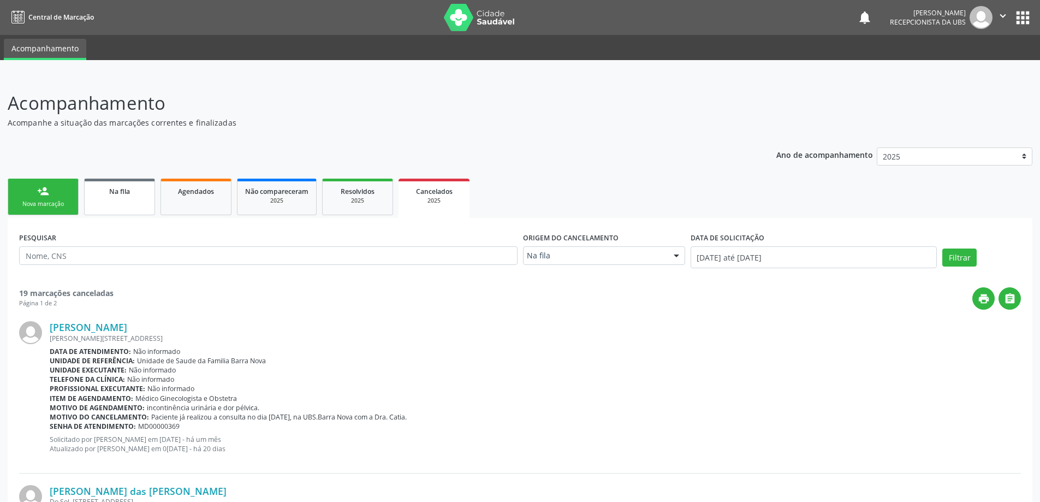
click at [144, 199] on link "Na fila" at bounding box center [119, 197] width 71 height 37
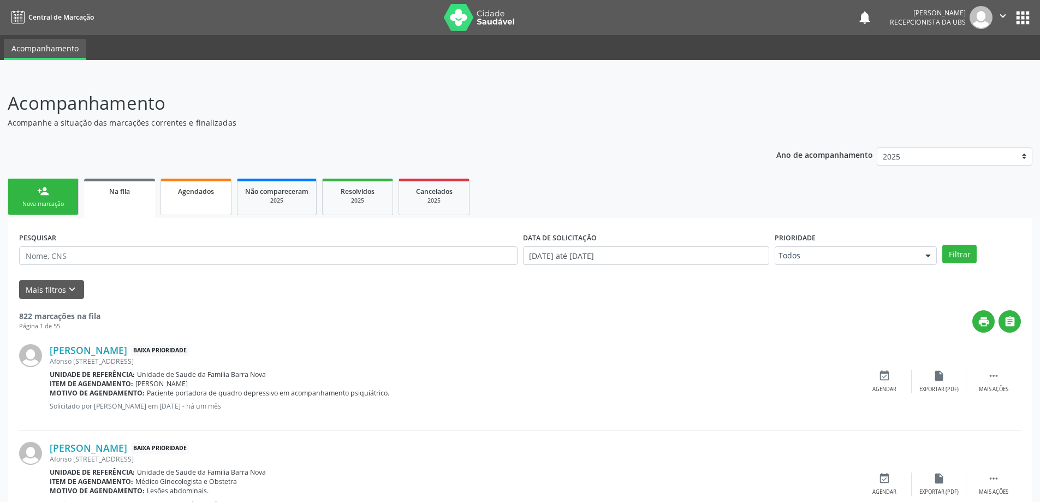
click at [182, 189] on span "Agendados" at bounding box center [196, 191] width 36 height 9
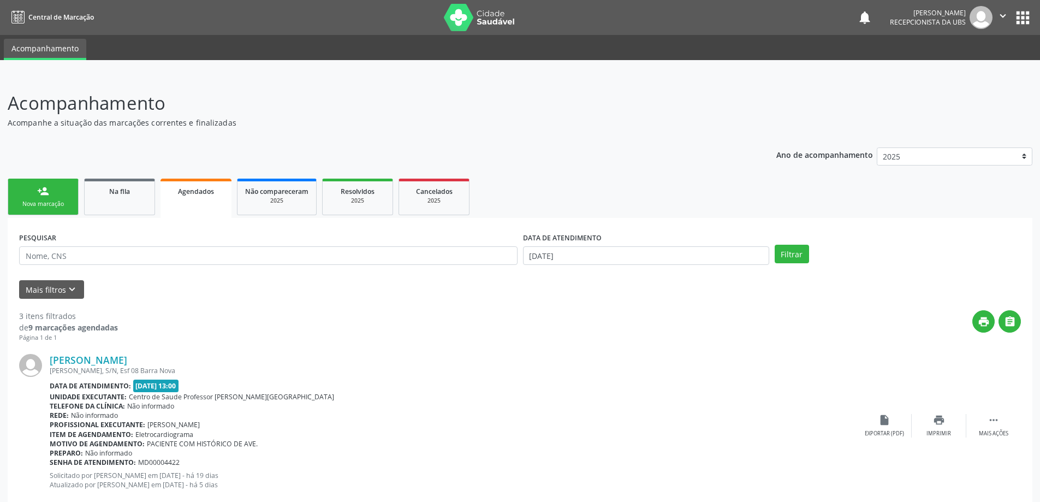
click at [47, 203] on div "Nova marcação" at bounding box center [43, 204] width 55 height 8
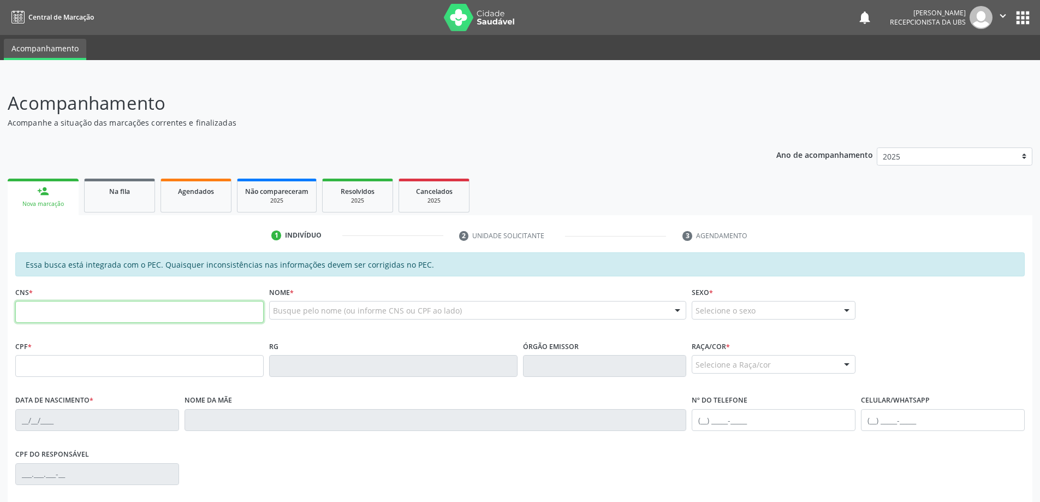
click at [152, 314] on input "text" at bounding box center [139, 312] width 248 height 22
type input "705 1063 8437 3240"
type input "035.595.891-00"
type input "[DATE]"
type input "[PERSON_NAME]"
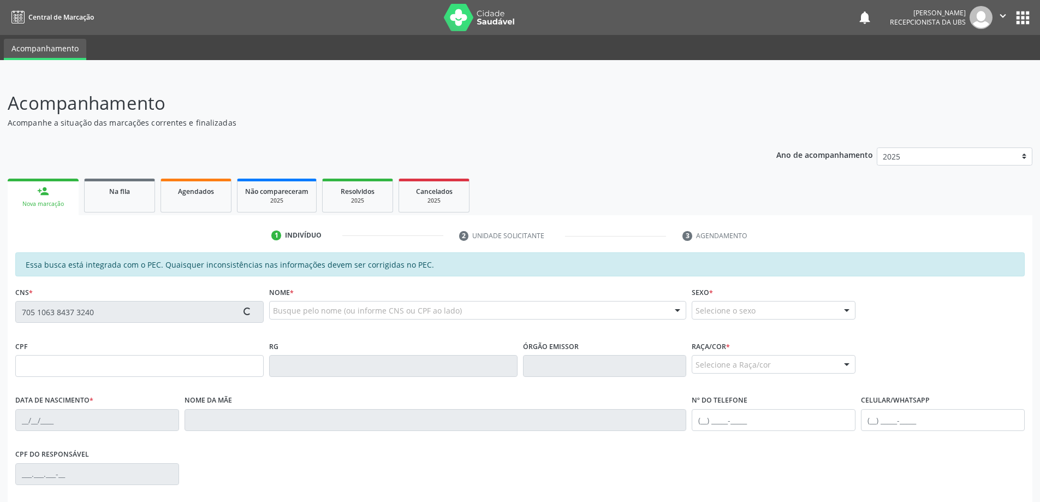
type input "[PHONE_NUMBER]"
type input "208"
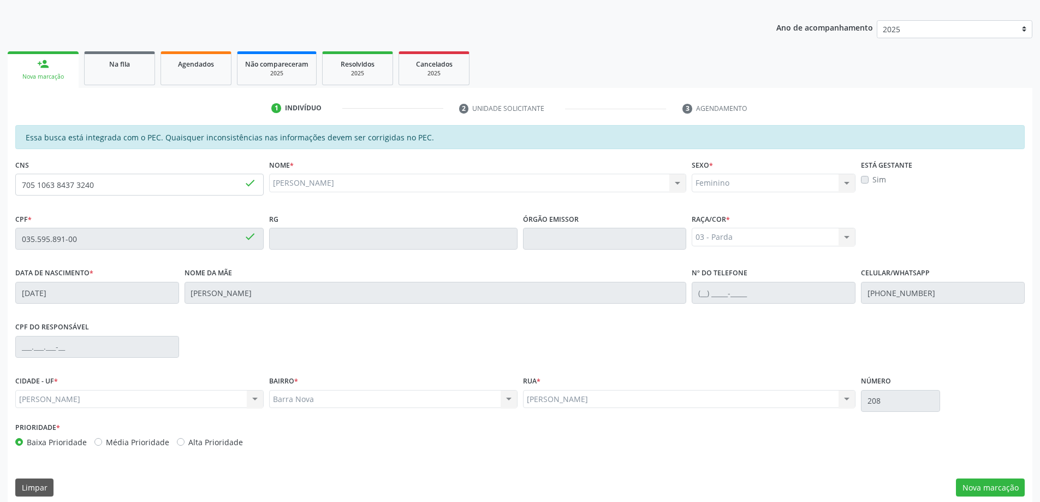
scroll to position [137, 0]
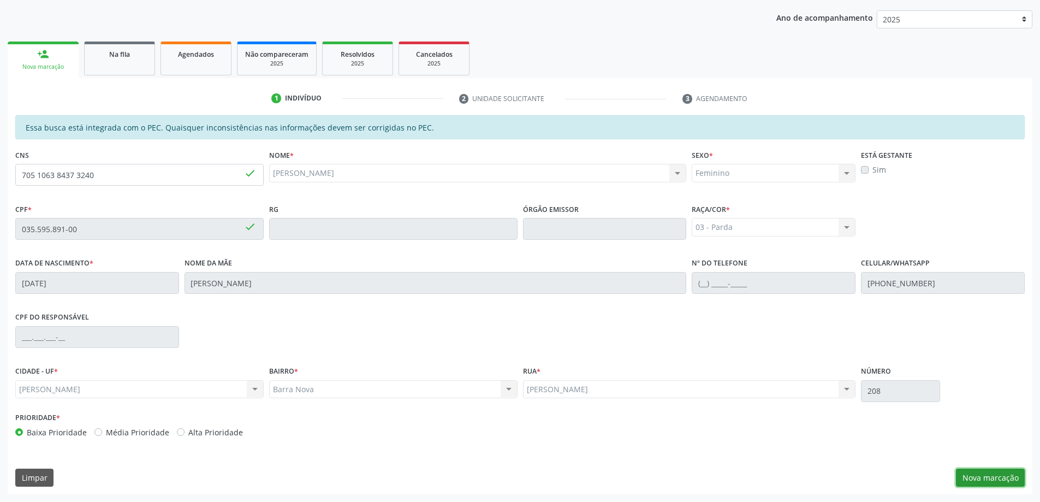
click at [995, 472] on button "Nova marcação" at bounding box center [990, 478] width 69 height 19
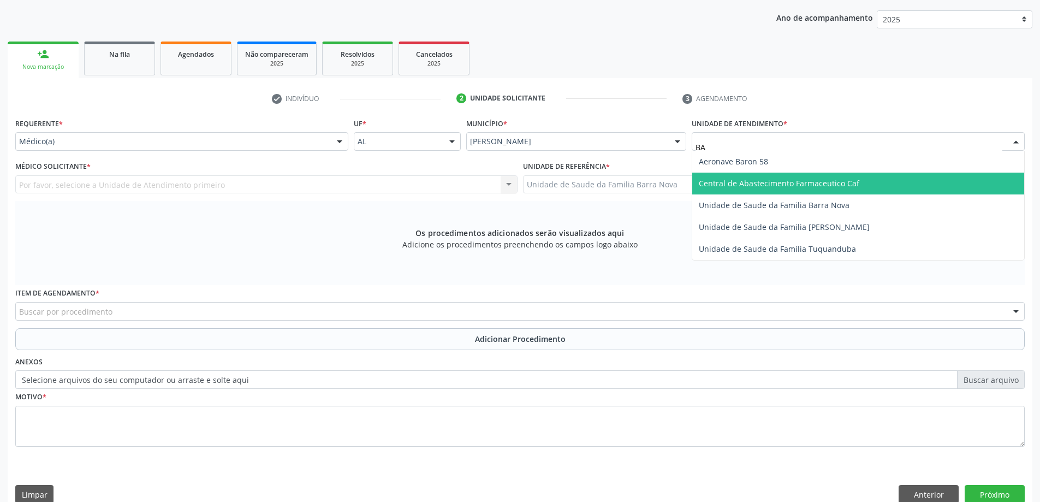
type input "BAR"
click at [714, 188] on span "Unidade de Saude da Familia Barra Nova" at bounding box center [858, 184] width 332 height 22
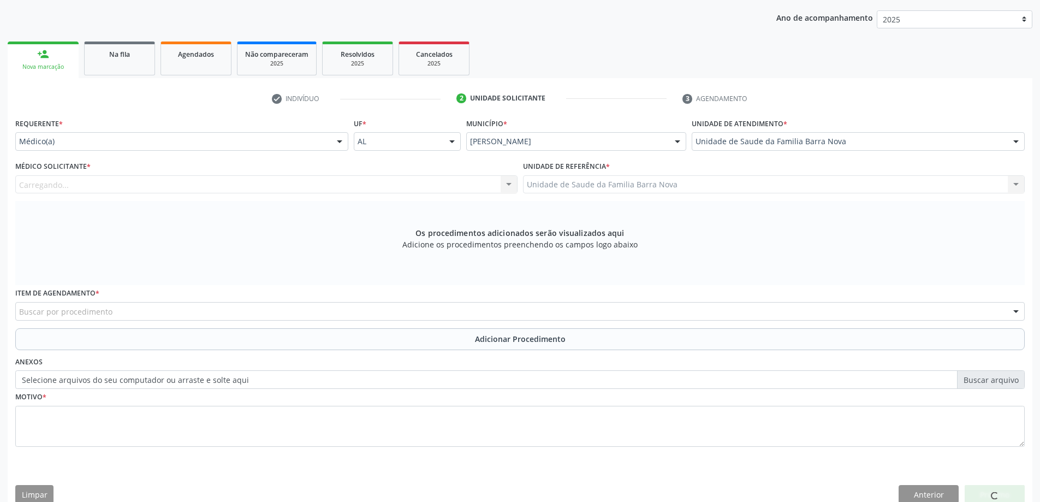
click at [370, 182] on div "Carregando... Nenhum resultado encontrado para: " " Não há nenhuma opção para s…" at bounding box center [266, 184] width 502 height 19
click at [377, 182] on div "Médico solicitante" at bounding box center [266, 184] width 502 height 19
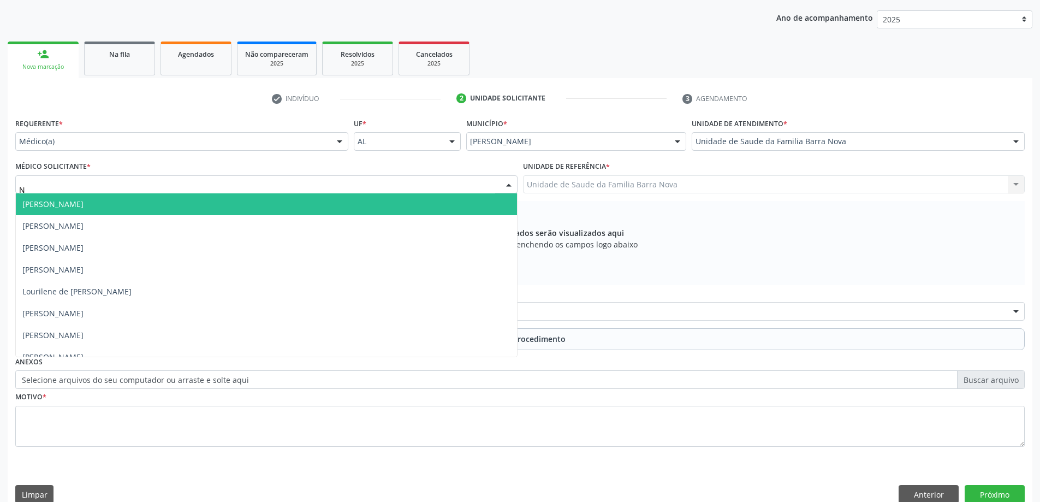
type input "NA"
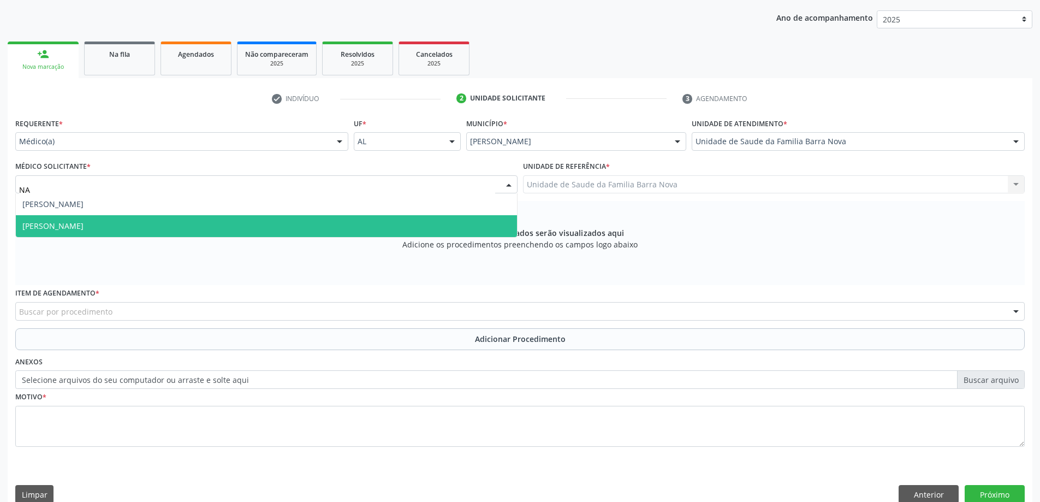
click at [317, 226] on span "[PERSON_NAME]" at bounding box center [266, 226] width 501 height 22
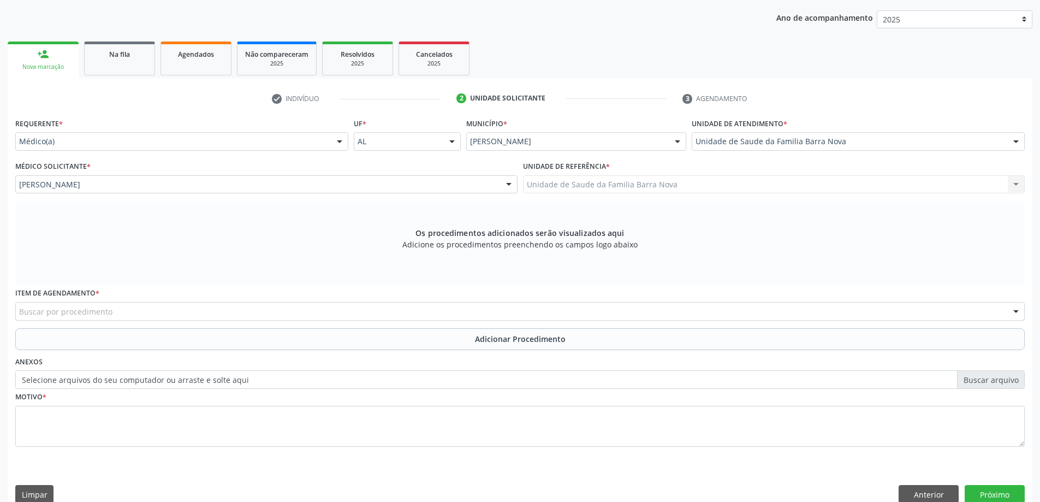
click at [222, 305] on div "Buscar por procedimento" at bounding box center [520, 311] width 1010 height 19
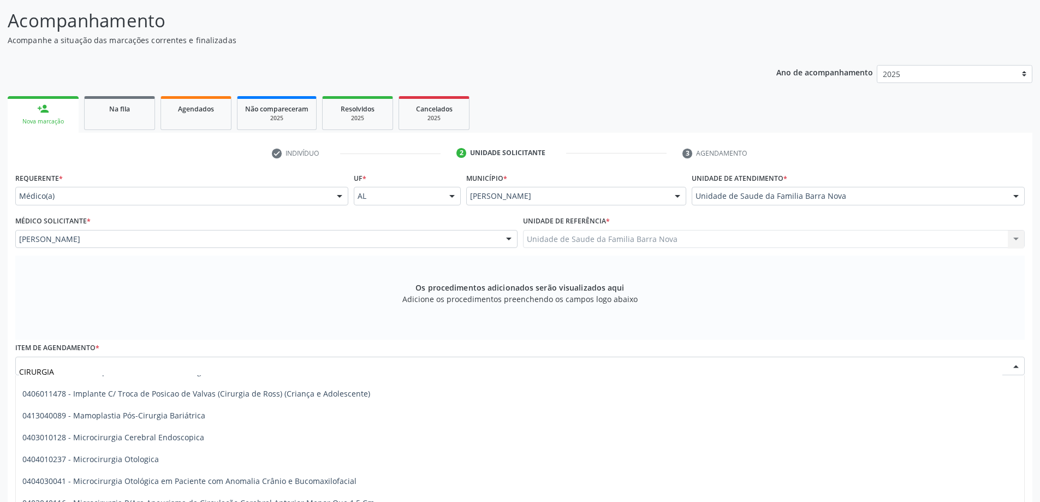
scroll to position [601, 0]
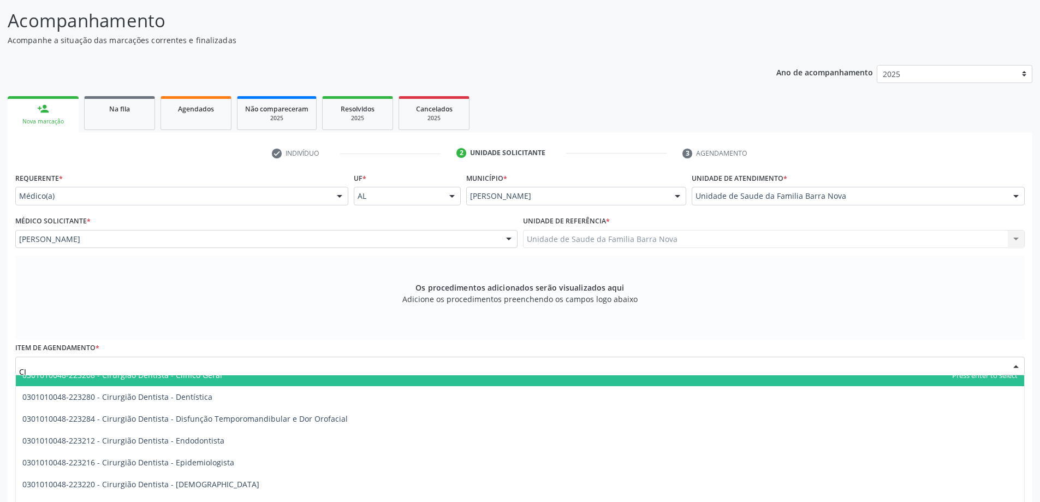
type input "C"
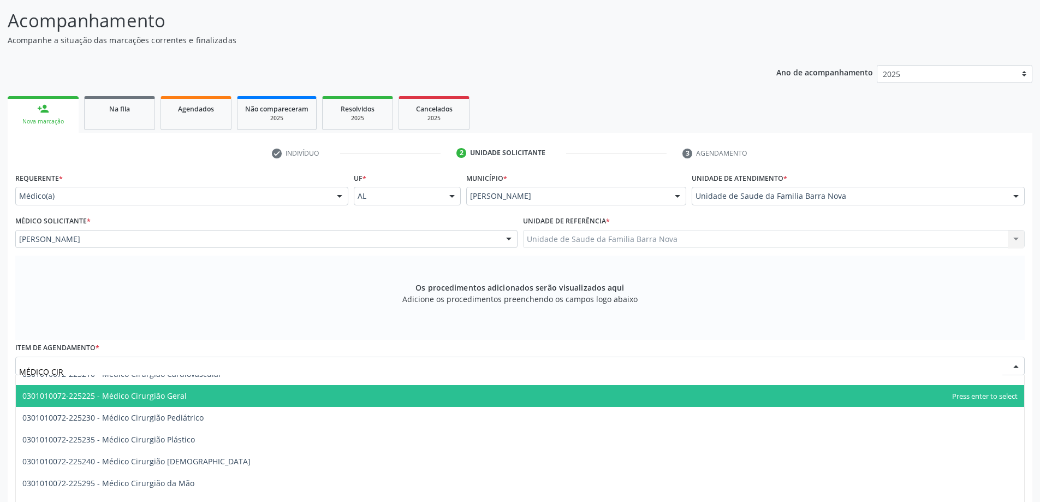
scroll to position [15, 0]
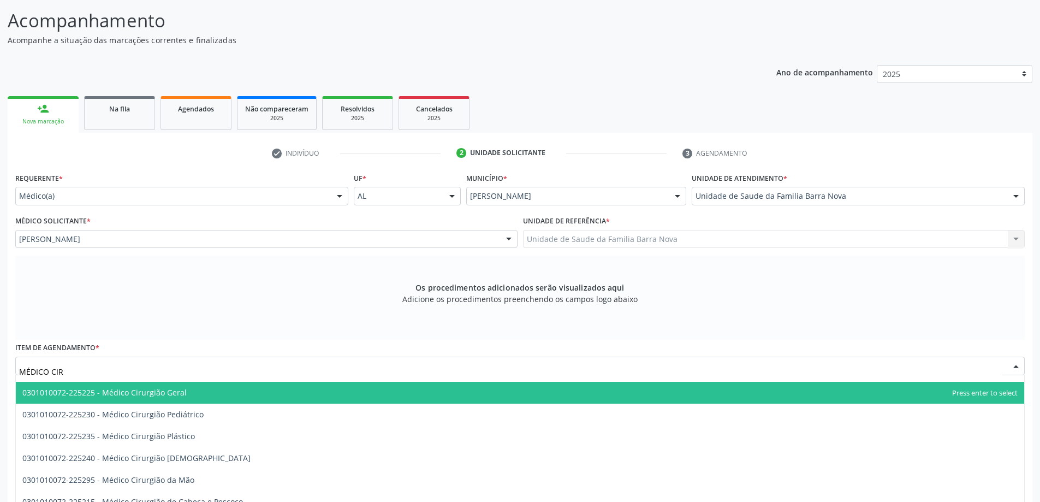
click at [251, 390] on span "0301010072-225225 - Médico Cirurgião Geral" at bounding box center [520, 393] width 1009 height 22
type input "MÉDICO CIR"
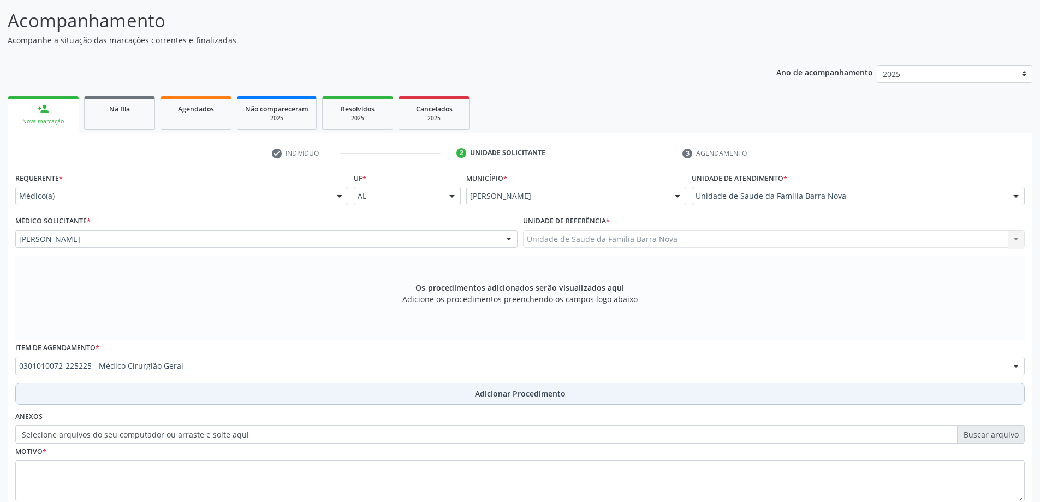
click at [187, 399] on button "Adicionar Procedimento" at bounding box center [520, 394] width 1010 height 22
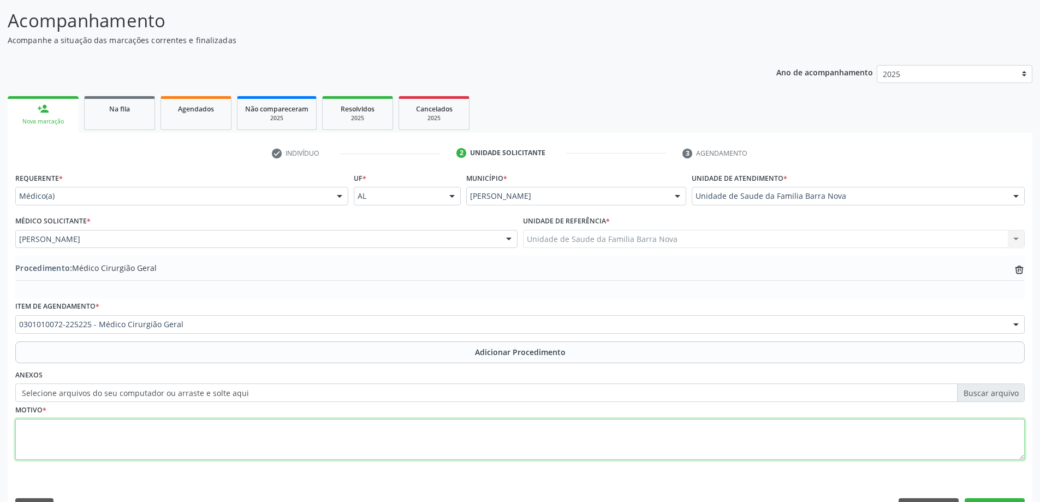
click at [168, 421] on textarea at bounding box center [520, 440] width 1010 height 42
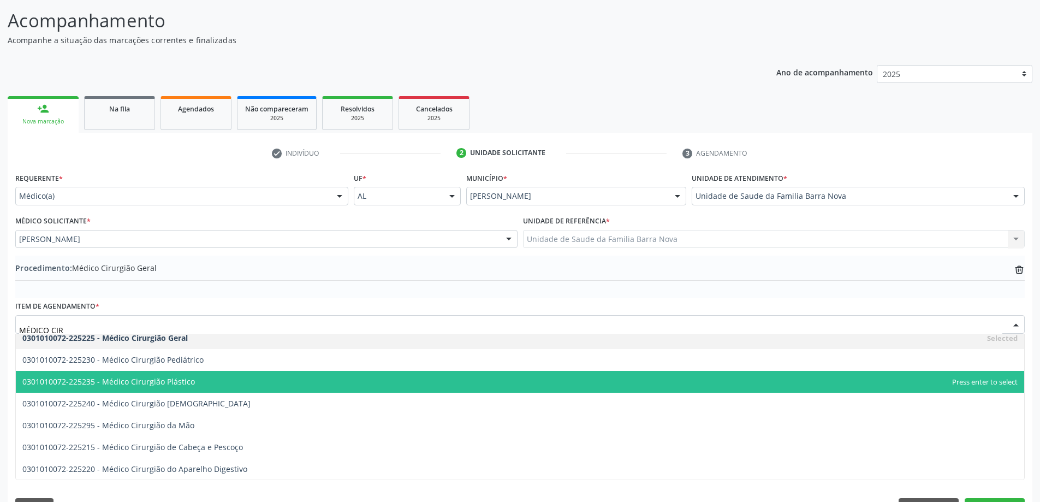
scroll to position [28, 0]
type input "MÉDICO CIRUR"
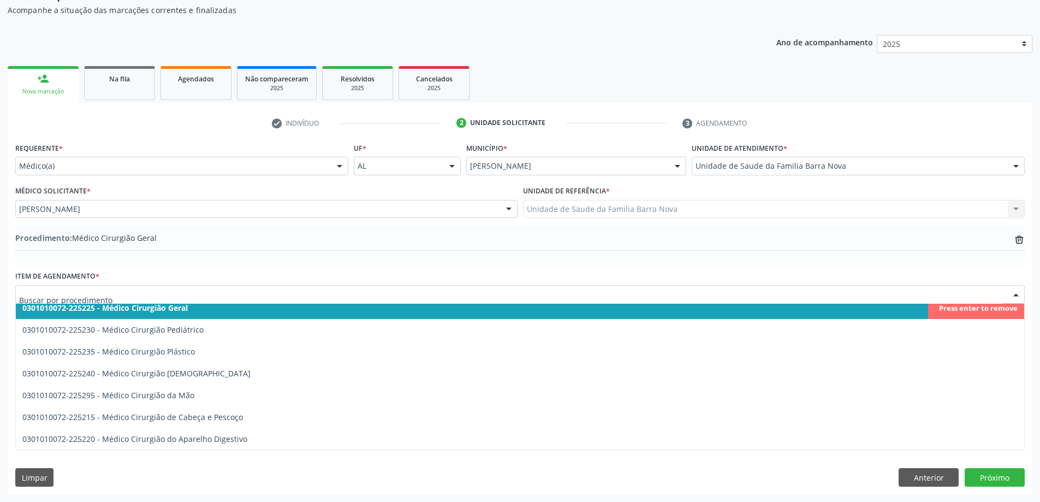
click at [240, 271] on div "Item de agendamento * 0301010072-225210 - Médico Cirurgião Cardiovascular 03010…" at bounding box center [520, 285] width 1010 height 35
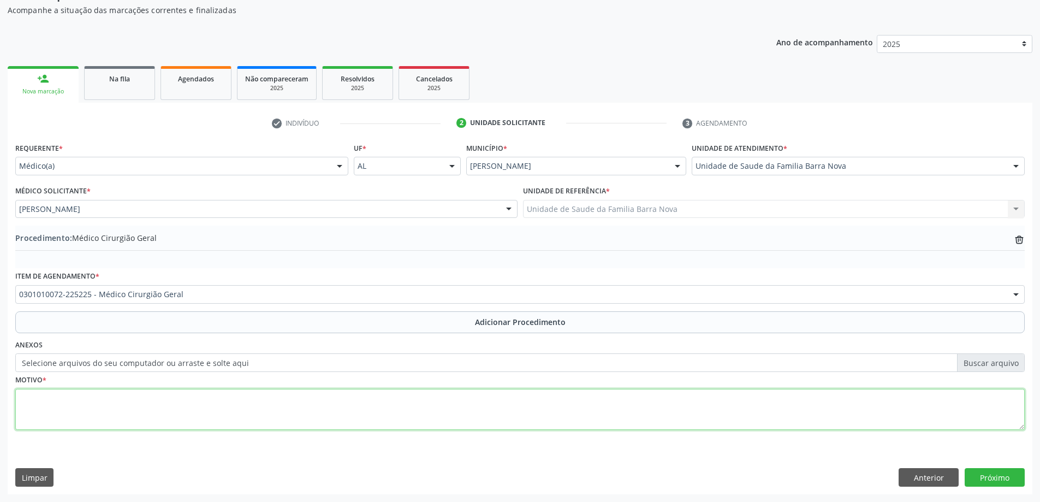
click at [193, 389] on textarea at bounding box center [520, 410] width 1010 height 42
click at [162, 409] on textarea at bounding box center [520, 410] width 1010 height 42
paste textarea "JUSTIFICATIVA: PACIENTE COM SINDROME METABÓLICA, 118KG, IMC 50, DM2 E HAS DESCO…"
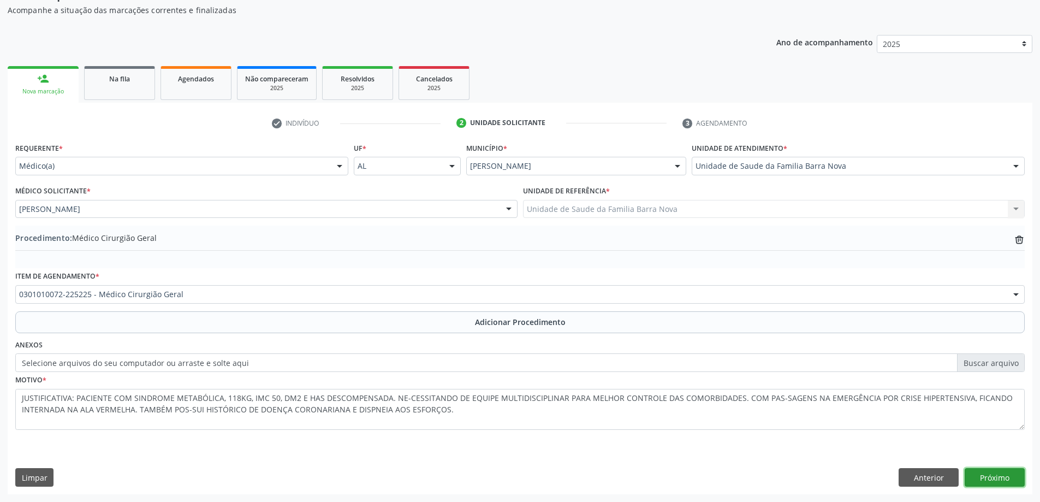
click at [993, 473] on button "Próximo" at bounding box center [995, 477] width 60 height 19
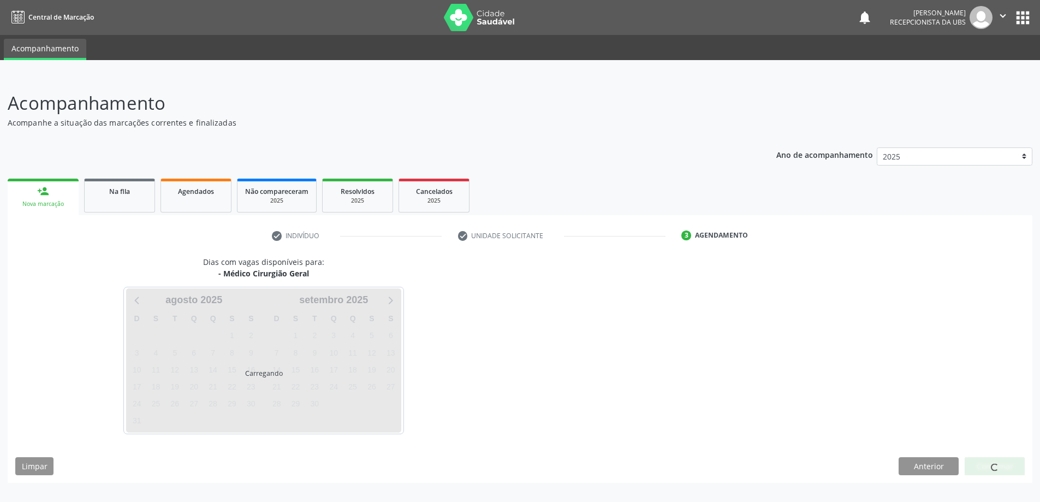
scroll to position [0, 0]
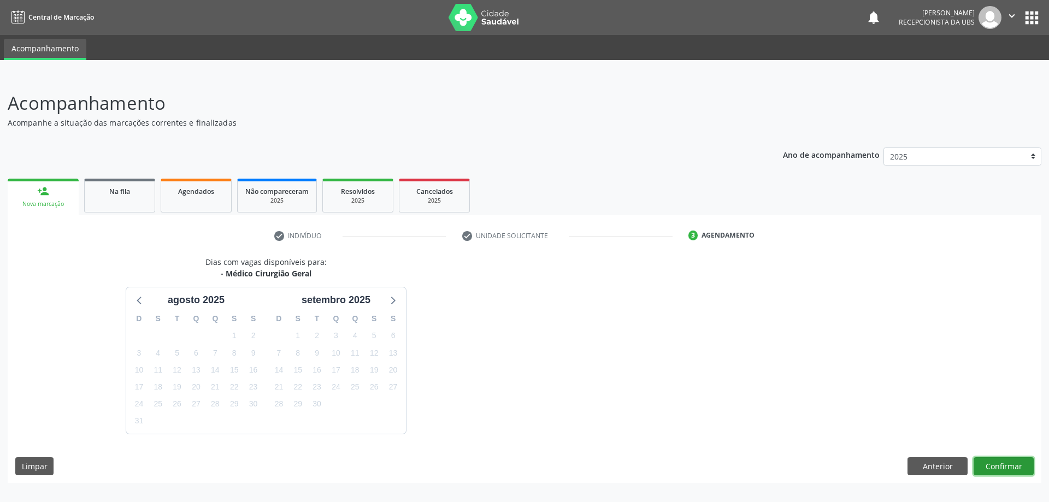
click at [1010, 469] on button "Confirmar" at bounding box center [1003, 466] width 60 height 19
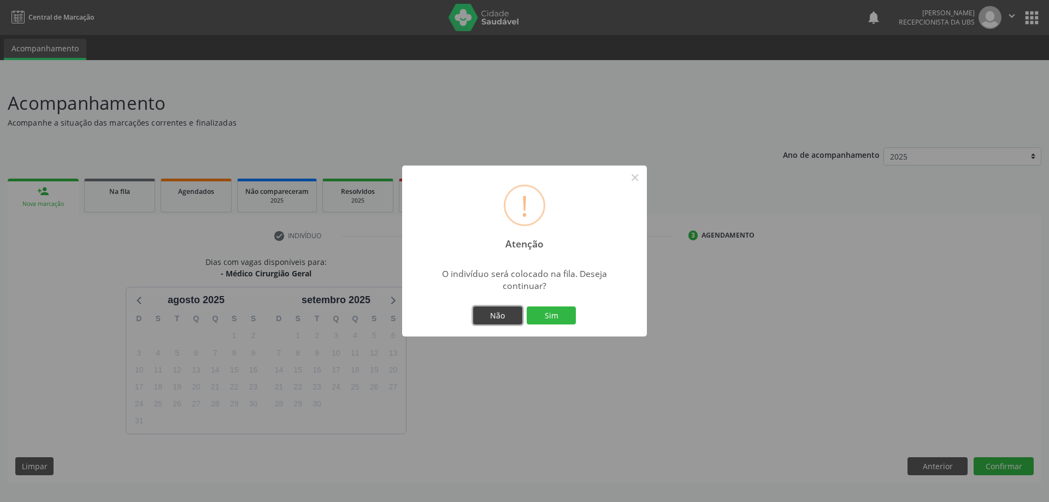
click at [492, 309] on button "Não" at bounding box center [497, 315] width 49 height 19
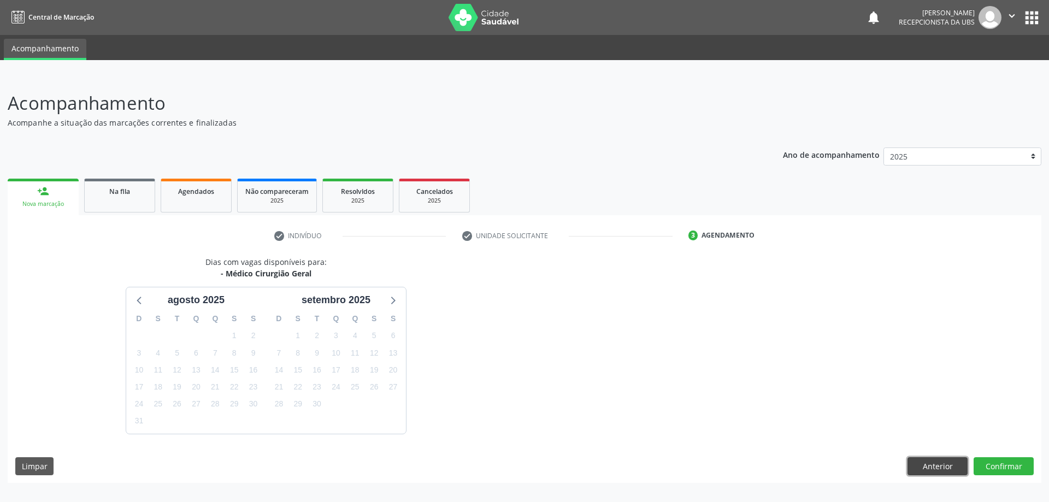
click at [931, 466] on button "Anterior" at bounding box center [937, 466] width 60 height 19
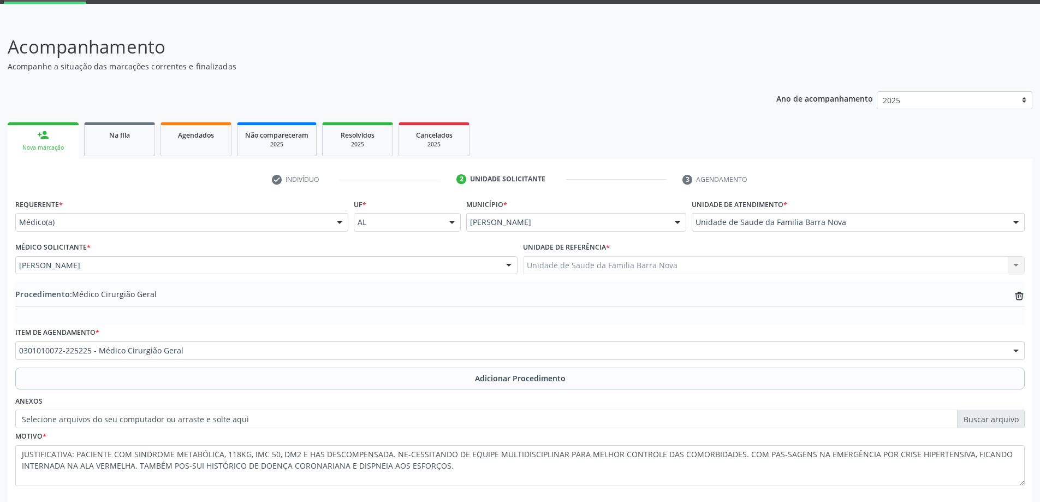
scroll to position [113, 0]
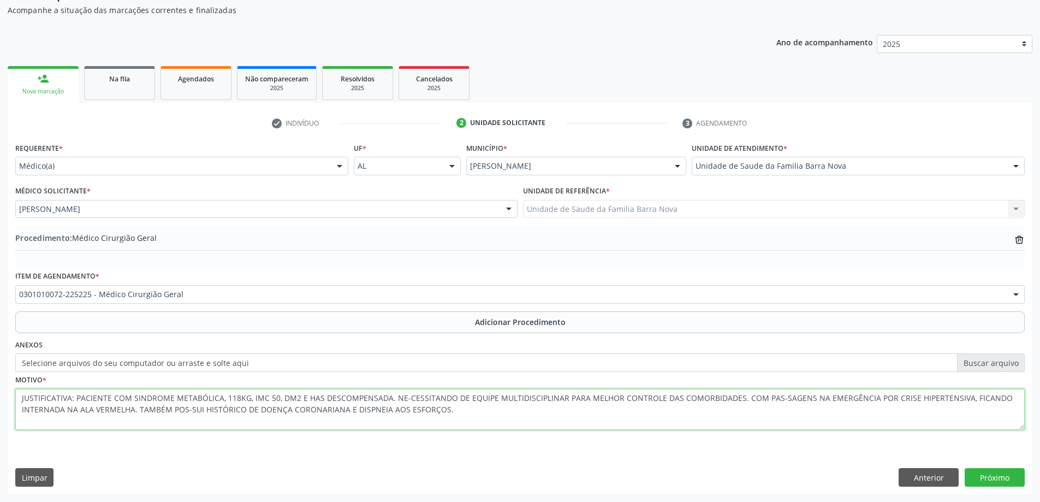
click at [489, 416] on textarea "JUSTIFICATIVA: PACIENTE COM SINDROME METABÓLICA, 118KG, IMC 50, DM2 E HAS DESCO…" at bounding box center [520, 410] width 1010 height 42
click at [403, 396] on textarea "JUSTIFICATIVA: PACIENTE COM SINDROME METABÓLICA, 118KG, IMC 50, DM2 E HAS DESCO…" at bounding box center [520, 410] width 1010 height 42
click at [771, 400] on textarea "JUSTIFICATIVA: PACIENTE COM SINDROME METABÓLICA, 118KG, IMC 50, DM2 E HAS DESCO…" at bounding box center [520, 410] width 1010 height 42
click at [190, 406] on textarea "JUSTIFICATIVA: PACIENTE COM SINDROME METABÓLICA, 118KG, IMC 50, DM2 E HAS DESCO…" at bounding box center [520, 410] width 1010 height 42
click at [472, 418] on textarea "JUSTIFICATIVA: PACIENTE COM SINDROME METABÓLICA, 118KG, IMC 50, DM2 E HAS DESCO…" at bounding box center [520, 410] width 1010 height 42
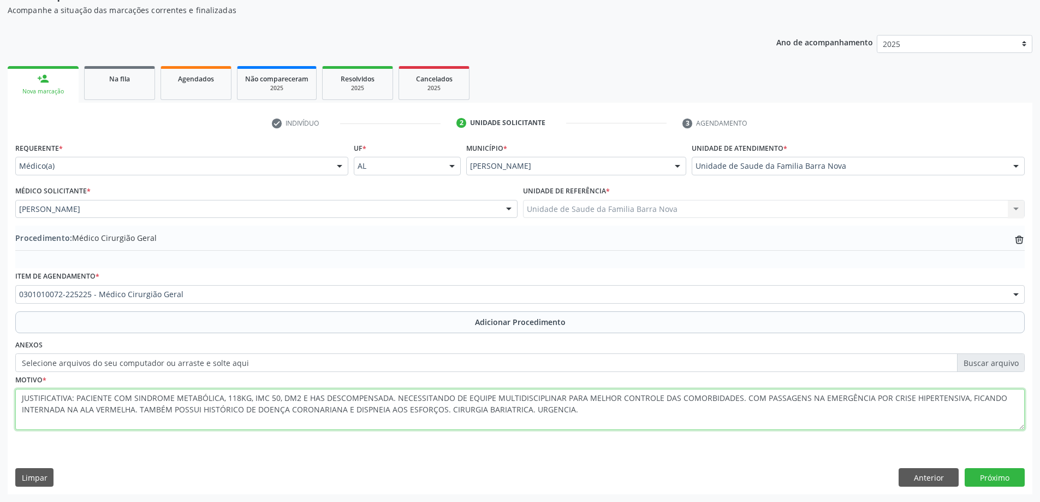
click at [546, 408] on textarea "JUSTIFICATIVA: PACIENTE COM SINDROME METABÓLICA, 118KG, IMC 50, DM2 E HAS DESCO…" at bounding box center [520, 410] width 1010 height 42
type textarea "JUSTIFICATIVA: PACIENTE COM SINDROME METABÓLICA, 118KG, IMC 50, DM2 E HAS DESCO…"
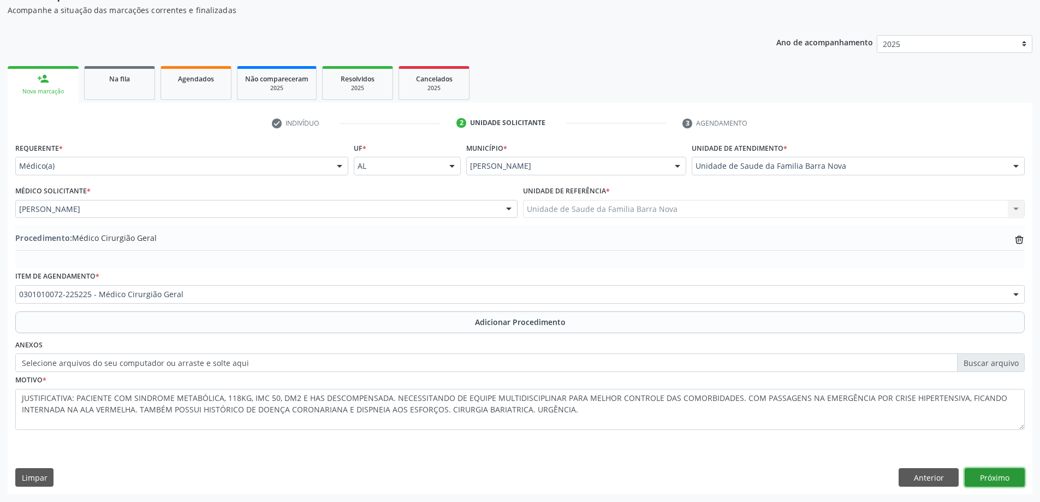
click at [998, 483] on button "Próximo" at bounding box center [995, 477] width 60 height 19
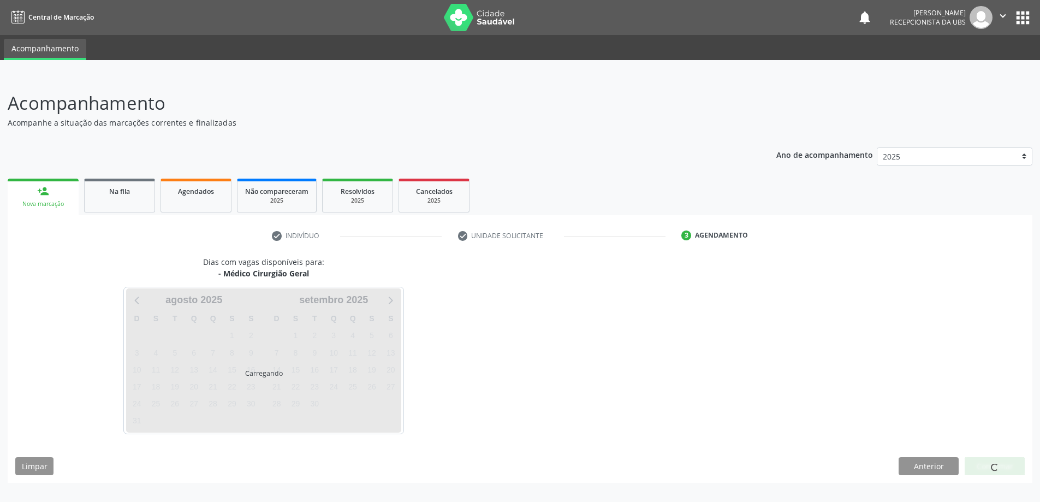
scroll to position [0, 0]
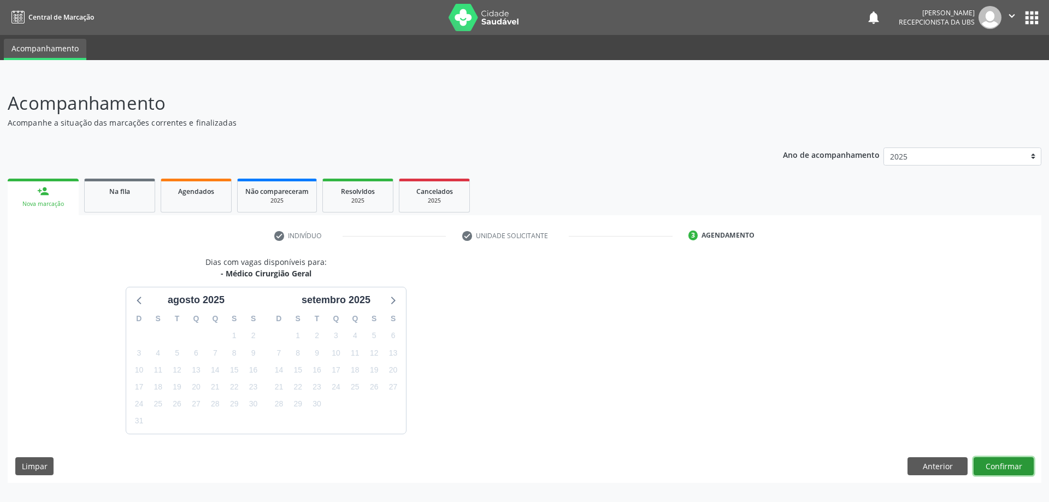
click at [1005, 465] on button "Confirmar" at bounding box center [1003, 466] width 60 height 19
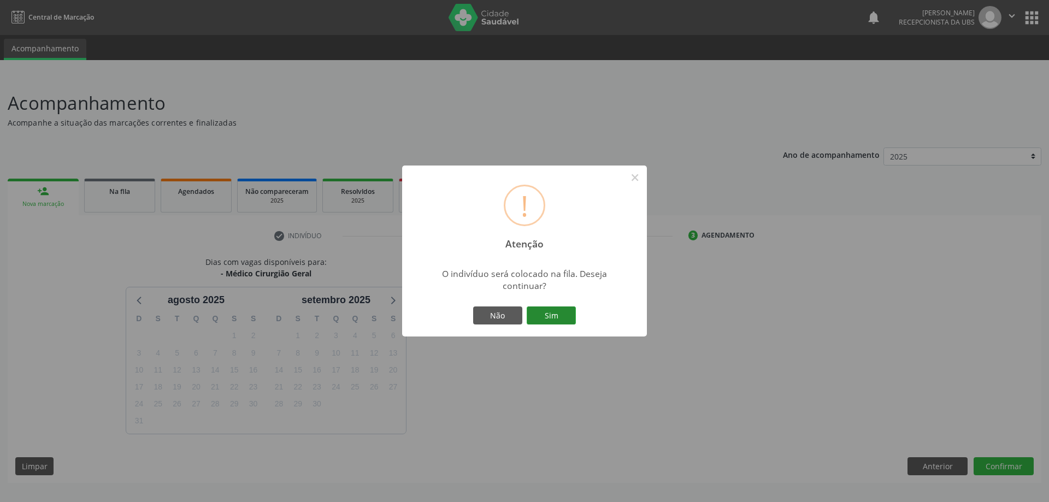
click at [555, 321] on button "Sim" at bounding box center [550, 315] width 49 height 19
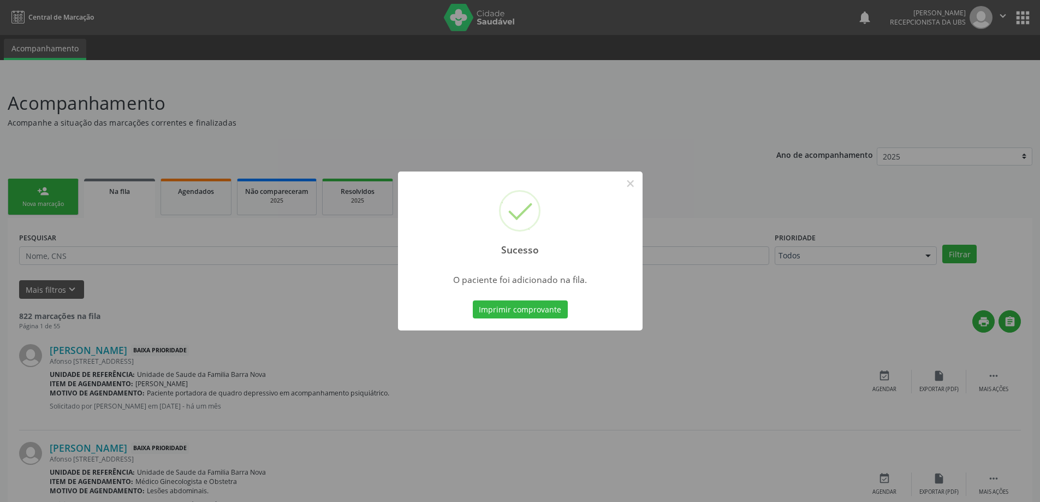
drag, startPoint x: 382, startPoint y: 260, endPoint x: 0, endPoint y: 192, distance: 387.8
click at [369, 259] on div "Sucesso × O paciente foi adicionado na fila. Imprimir comprovante Cancel" at bounding box center [520, 251] width 1040 height 502
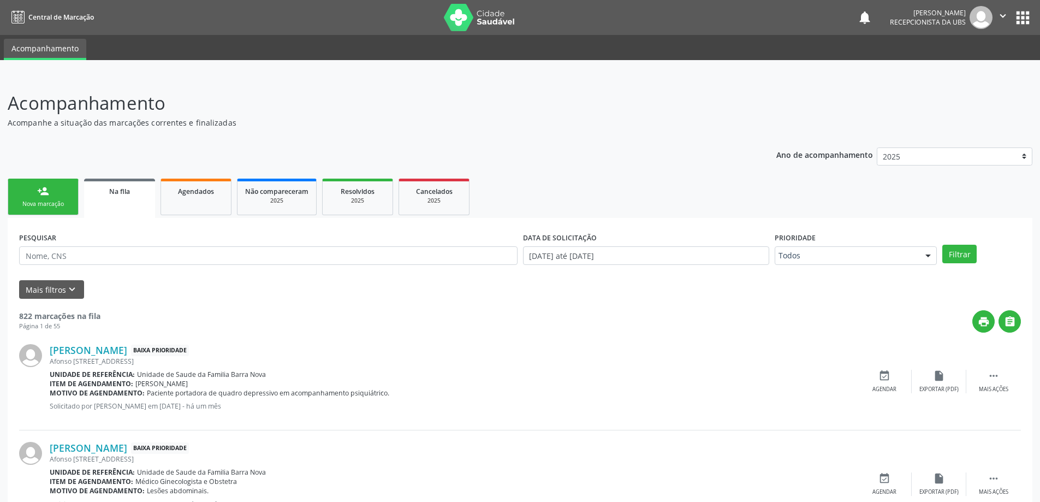
click at [51, 190] on link "person_add Nova marcação" at bounding box center [43, 197] width 71 height 37
